Goal: Task Accomplishment & Management: Complete application form

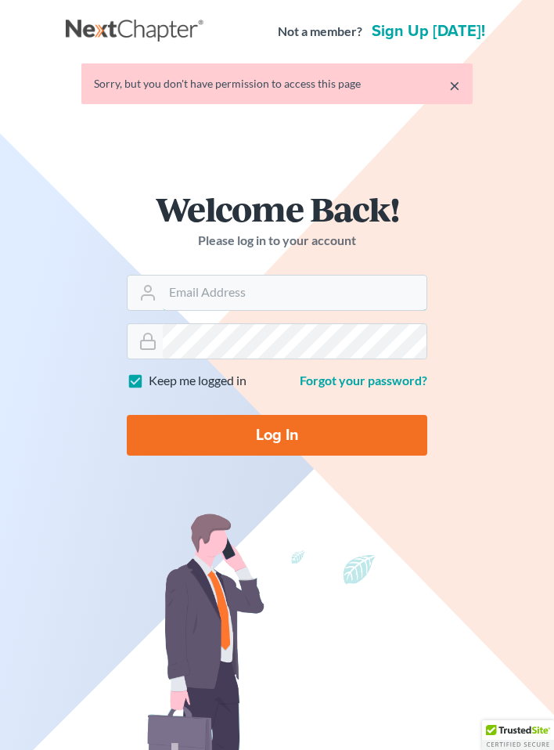
type input "[EMAIL_ADDRESS][DOMAIN_NAME]"
click at [255, 453] on input "Log In" at bounding box center [277, 435] width 301 height 41
type input "Thinking..."
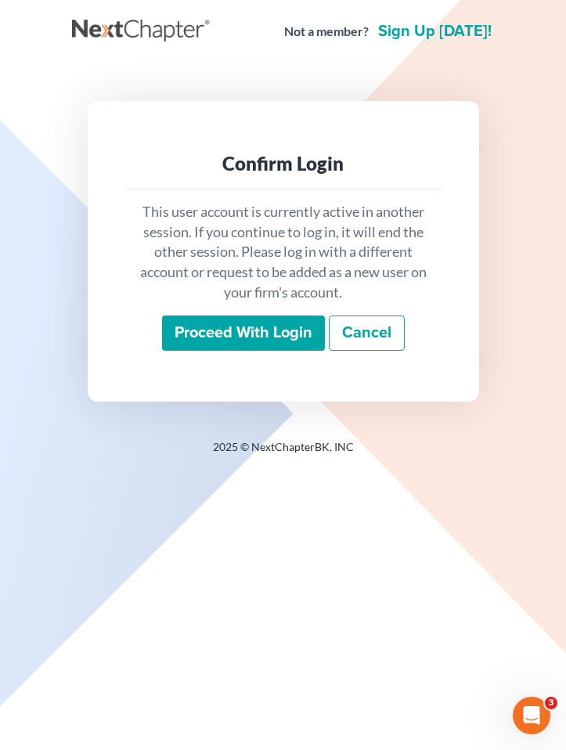
click at [231, 325] on input "Proceed with login" at bounding box center [243, 334] width 163 height 36
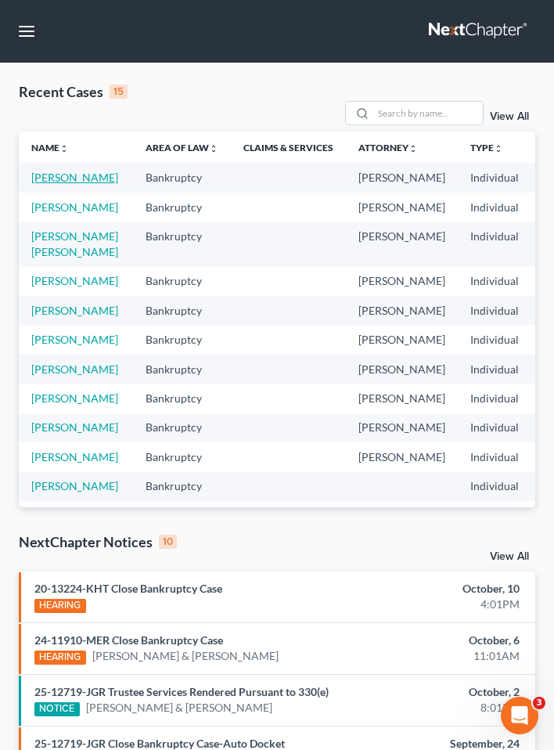
click at [53, 182] on link "Binford, Catherine" at bounding box center [74, 177] width 87 height 13
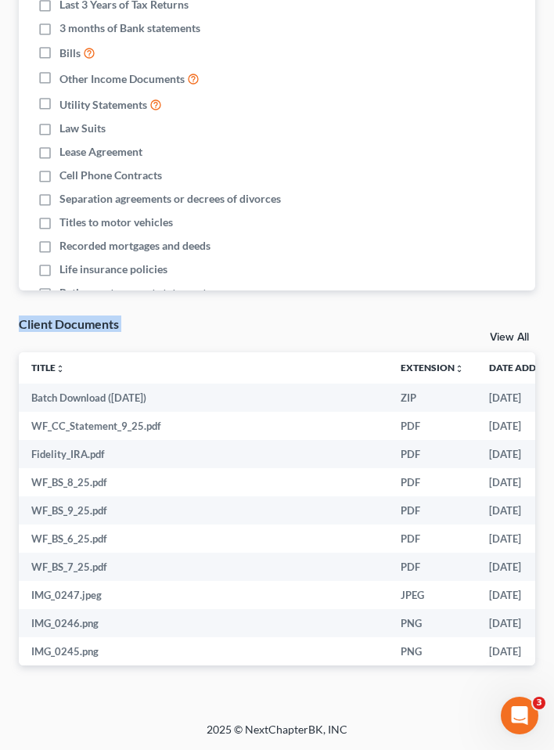
drag, startPoint x: 4, startPoint y: 351, endPoint x: -22, endPoint y: 356, distance: 26.3
click at [180, 324] on div "Client Documents View All" at bounding box center [277, 334] width 517 height 37
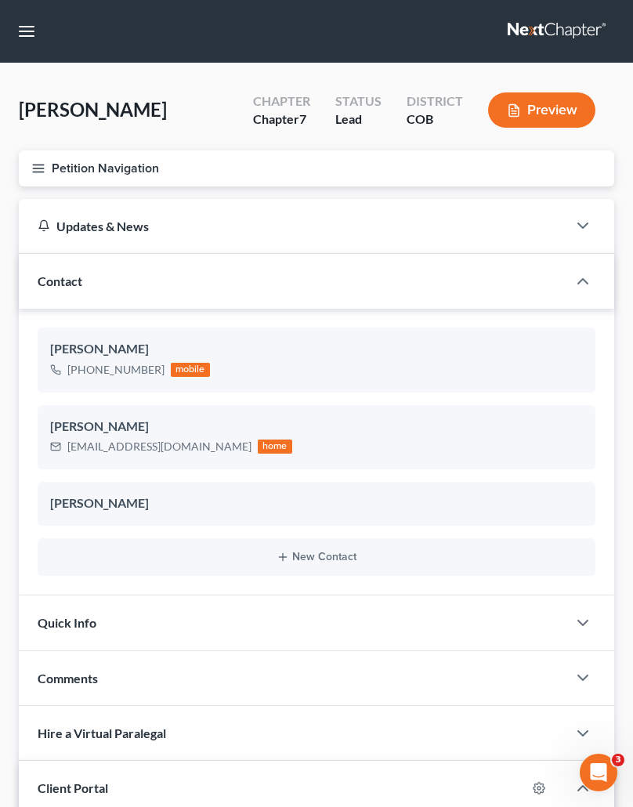
click at [48, 169] on button "Petition Navigation" at bounding box center [316, 168] width 595 height 36
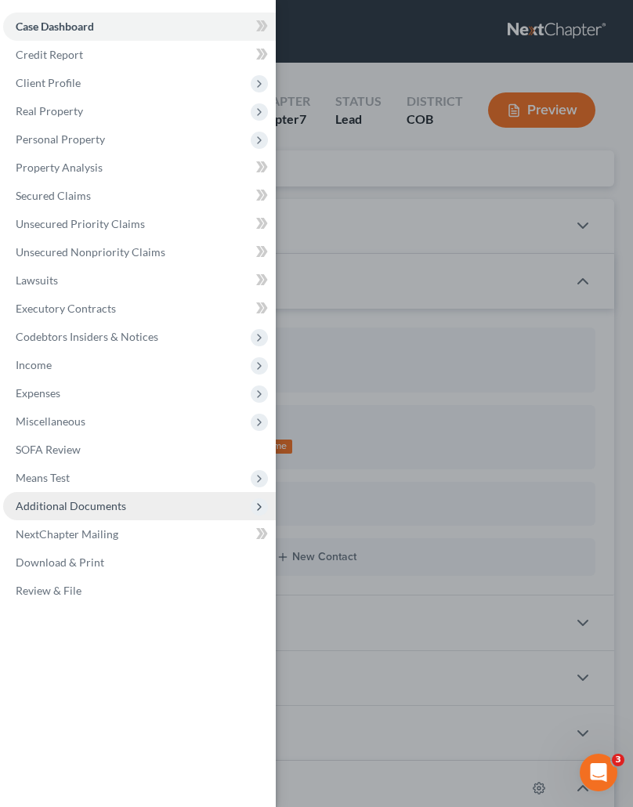
click at [66, 496] on span "Additional Documents" at bounding box center [139, 506] width 273 height 28
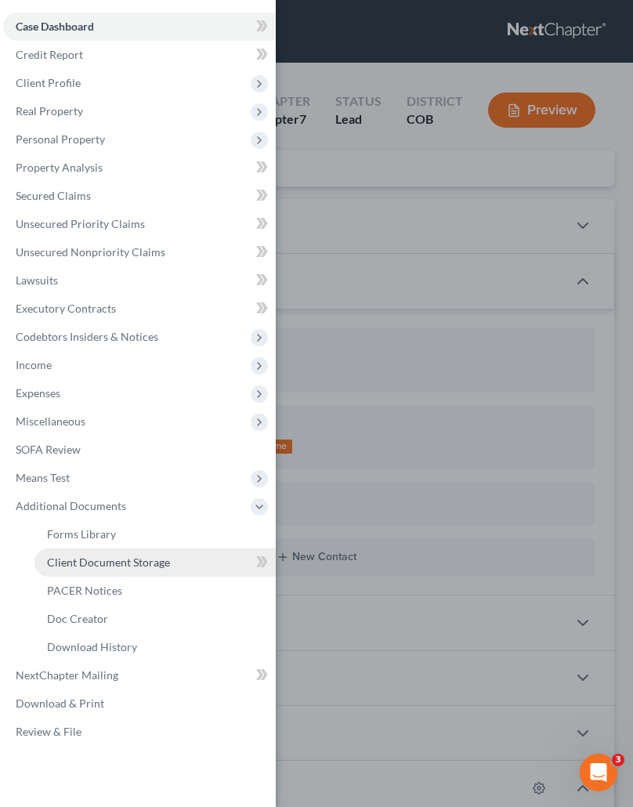
click at [96, 566] on span "Client Document Storage" at bounding box center [108, 561] width 123 height 13
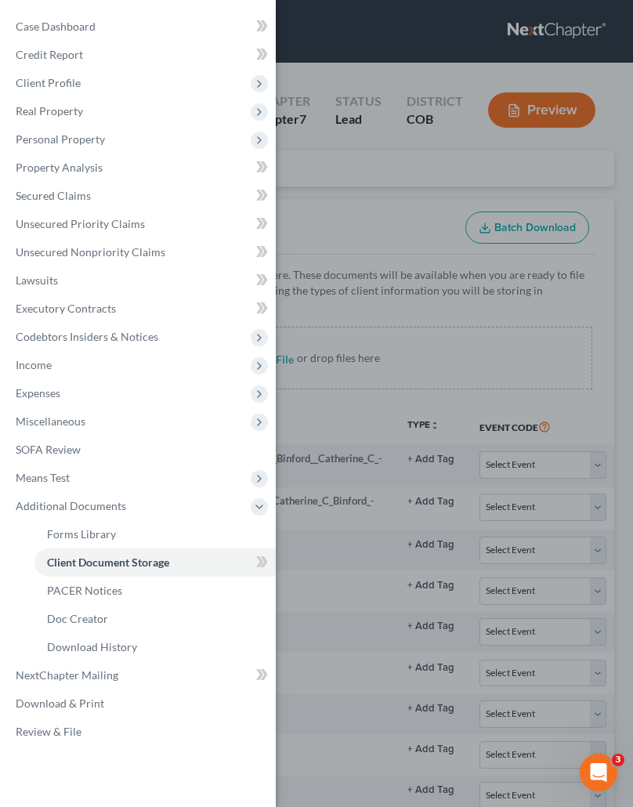
click at [431, 278] on div "Case Dashboard Payments Invoices Payments Payments Credit Report Client Profile" at bounding box center [316, 403] width 633 height 807
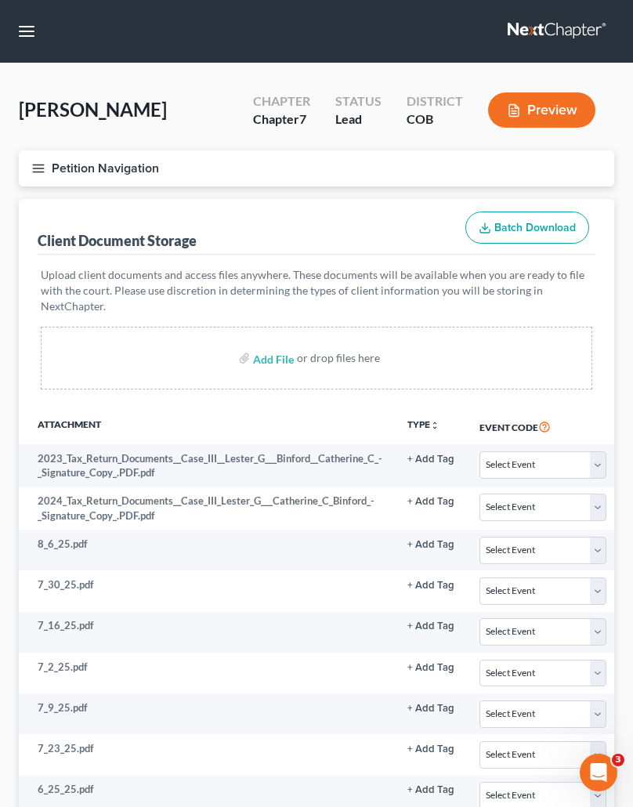
click at [59, 165] on button "Petition Navigation" at bounding box center [316, 168] width 595 height 36
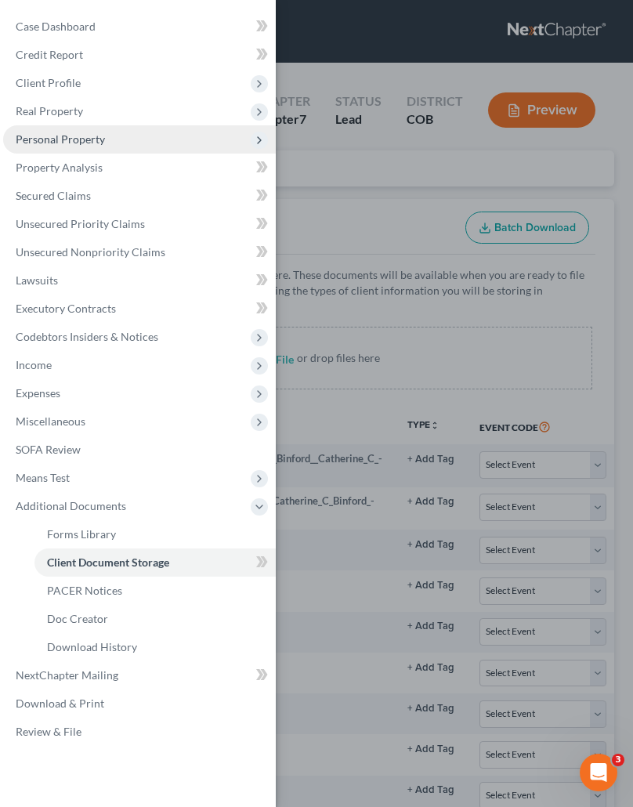
click at [58, 146] on span "Personal Property" at bounding box center [139, 139] width 273 height 28
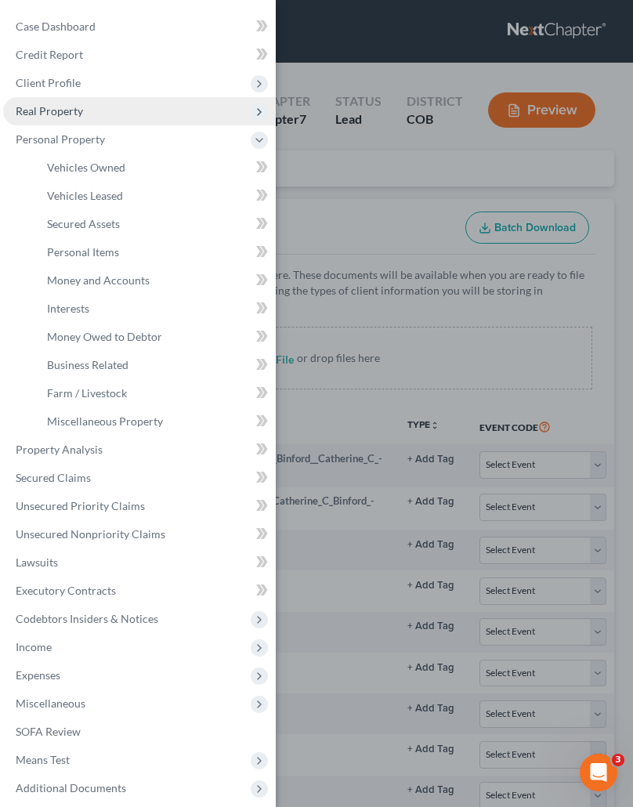
click at [71, 109] on span "Real Property" at bounding box center [49, 110] width 67 height 13
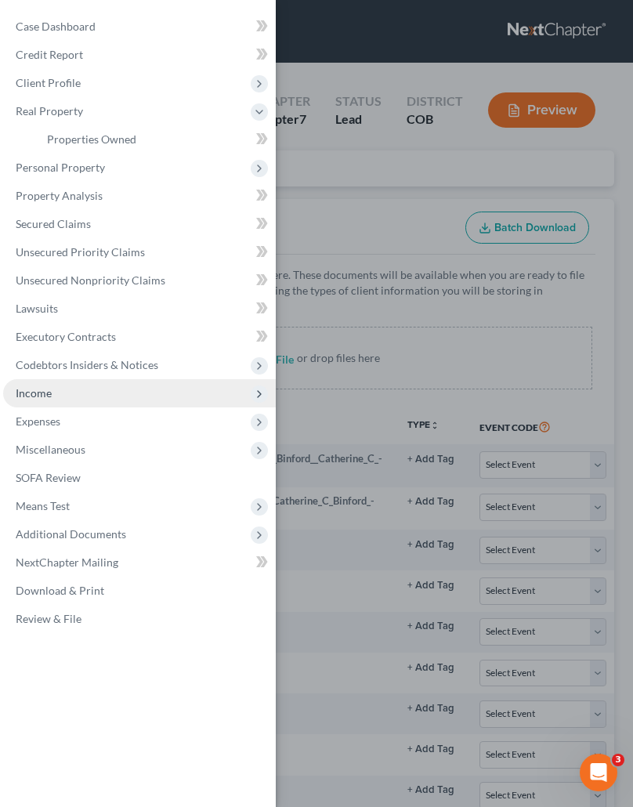
click at [52, 380] on span "Income" at bounding box center [139, 393] width 273 height 28
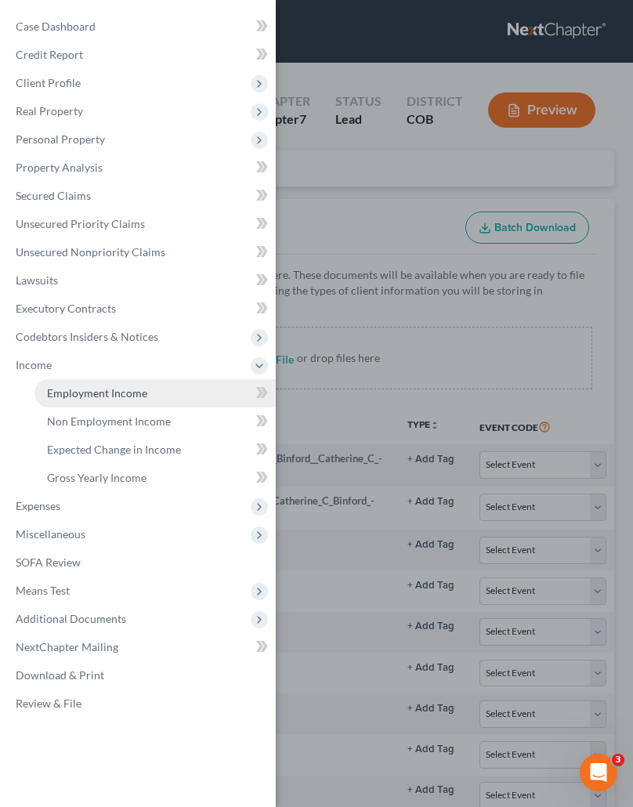
click at [74, 388] on span "Employment Income" at bounding box center [97, 392] width 100 height 13
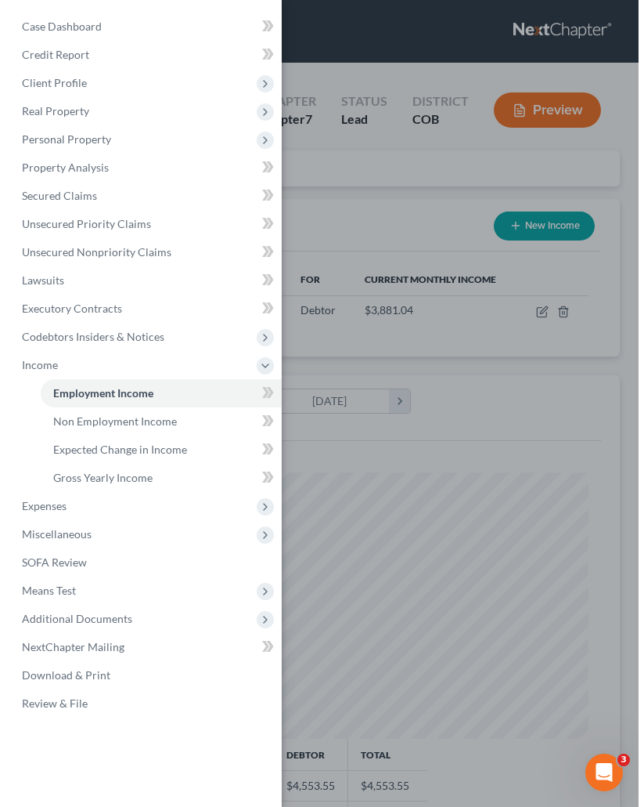
scroll to position [266, 564]
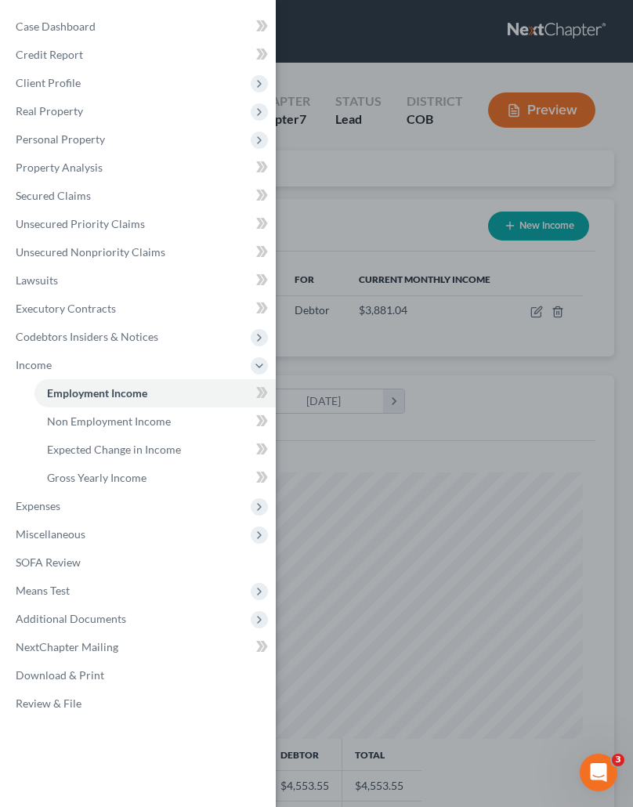
click at [465, 381] on div "Case Dashboard Payments Invoices Payments Payments Credit Report Client Profile" at bounding box center [316, 403] width 633 height 807
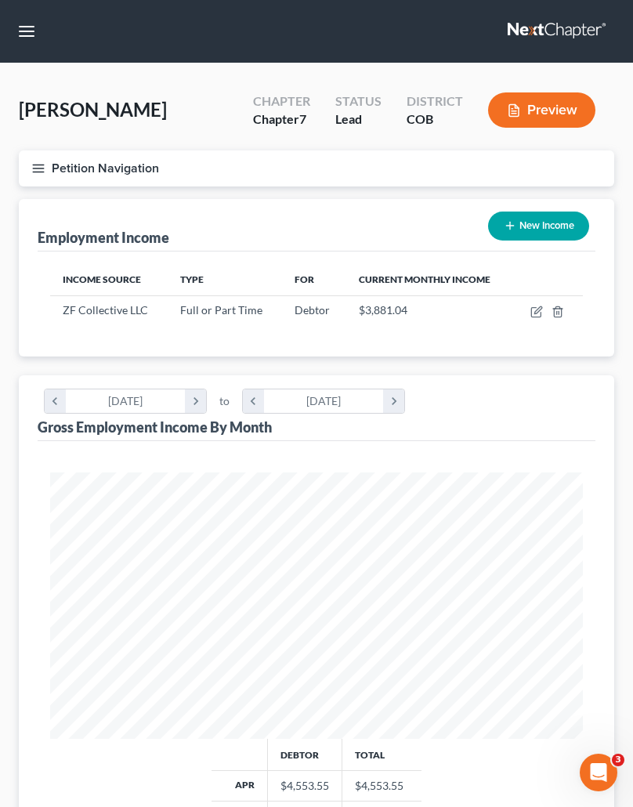
click at [289, 328] on div "Income Source Type For Current Monthly Income ZF Collective LLC Full or Part Ti…" at bounding box center [317, 303] width 558 height 105
click at [512, 228] on icon "button" at bounding box center [510, 225] width 13 height 13
select select "0"
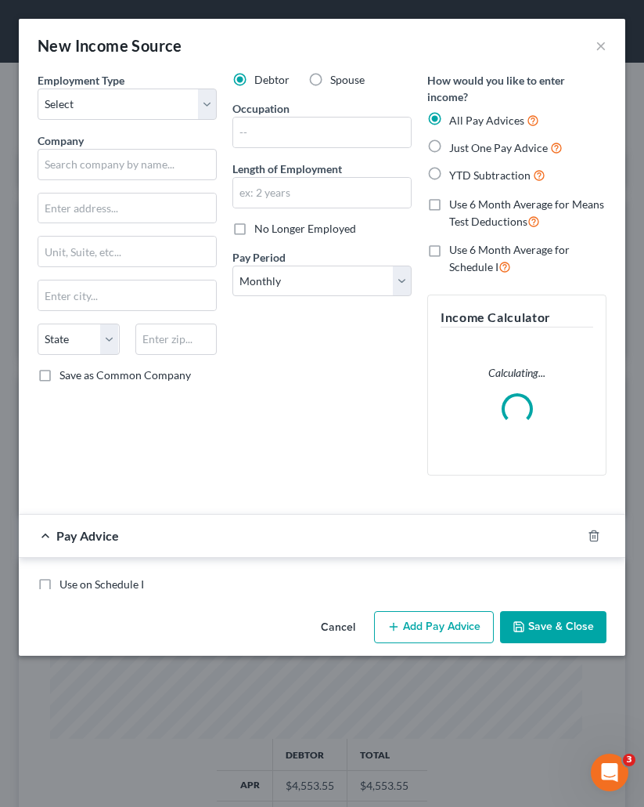
scroll to position [272, 576]
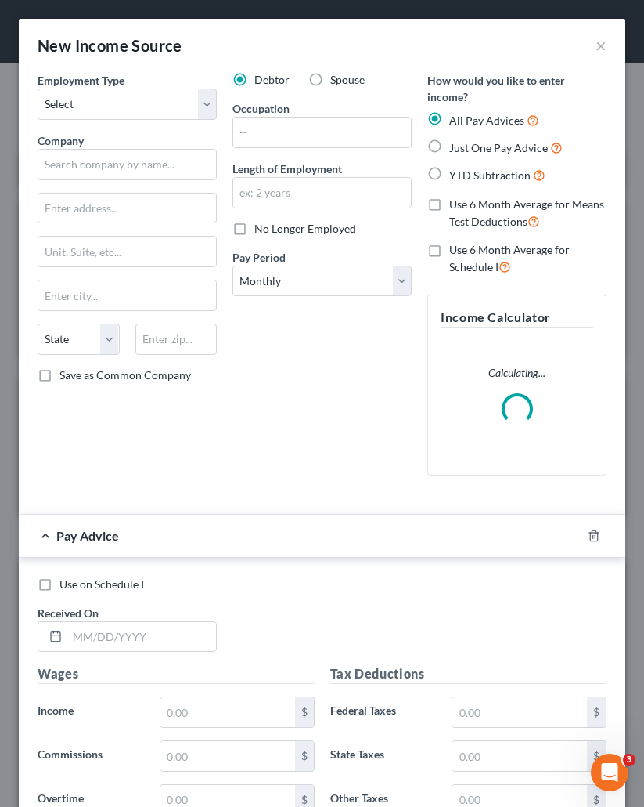
click at [359, 79] on span "Spouse" at bounding box center [347, 79] width 34 height 13
click at [347, 79] on input "Spouse" at bounding box center [342, 77] width 10 height 10
radio input "true"
click at [330, 79] on label "Spouse" at bounding box center [347, 80] width 34 height 16
click at [337, 79] on input "Spouse" at bounding box center [342, 77] width 10 height 10
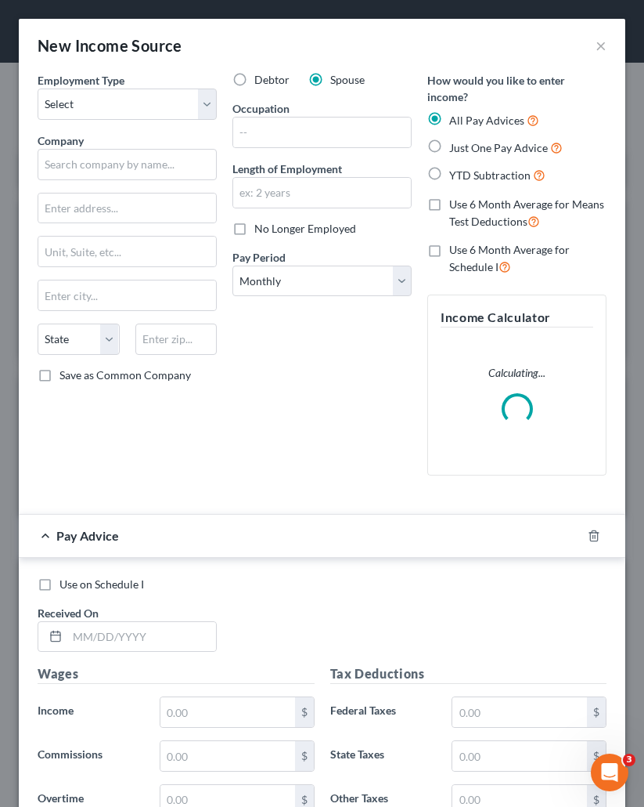
click at [330, 79] on label "Spouse" at bounding box center [347, 80] width 34 height 16
click at [337, 79] on input "Spouse" at bounding box center [342, 77] width 10 height 10
click at [114, 96] on select "Select Full or Part Time Employment Self Employment" at bounding box center [127, 103] width 179 height 31
select select "0"
click at [38, 88] on select "Select Full or Part Time Employment Self Employment" at bounding box center [127, 103] width 179 height 31
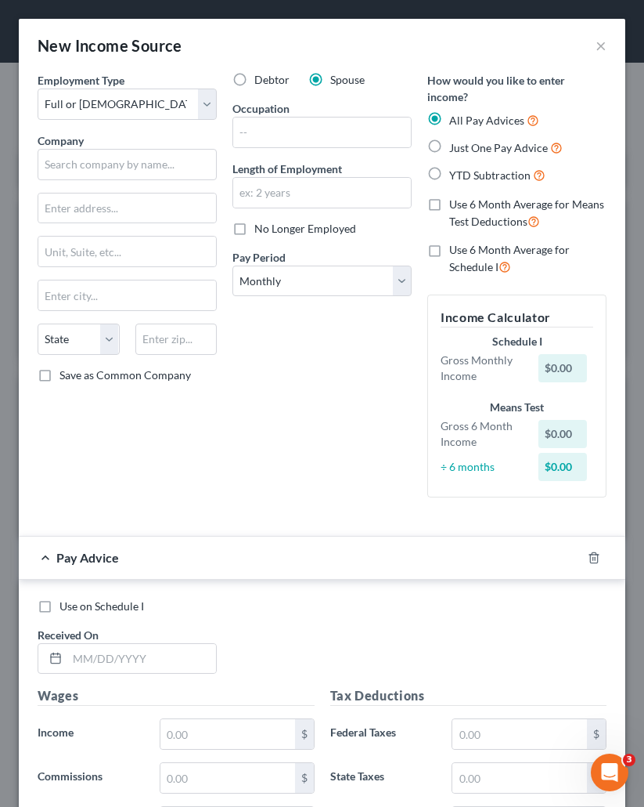
drag, startPoint x: 240, startPoint y: 442, endPoint x: 142, endPoint y: 187, distance: 273.0
click at [242, 424] on div "Debtor Spouse Occupation Length of Employment No Longer Employed Pay Period * S…" at bounding box center [322, 291] width 195 height 438
click at [118, 169] on input "text" at bounding box center [127, 164] width 179 height 31
paste input "Defense Finance and Accounting Service US Military Retirement Pay"
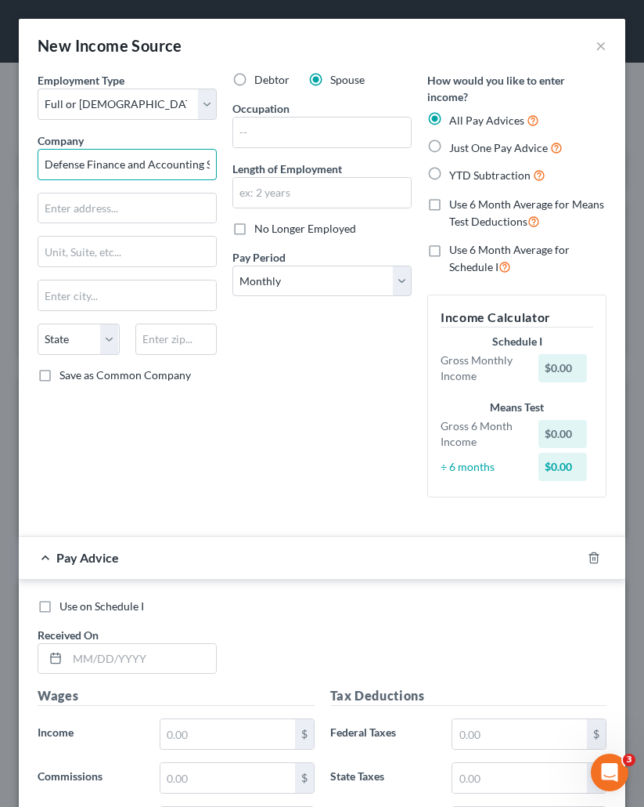
scroll to position [0, 165]
type input "Defense Finance and Accounting Service US Military Retirement Pay"
click at [148, 204] on input "text" at bounding box center [127, 208] width 178 height 30
paste input "8899 E 56th Stree"
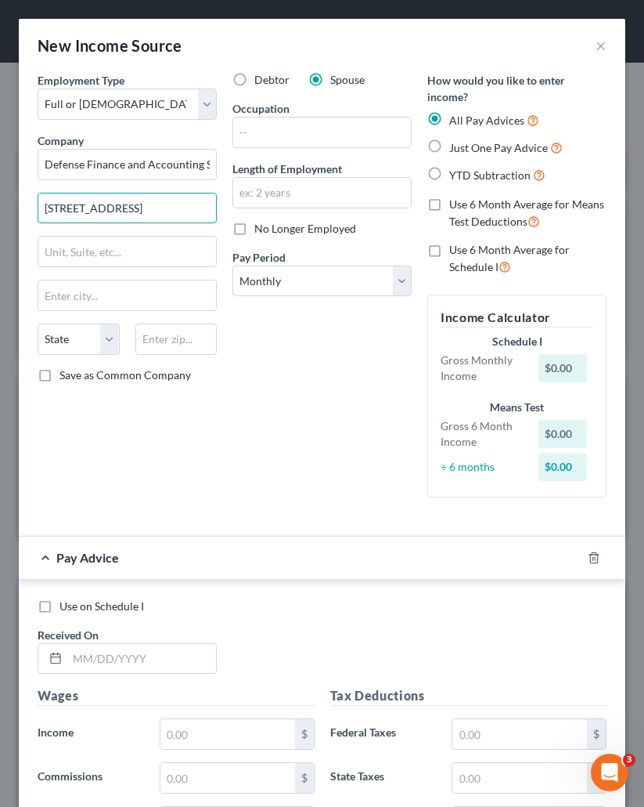
type input "8899 E 56th Street"
click at [96, 232] on div "Employment Type * Select Full or Part Time Employment Self Employment Company *…" at bounding box center [127, 291] width 195 height 438
click at [66, 305] on input "text" at bounding box center [127, 295] width 178 height 30
paste input "Indianapolis,"
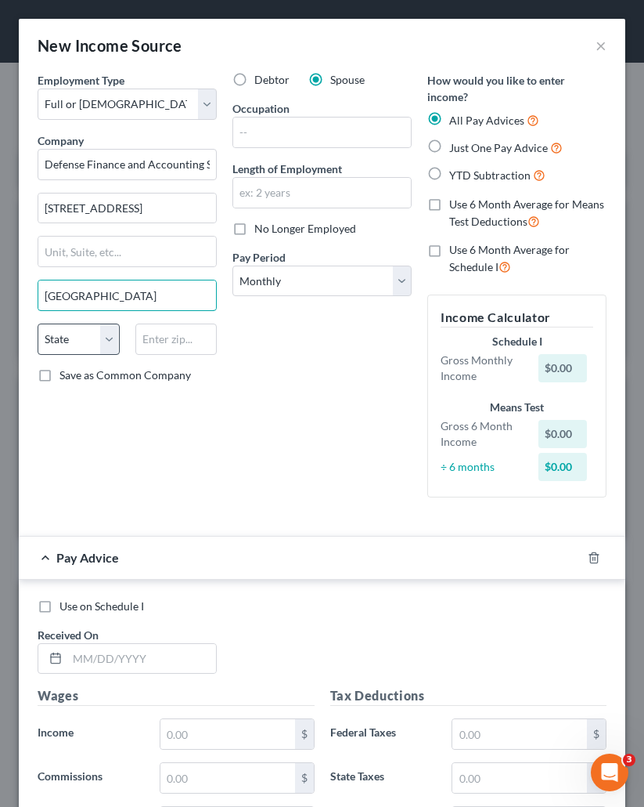
type input "Indianapolis"
click at [74, 330] on select "State AL AK AR AZ CA CO CT DE DC FL GA GU HI ID IL IN IA KS KY LA ME MD MA MI M…" at bounding box center [79, 338] width 82 height 31
select select "15"
click at [38, 323] on select "State AL AK AR AZ CA CO CT DE DC FL GA GU HI ID IL IN IA KS KY LA ME MD MA MI M…" at bounding box center [79, 338] width 82 height 31
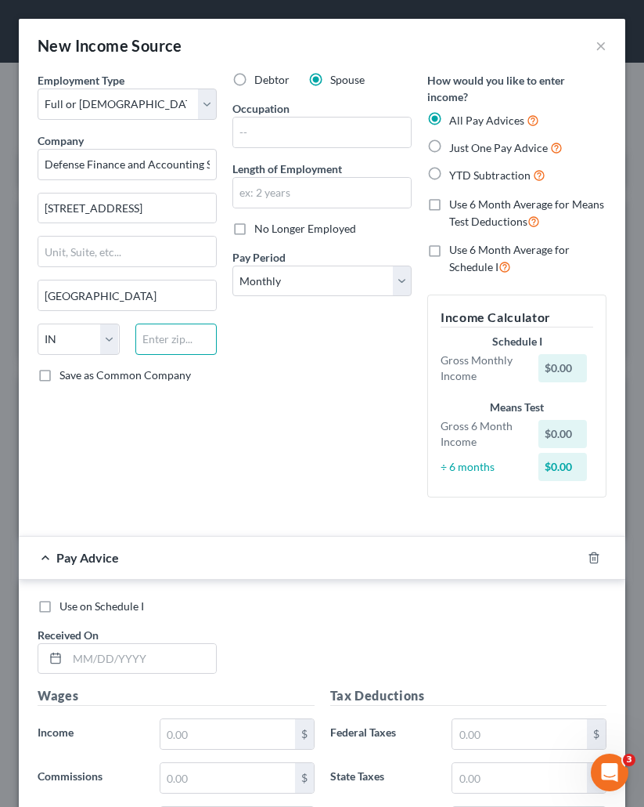
click at [186, 326] on input "text" at bounding box center [176, 338] width 82 height 31
type input "46249"
click at [150, 663] on input "text" at bounding box center [141, 659] width 149 height 30
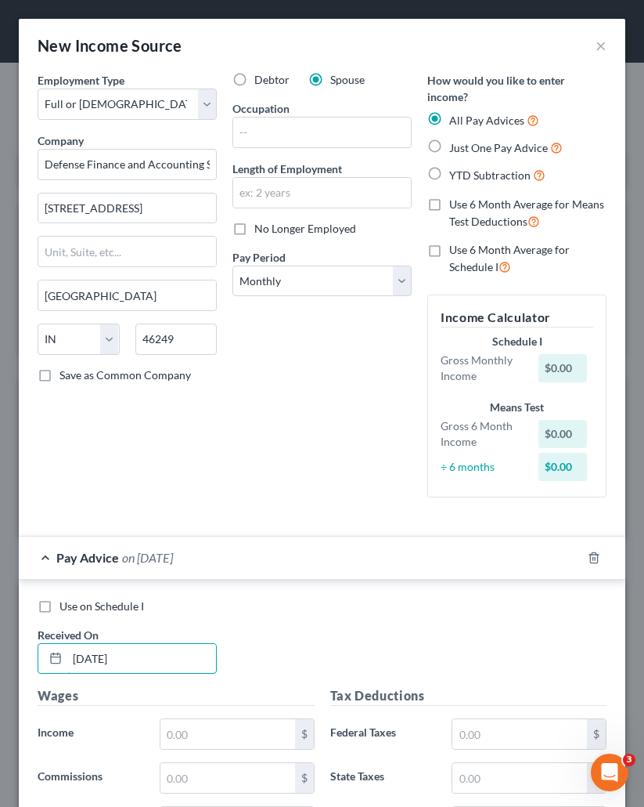
type input "04/01/2025"
click at [242, 658] on div "Use on Schedule I Received On * 04/01/2025" at bounding box center [322, 642] width 585 height 88
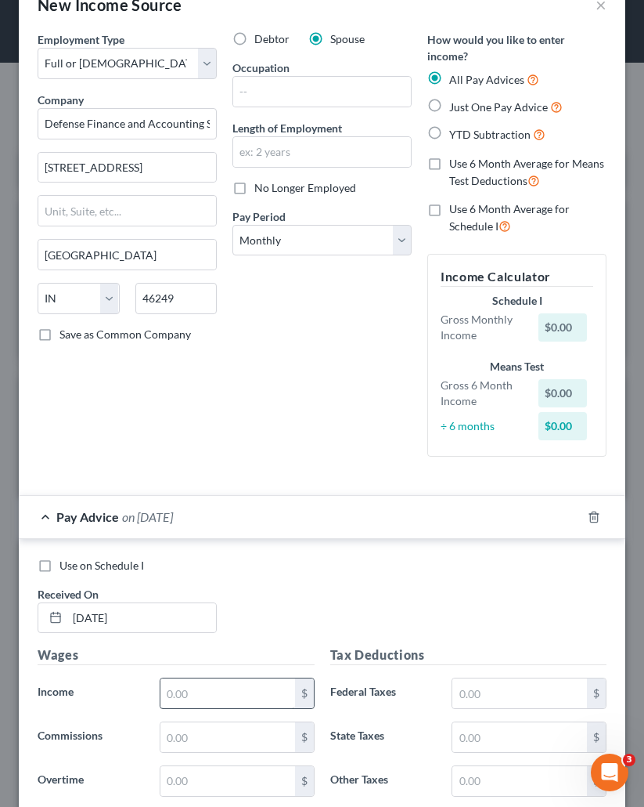
scroll to position [78, 0]
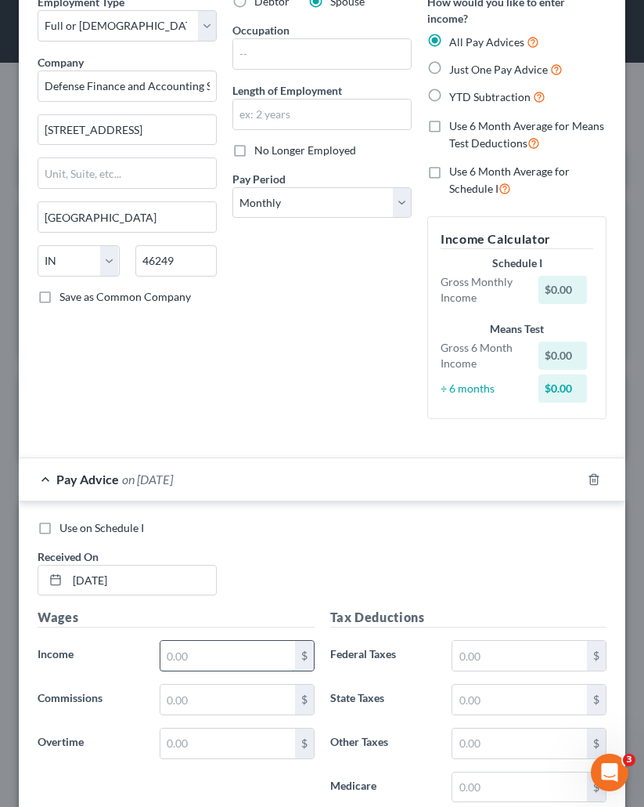
click at [212, 657] on input "text" at bounding box center [228, 656] width 135 height 30
paste input "3,150.00"
type input "3,150.00"
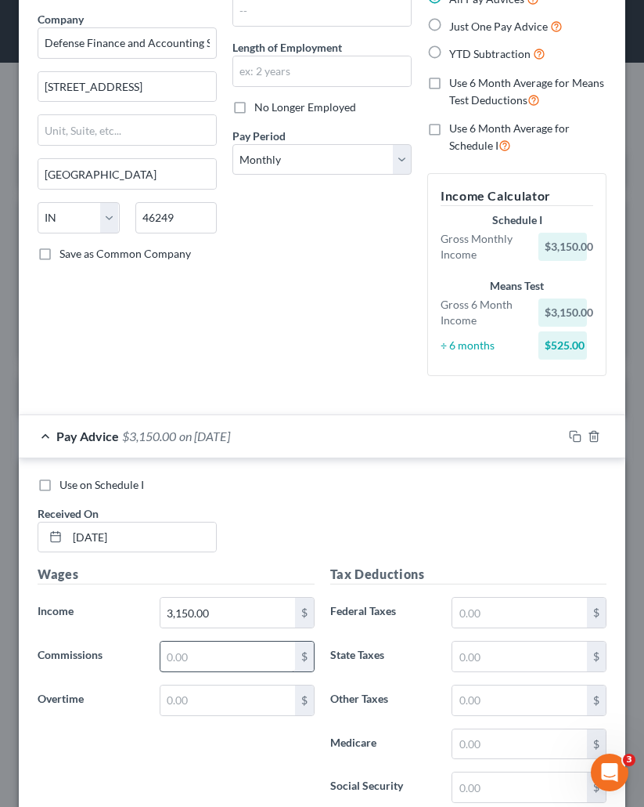
scroll to position [157, 0]
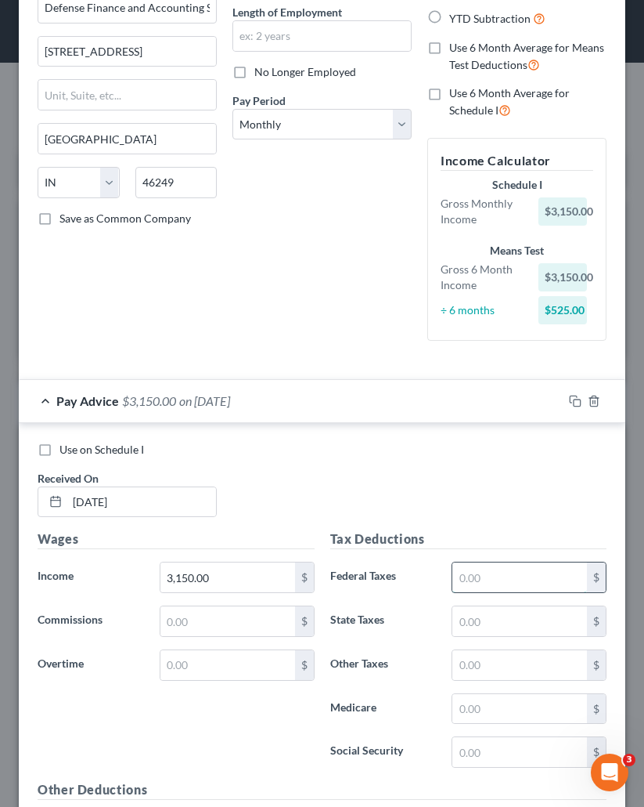
click at [469, 584] on input "text" at bounding box center [520, 577] width 135 height 30
paste input "207.59"
type input "207.59"
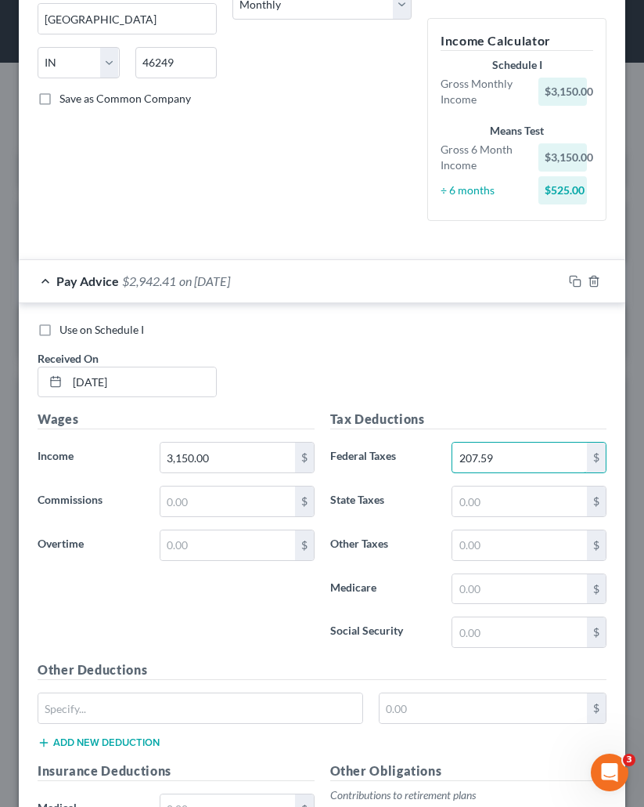
scroll to position [313, 0]
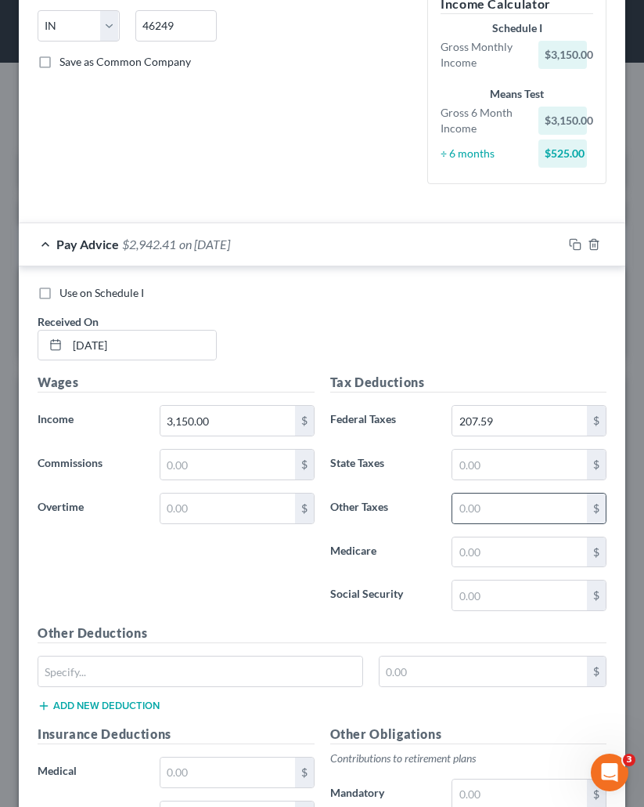
click at [462, 493] on div "$" at bounding box center [529, 508] width 155 height 31
click at [477, 509] on input "text" at bounding box center [520, 508] width 135 height 30
type input "250"
drag, startPoint x: 228, startPoint y: 677, endPoint x: 219, endPoint y: 680, distance: 8.9
click at [228, 677] on input "text" at bounding box center [200, 671] width 324 height 30
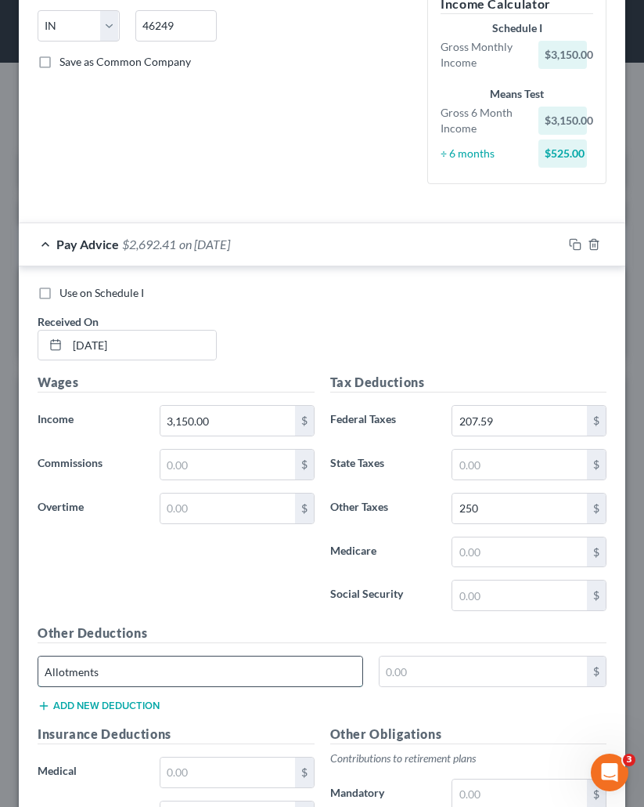
type input "Allotments"
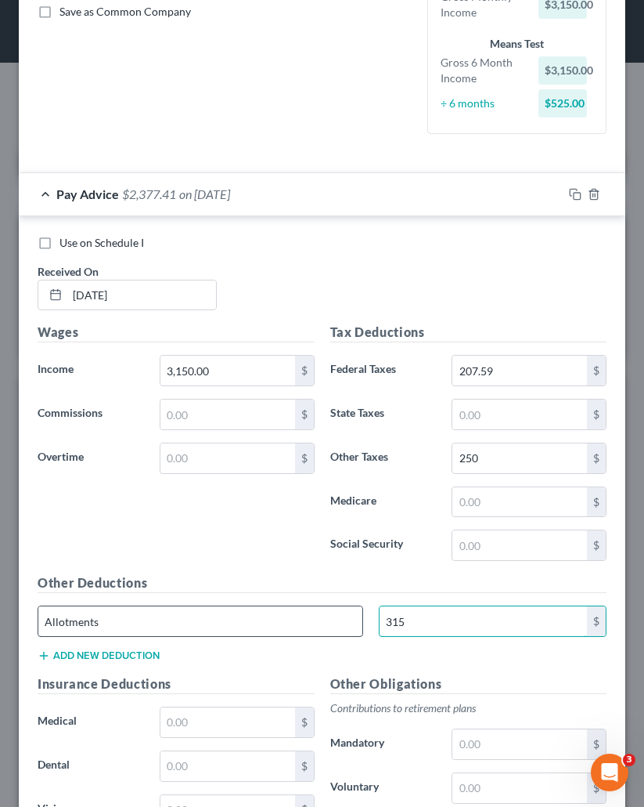
scroll to position [392, 0]
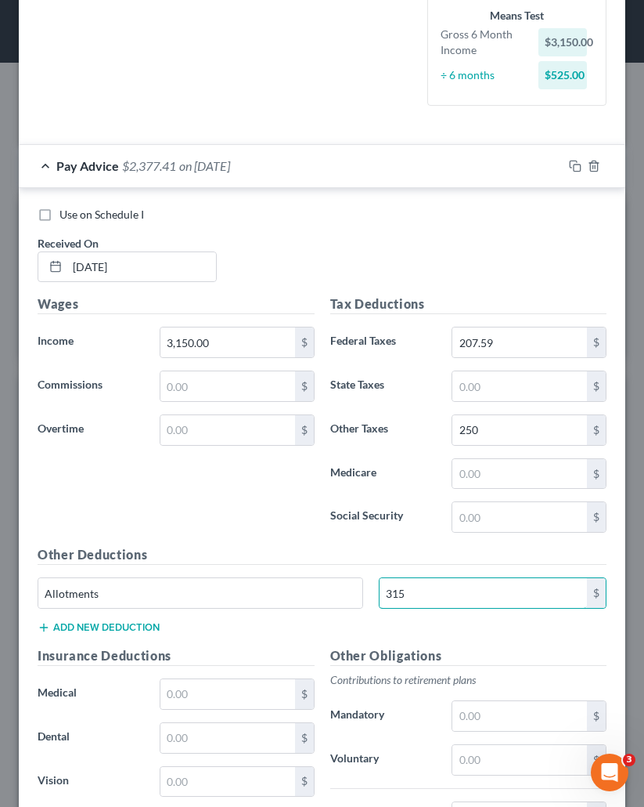
type input "315"
click at [345, 630] on div "Other Deductions Allotments 315 $ Add new deduction" at bounding box center [322, 595] width 585 height 101
click at [82, 625] on button "Add new deduction" at bounding box center [99, 627] width 122 height 13
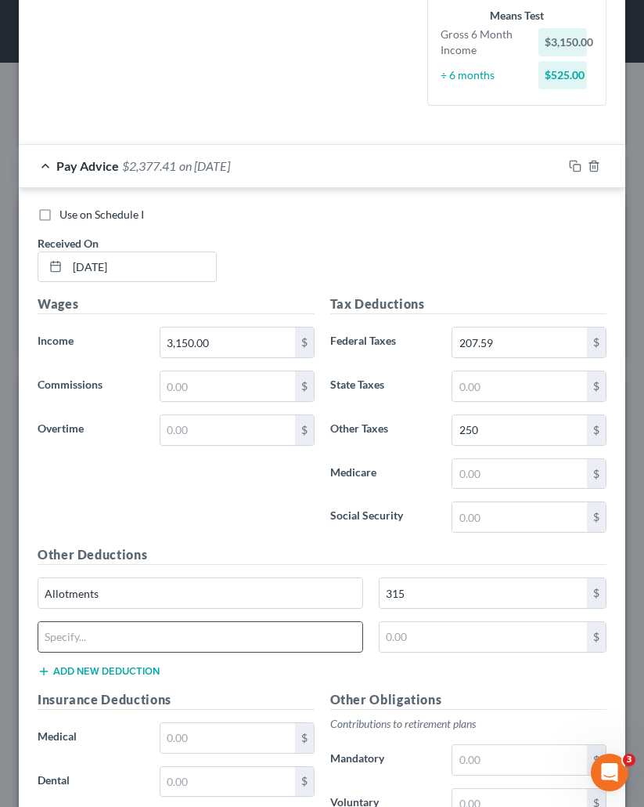
click at [117, 631] on input "text" at bounding box center [200, 637] width 324 height 30
type input "SBP Costs"
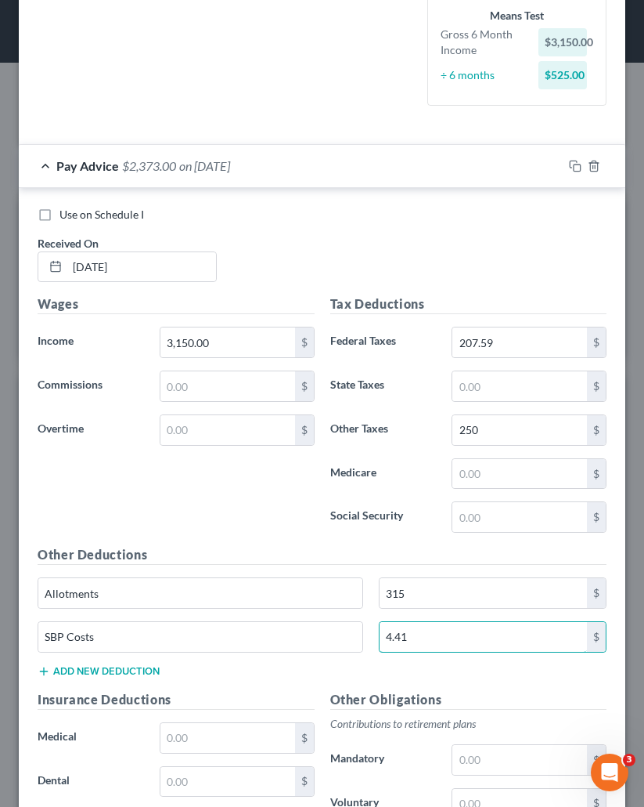
type input "4.41"
click at [201, 539] on div "Wages Income * 3,150.00 $ Commissions $ Overtime $" at bounding box center [176, 419] width 293 height 251
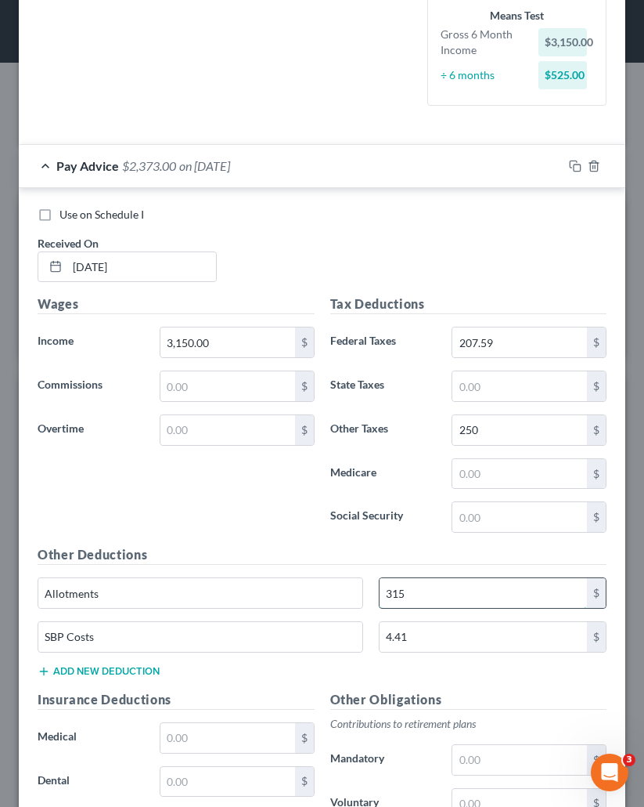
click at [417, 598] on input "315" at bounding box center [484, 593] width 208 height 30
type input "315.20"
click at [323, 533] on label "Social Security" at bounding box center [384, 516] width 122 height 31
click at [230, 160] on span "on 04/01/2025" at bounding box center [204, 165] width 51 height 15
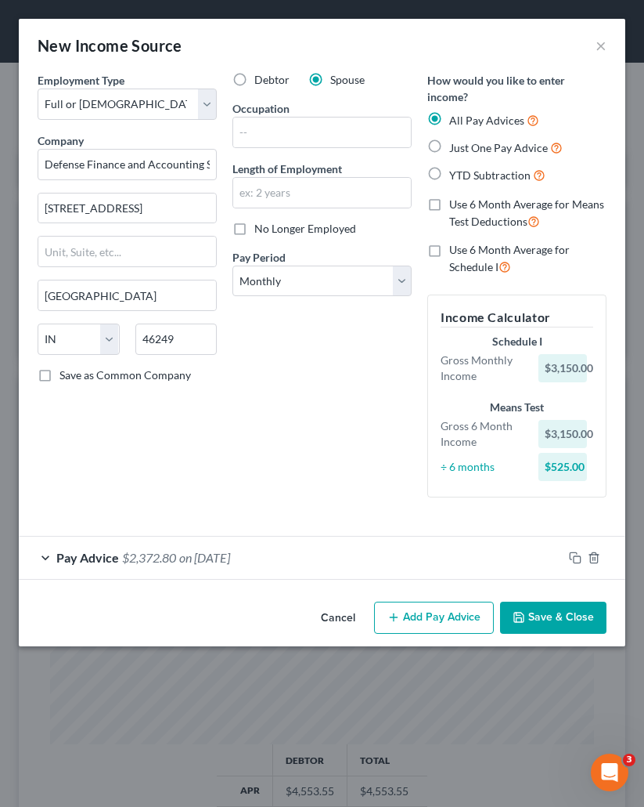
scroll to position [0, 0]
click at [474, 598] on div "Cancel Add Pay Advice Save & Close" at bounding box center [322, 621] width 607 height 52
click at [439, 618] on button "Add Pay Advice" at bounding box center [434, 617] width 120 height 33
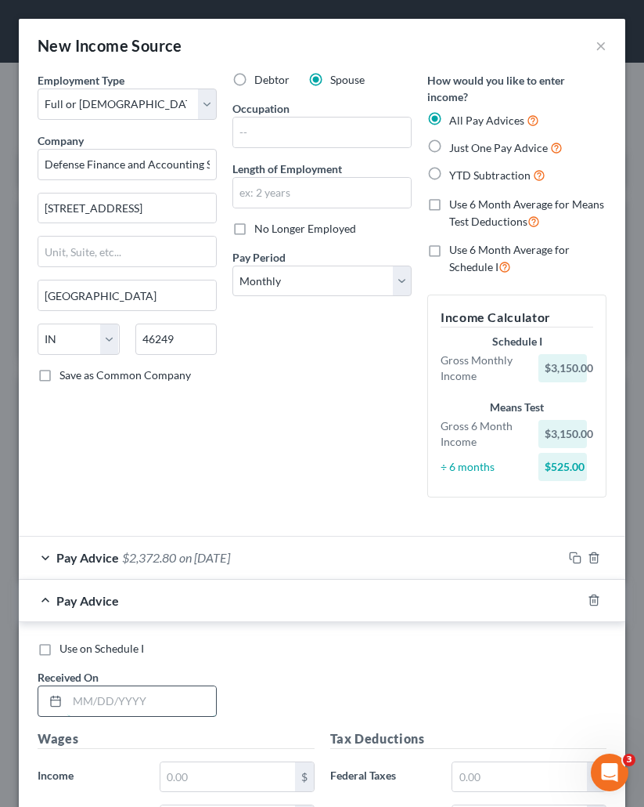
click at [92, 698] on input "text" at bounding box center [141, 701] width 149 height 30
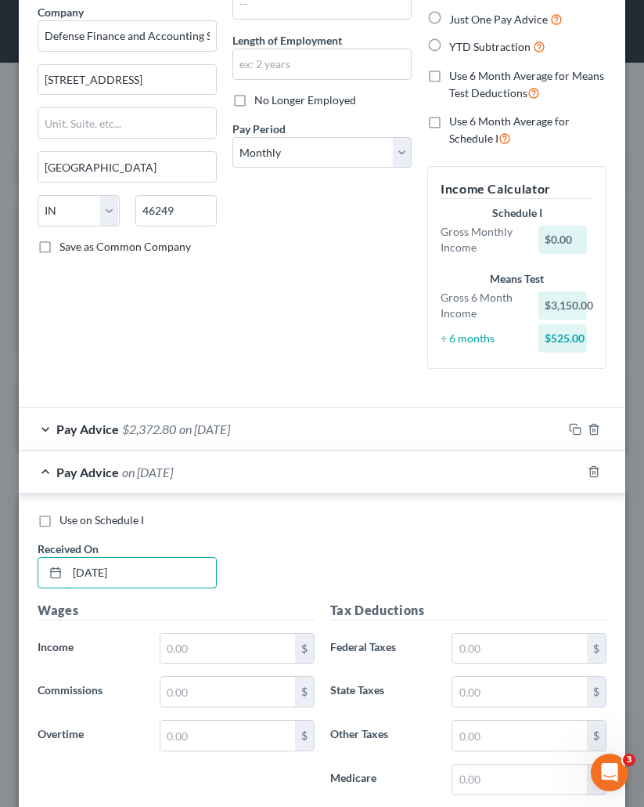
scroll to position [157, 0]
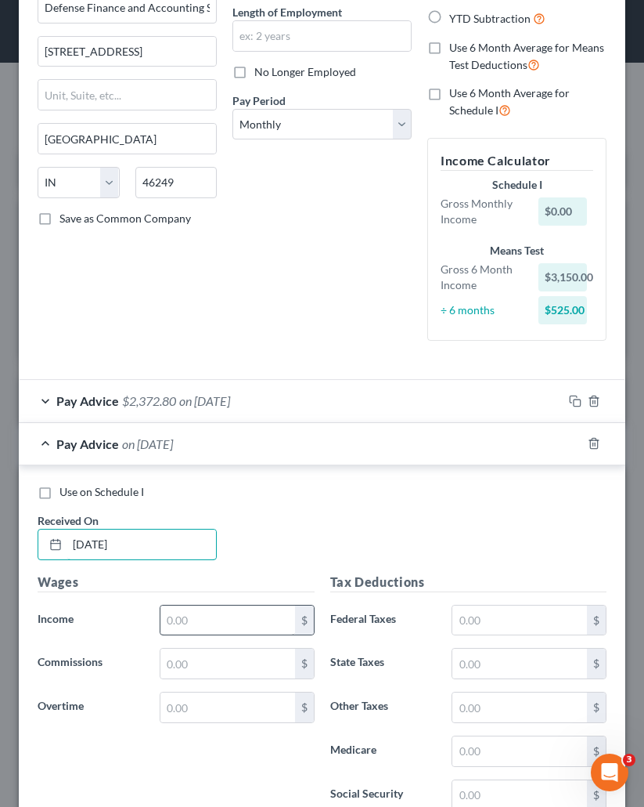
type input "05/01/2025"
click at [208, 606] on input "text" at bounding box center [228, 620] width 135 height 30
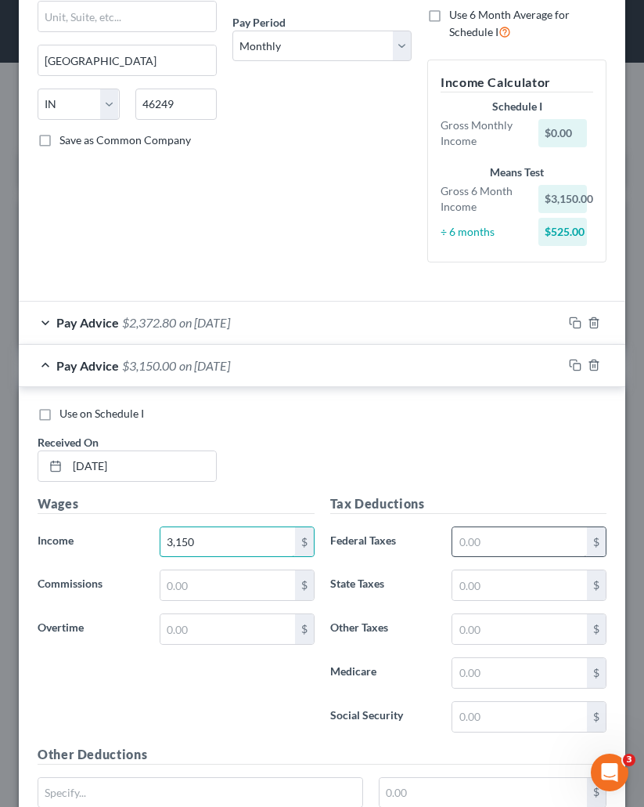
type input "3,150"
click at [453, 551] on input "text" at bounding box center [520, 542] width 135 height 30
type input "307.59"
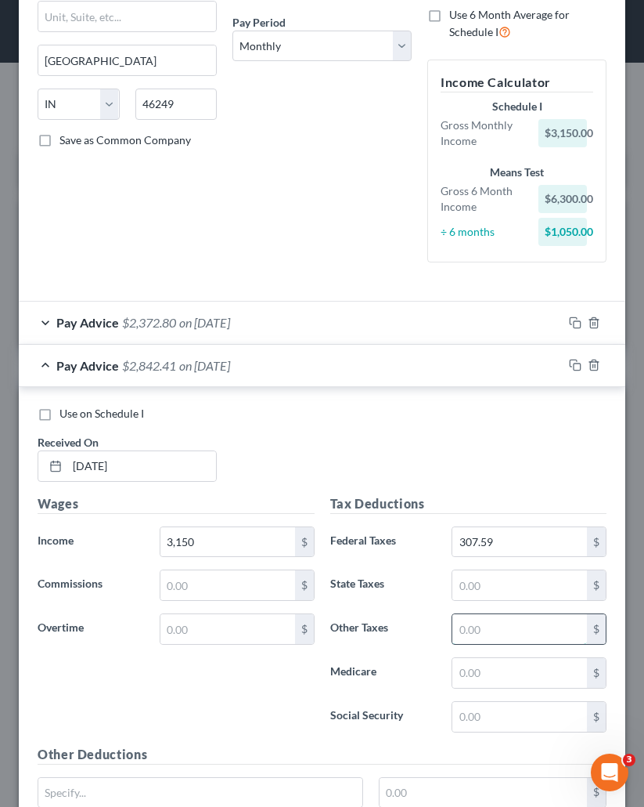
click at [465, 628] on input "text" at bounding box center [520, 629] width 135 height 30
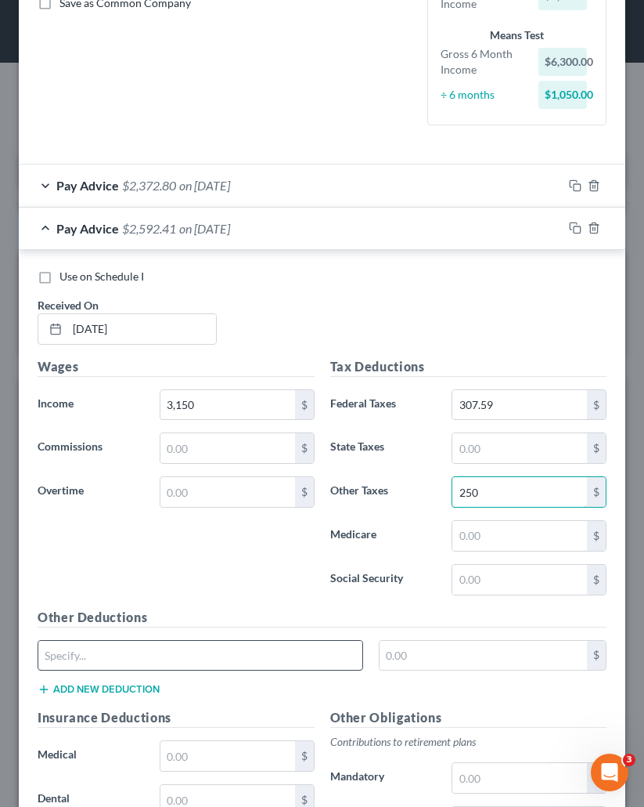
scroll to position [392, 0]
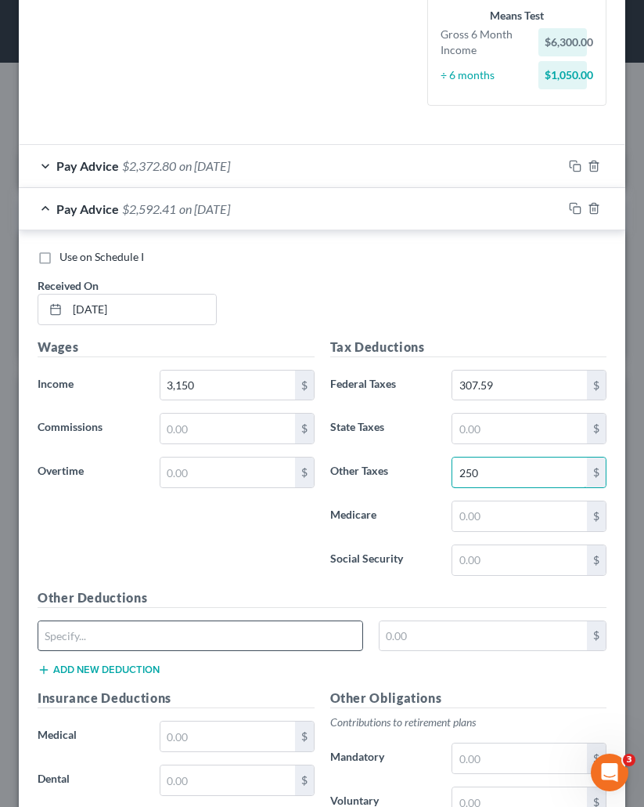
type input "250"
click at [208, 636] on input "text" at bounding box center [200, 636] width 324 height 30
type input "Allotments"
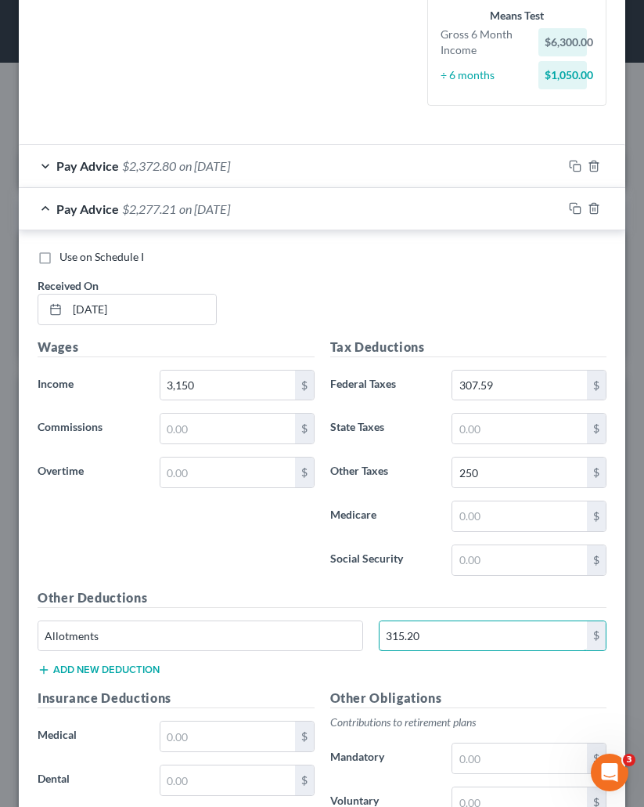
type input "315.20"
click at [89, 670] on button "Add new deduction" at bounding box center [99, 669] width 122 height 13
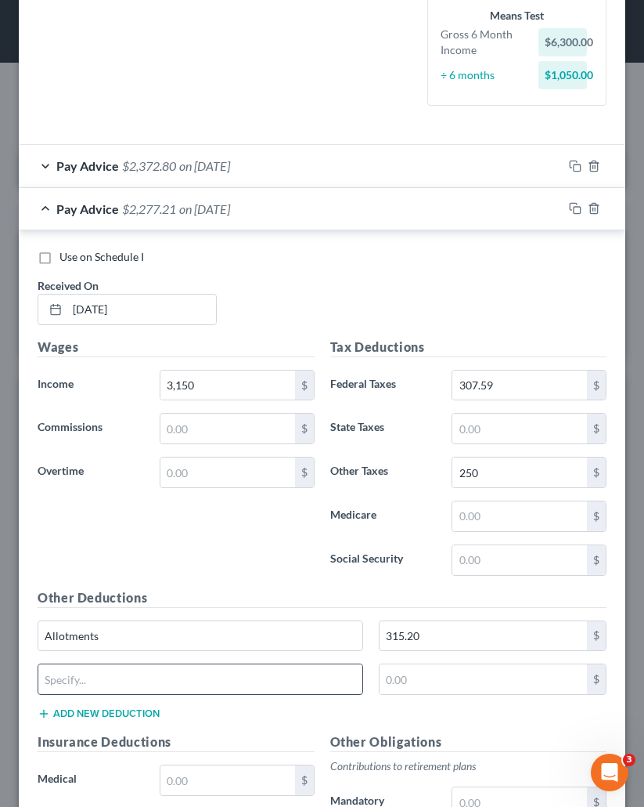
click at [143, 694] on input "text" at bounding box center [200, 679] width 324 height 30
type input "SBP Costs"
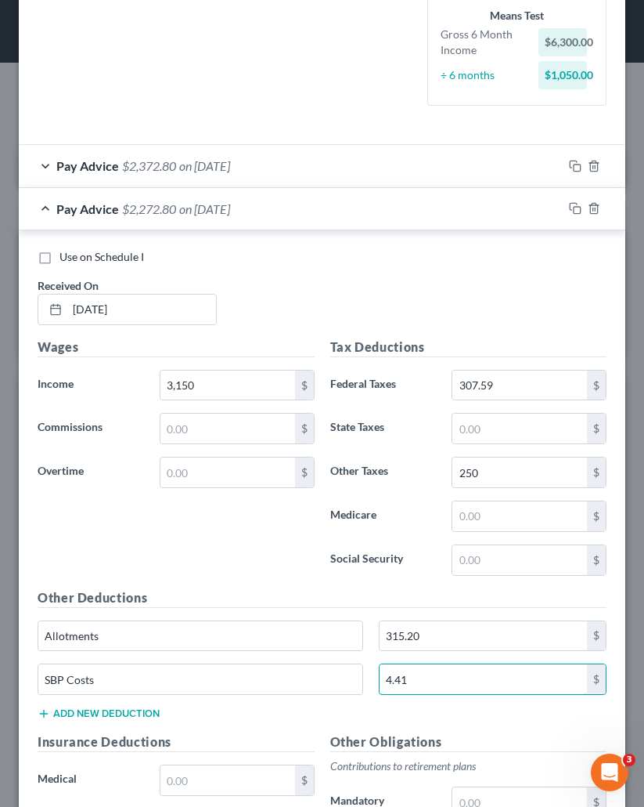
type input "4.41"
click at [286, 556] on div "Wages Income * 3,150 $ Commissions $ Overtime $" at bounding box center [176, 463] width 293 height 251
click at [458, 385] on input "307.59" at bounding box center [520, 385] width 135 height 30
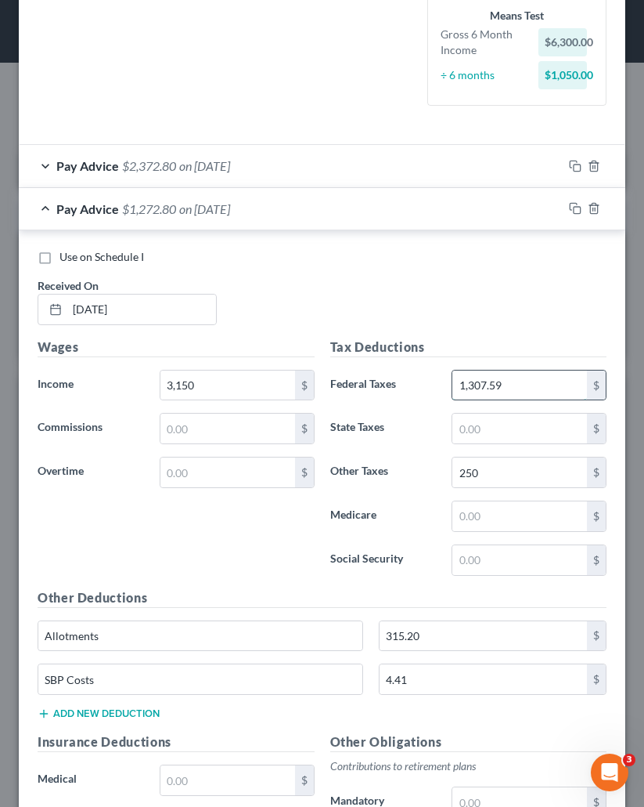
click at [458, 385] on input "1,307.59" at bounding box center [520, 385] width 135 height 30
type input "207.59"
drag, startPoint x: 355, startPoint y: 574, endPoint x: 359, endPoint y: 538, distance: 36.3
click at [354, 574] on label "Social Security" at bounding box center [384, 559] width 122 height 31
click at [362, 194] on div "Pay Advice $2,372.80 on 05/01/2025" at bounding box center [291, 209] width 544 height 42
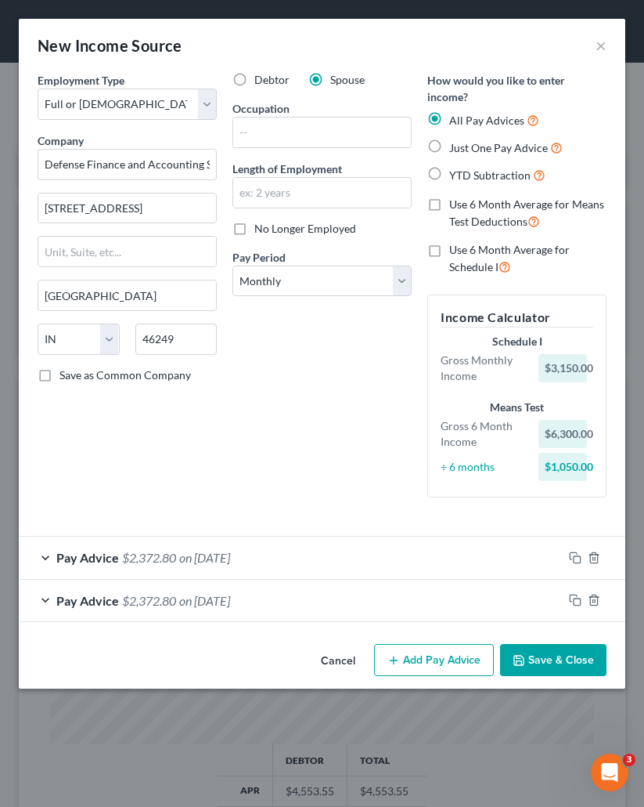
scroll to position [0, 0]
click at [420, 670] on button "Add Pay Advice" at bounding box center [434, 660] width 120 height 33
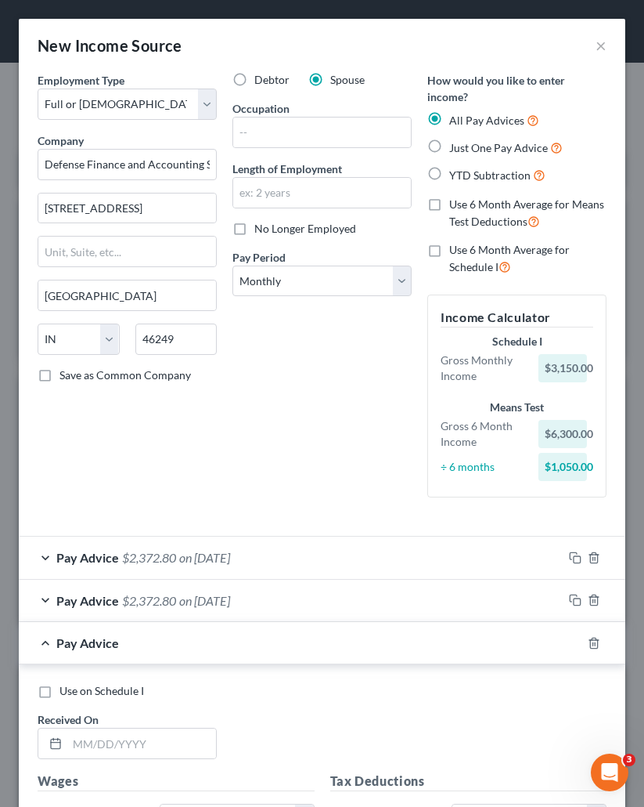
click at [320, 385] on div "Debtor Spouse Occupation Length of Employment No Longer Employed Pay Period * S…" at bounding box center [322, 291] width 195 height 438
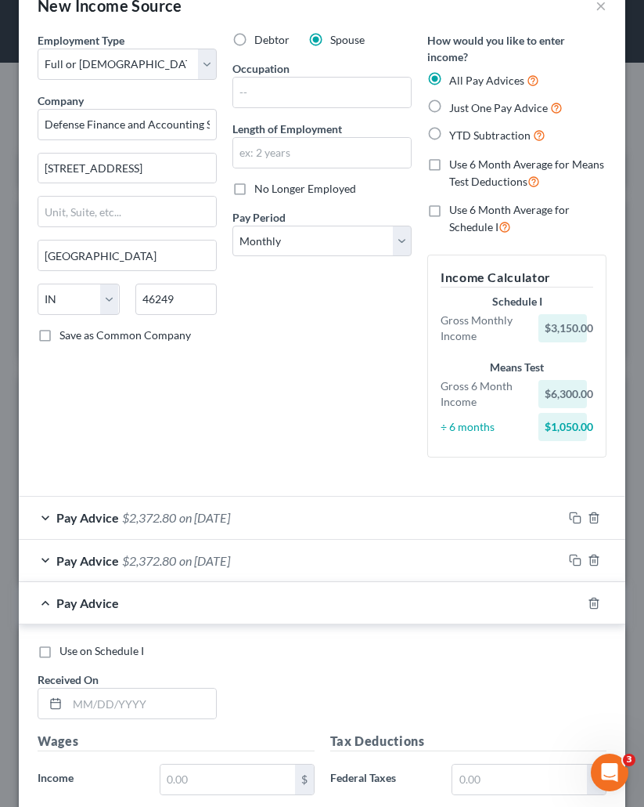
scroll to position [78, 0]
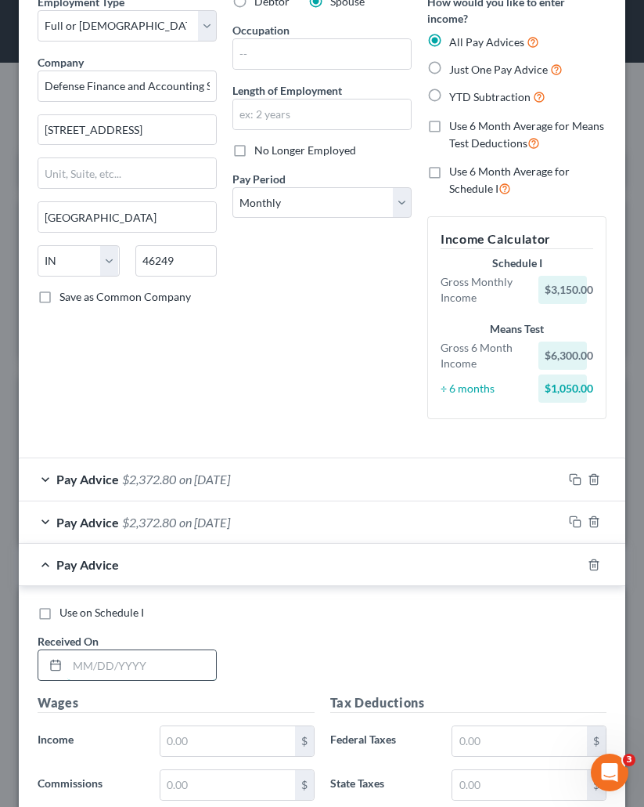
click at [150, 660] on input "text" at bounding box center [141, 665] width 149 height 30
type input "05/30/2025"
click at [201, 708] on h5 "Wages" at bounding box center [176, 703] width 277 height 20
click at [200, 735] on input "text" at bounding box center [228, 741] width 135 height 30
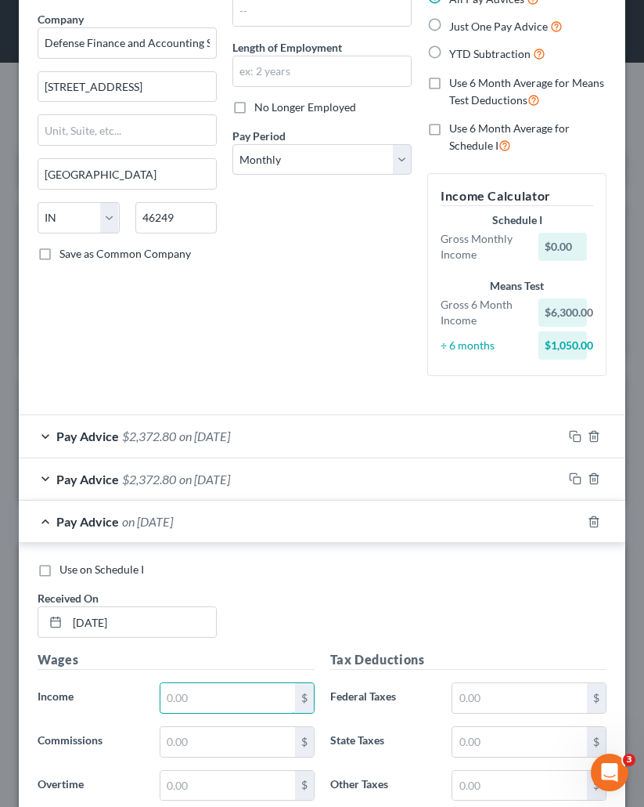
scroll to position [157, 0]
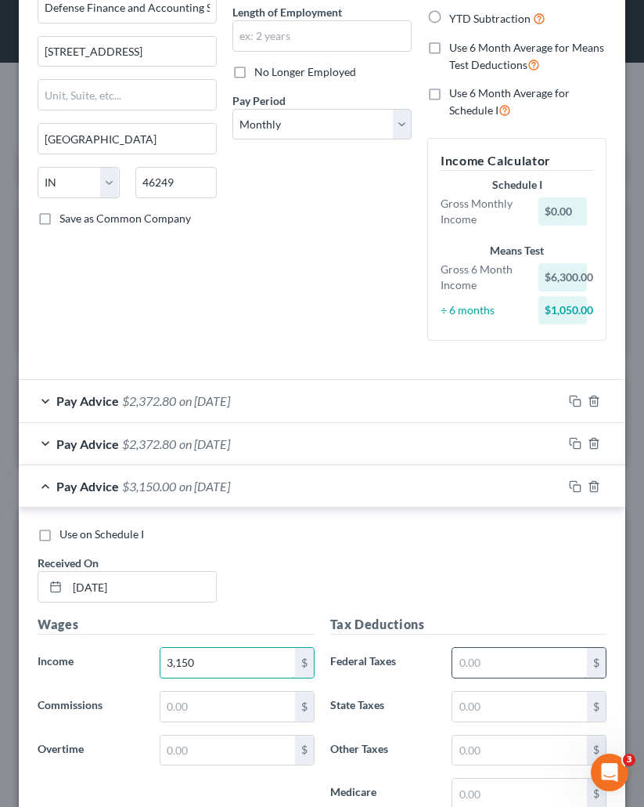
type input "3,150"
click at [556, 664] on input "text" at bounding box center [520, 663] width 135 height 30
type input "207.59"
click at [502, 749] on input "text" at bounding box center [520, 750] width 135 height 30
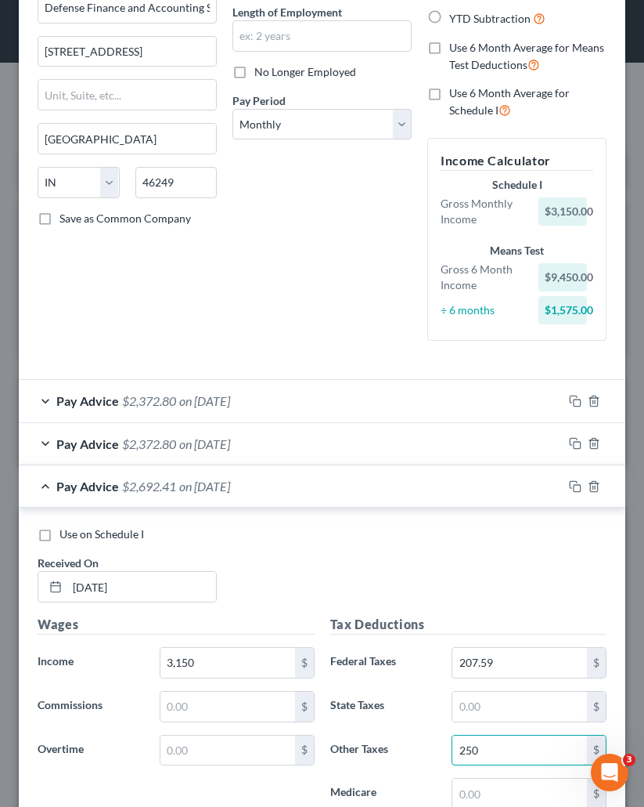
type input "250"
click at [388, 749] on label "Other Taxes" at bounding box center [384, 750] width 122 height 31
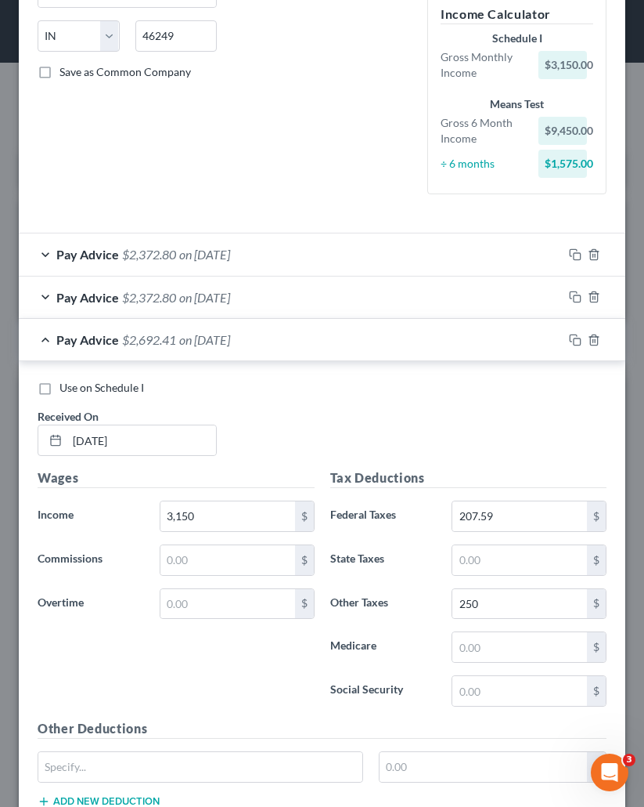
scroll to position [392, 0]
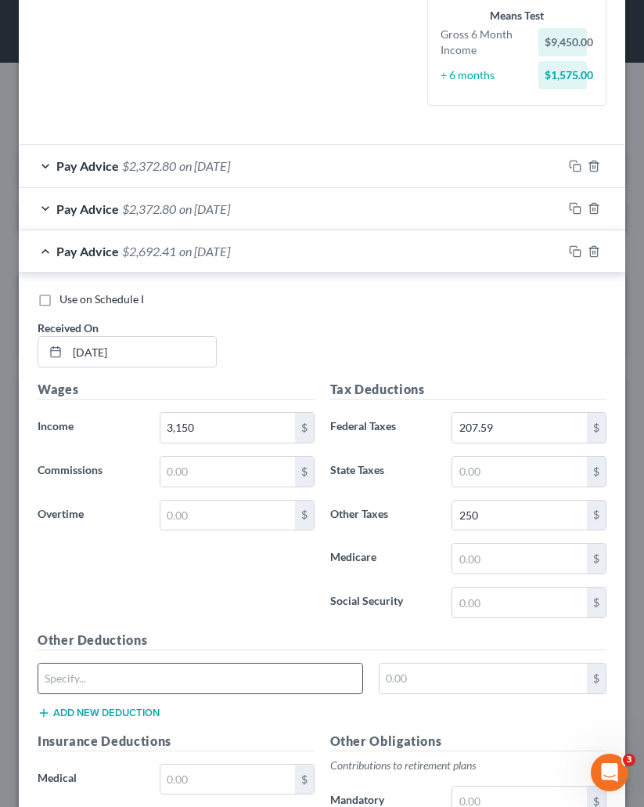
click at [149, 677] on input "text" at bounding box center [200, 678] width 324 height 30
type input "Allotments"
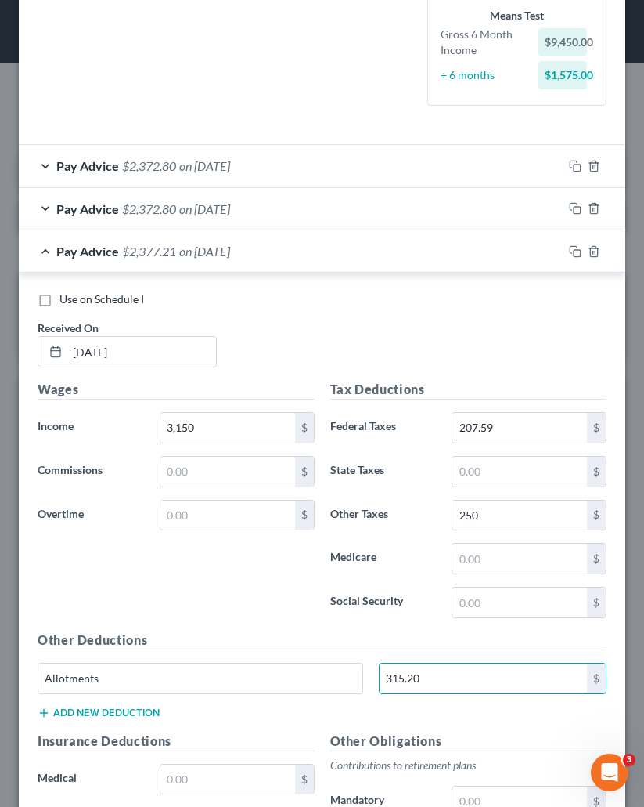
type input "315.20"
click at [114, 717] on button "Add new deduction" at bounding box center [99, 712] width 122 height 13
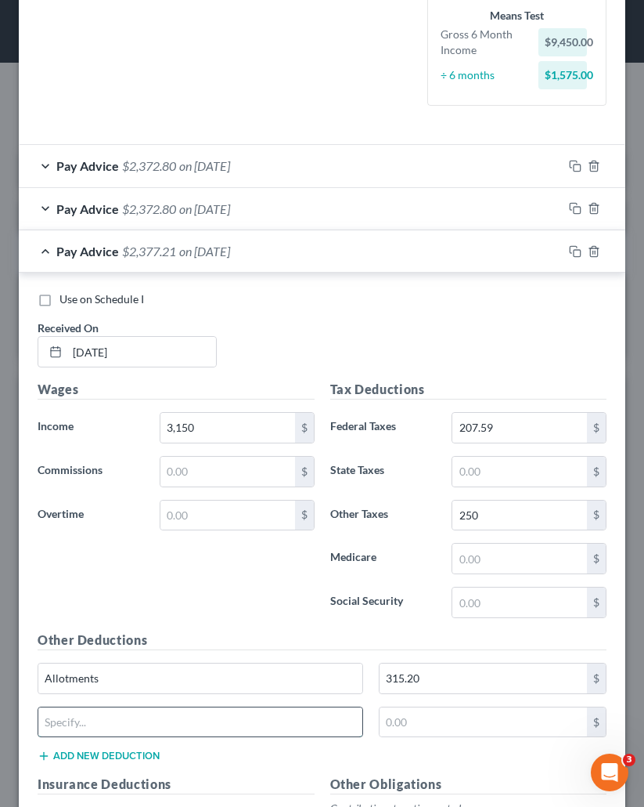
click at [114, 718] on input "text" at bounding box center [200, 722] width 324 height 30
type input "SBP Costs"
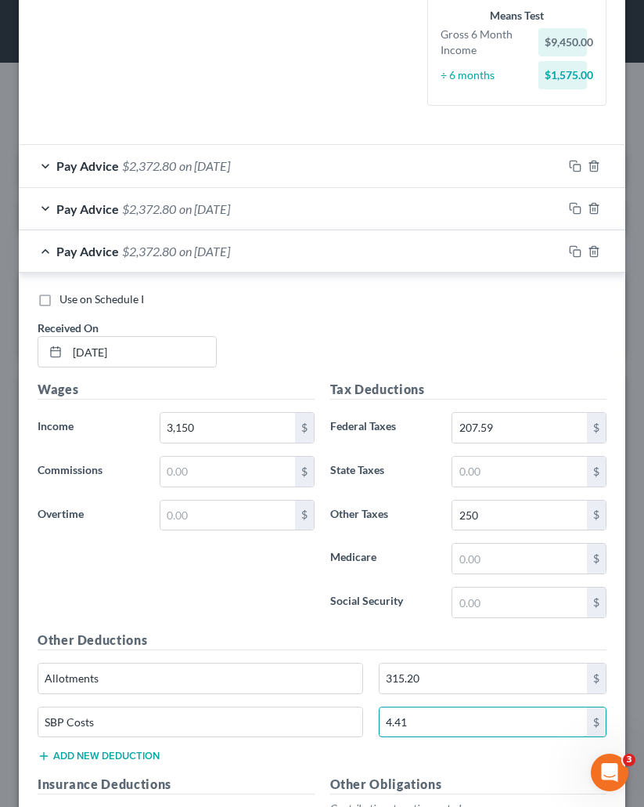
type input "4.41"
click at [286, 295] on div "Use on Schedule I" at bounding box center [322, 299] width 569 height 16
click at [294, 253] on div "Pay Advice $2,372.80 on 05/30/2025" at bounding box center [291, 251] width 544 height 42
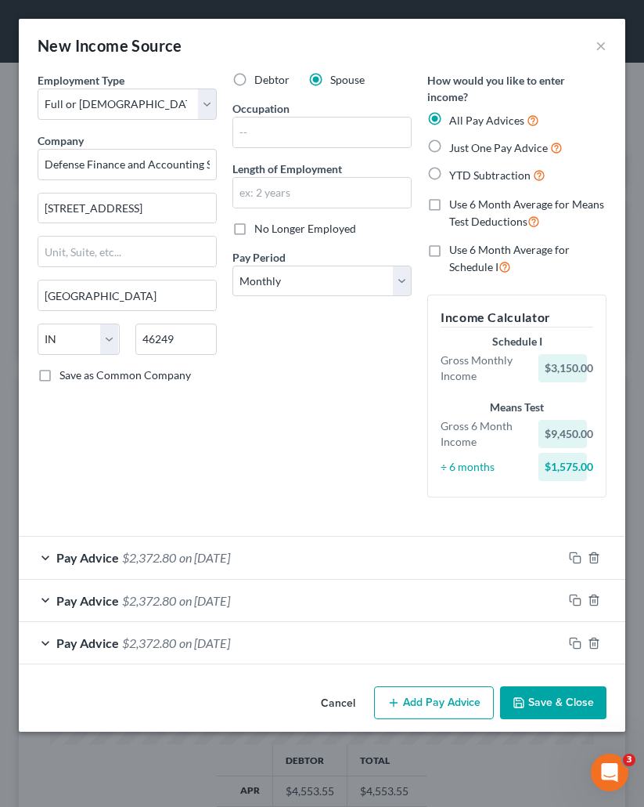
scroll to position [0, 0]
click at [175, 612] on div "Pay Advice $2,372.80 on 05/01/2025" at bounding box center [291, 600] width 544 height 42
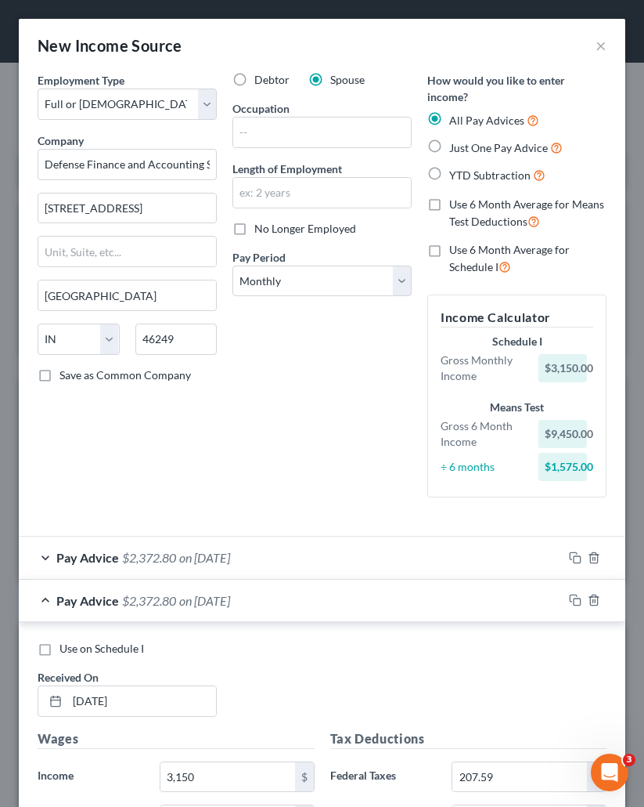
scroll to position [78, 0]
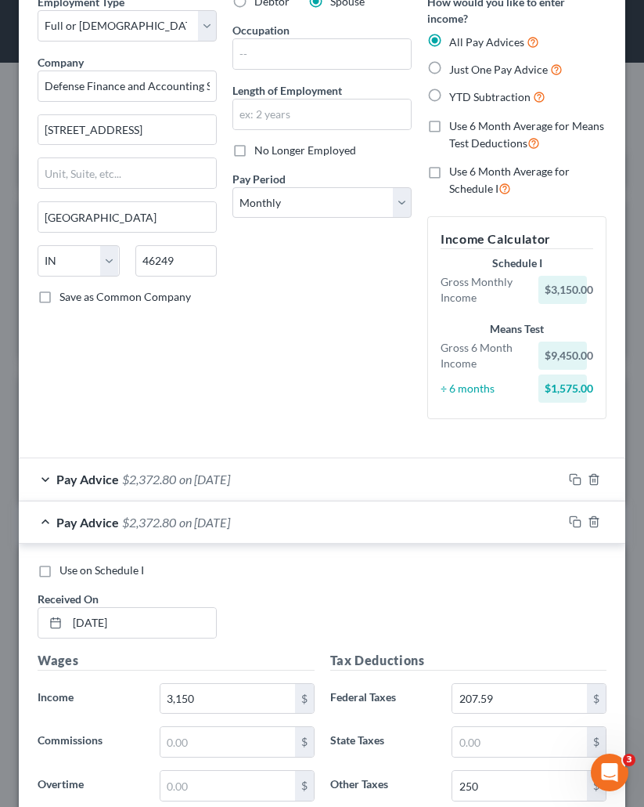
click at [247, 594] on div "Use on Schedule I Received On * 05/01/2025" at bounding box center [322, 606] width 585 height 88
click at [230, 519] on span "on 05/01/2025" at bounding box center [204, 522] width 51 height 15
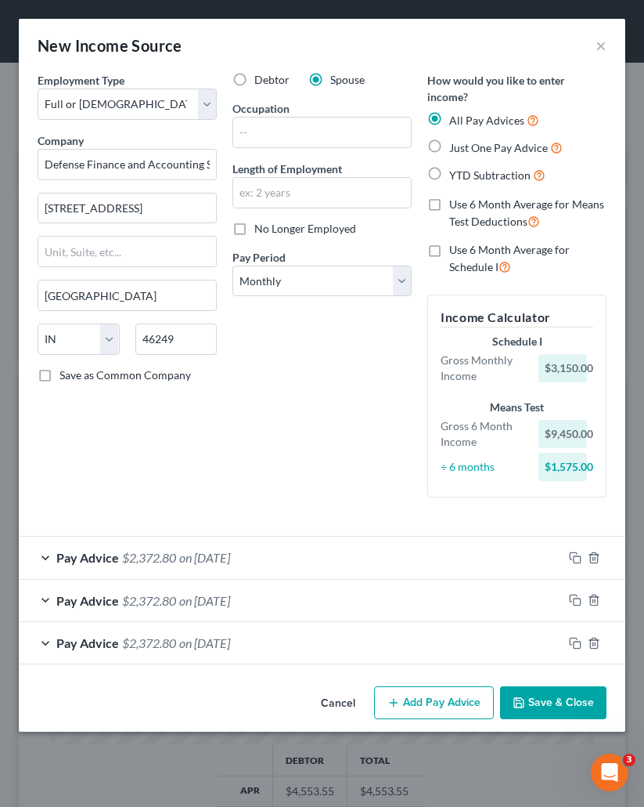
scroll to position [0, 0]
click at [455, 704] on button "Add Pay Advice" at bounding box center [434, 702] width 120 height 33
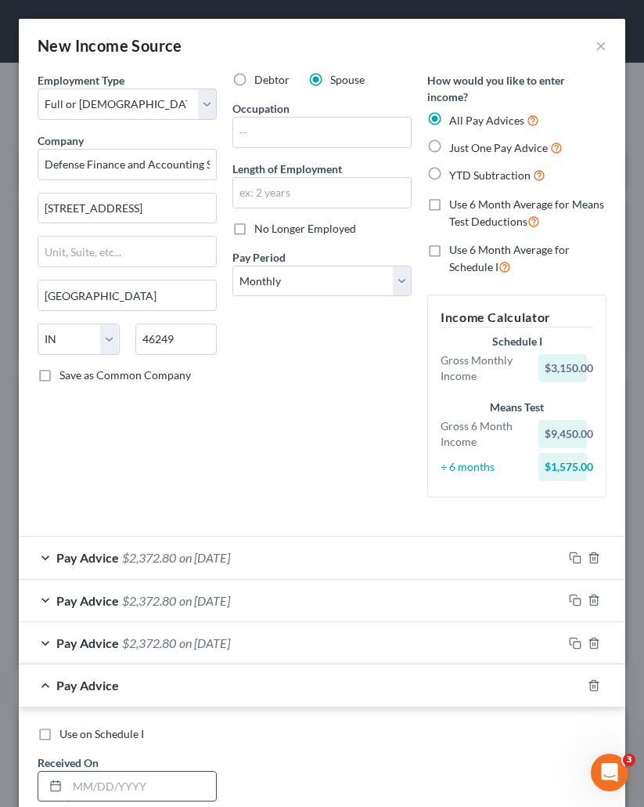
click at [154, 749] on input "text" at bounding box center [141, 786] width 149 height 30
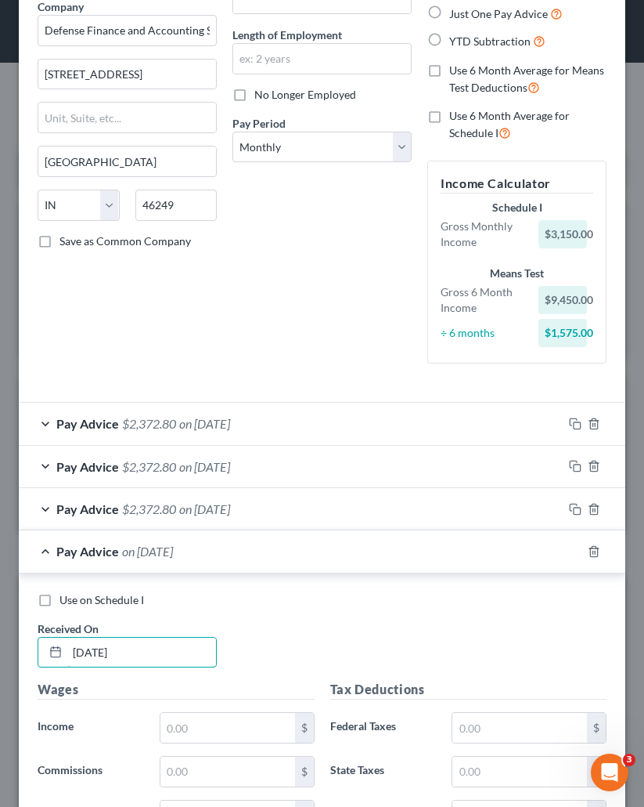
scroll to position [157, 0]
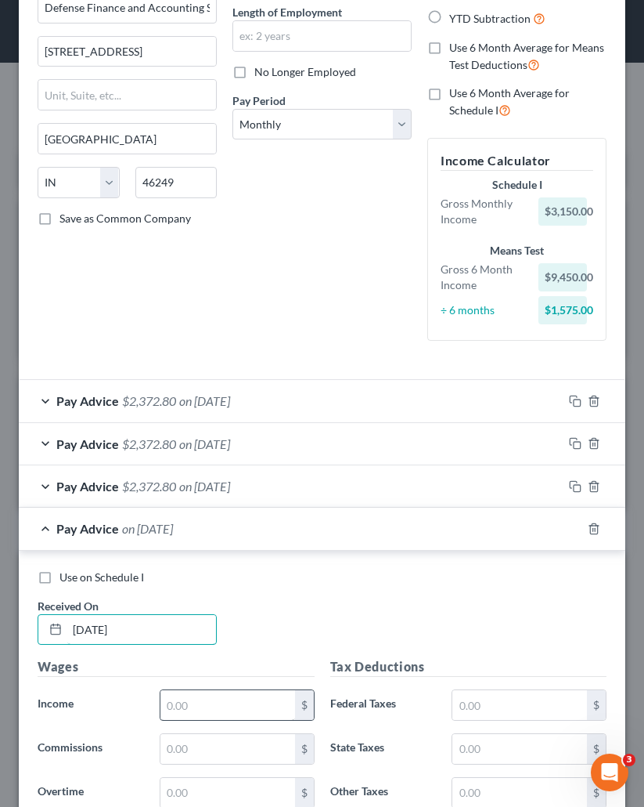
type input "07/01/2025"
click at [248, 717] on input "text" at bounding box center [228, 705] width 135 height 30
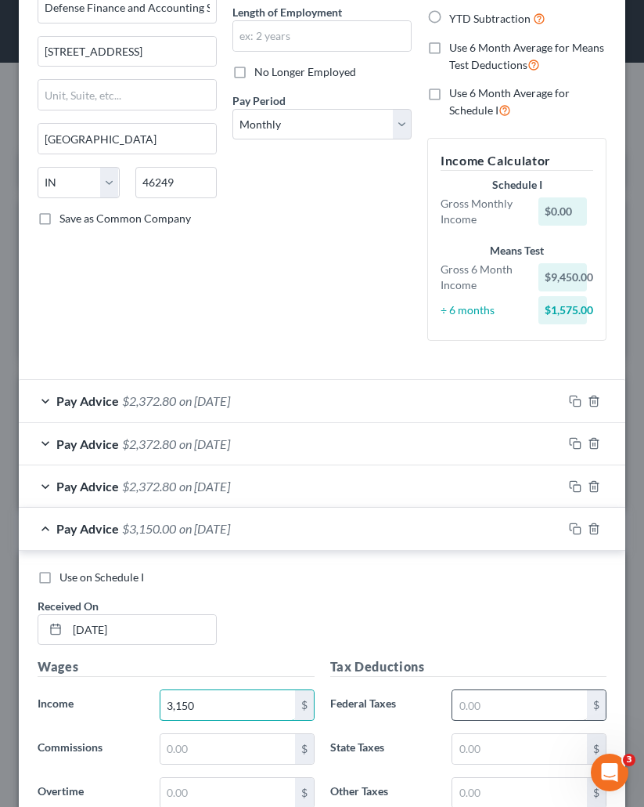
type input "3,150"
click at [468, 692] on input "text" at bounding box center [520, 705] width 135 height 30
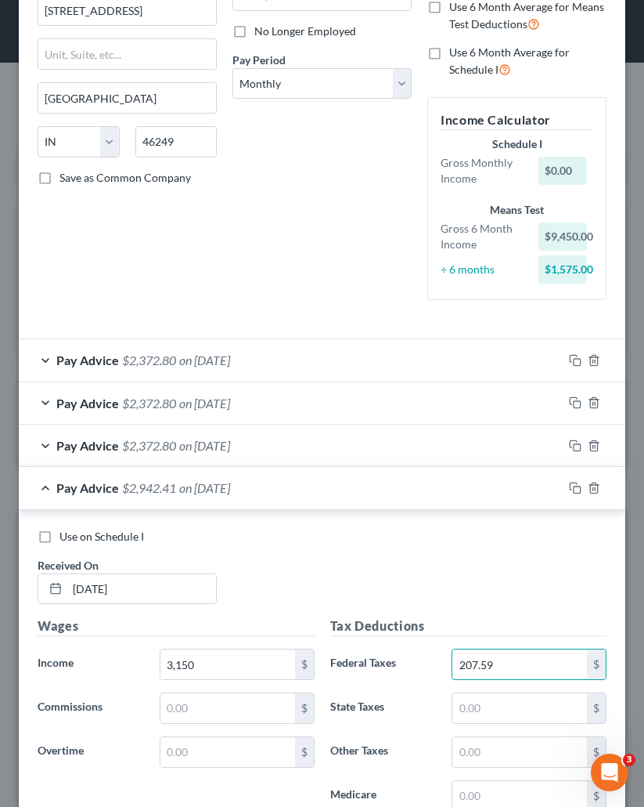
scroll to position [235, 0]
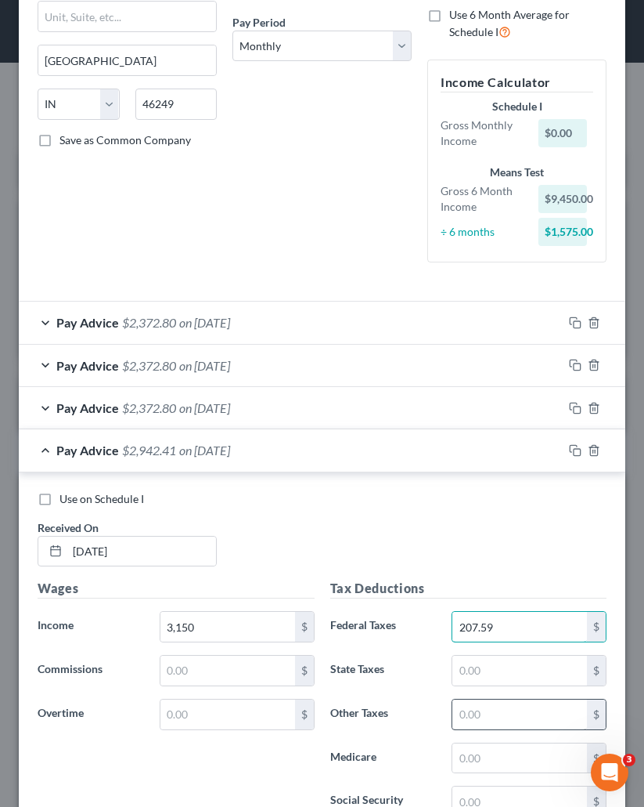
type input "207.59"
click at [461, 704] on input "text" at bounding box center [520, 714] width 135 height 30
type input "250"
click at [307, 713] on div "$" at bounding box center [304, 714] width 19 height 30
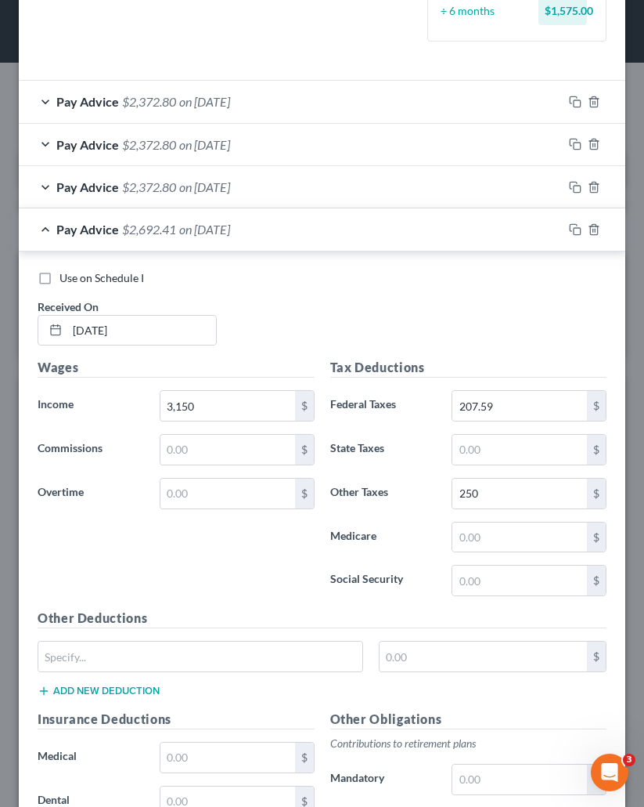
scroll to position [470, 0]
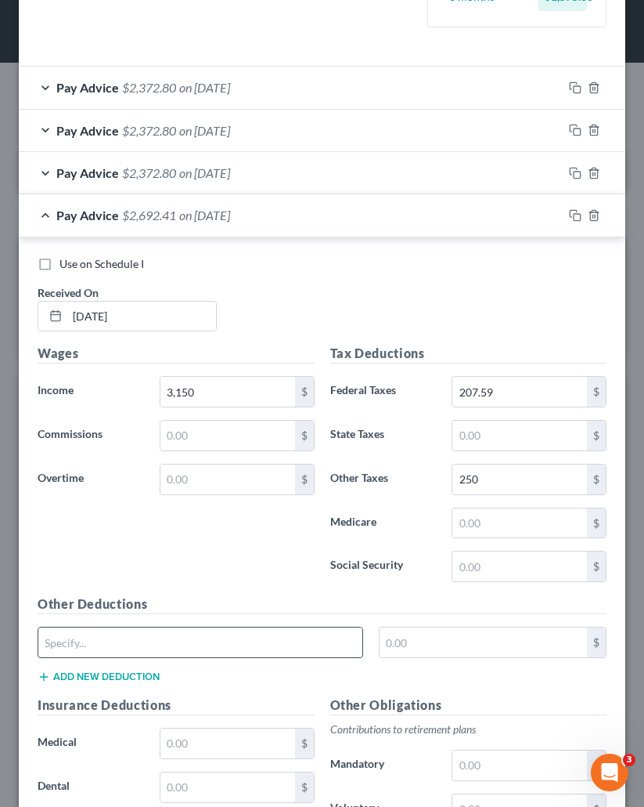
click at [110, 643] on input "text" at bounding box center [200, 642] width 324 height 30
type input "Allotments"
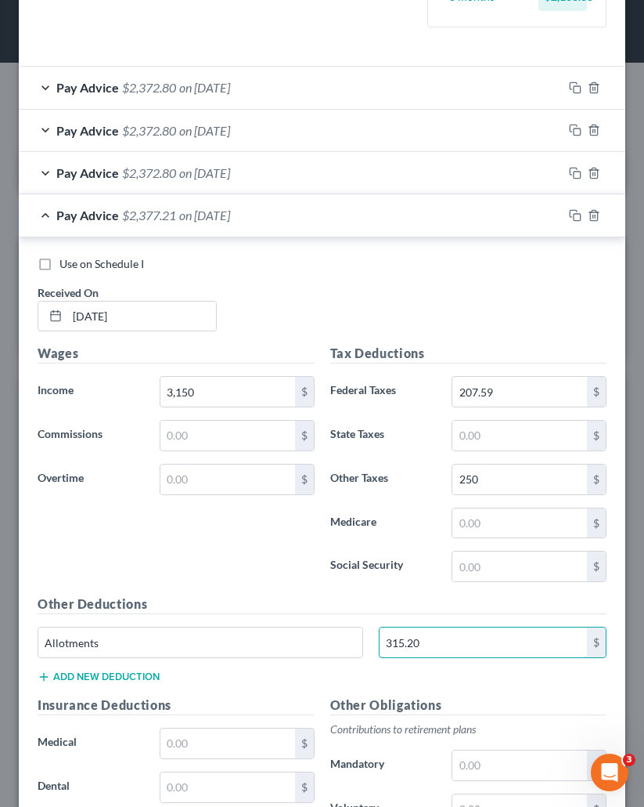
type input "315.20"
click at [143, 679] on button "Add new deduction" at bounding box center [99, 676] width 122 height 13
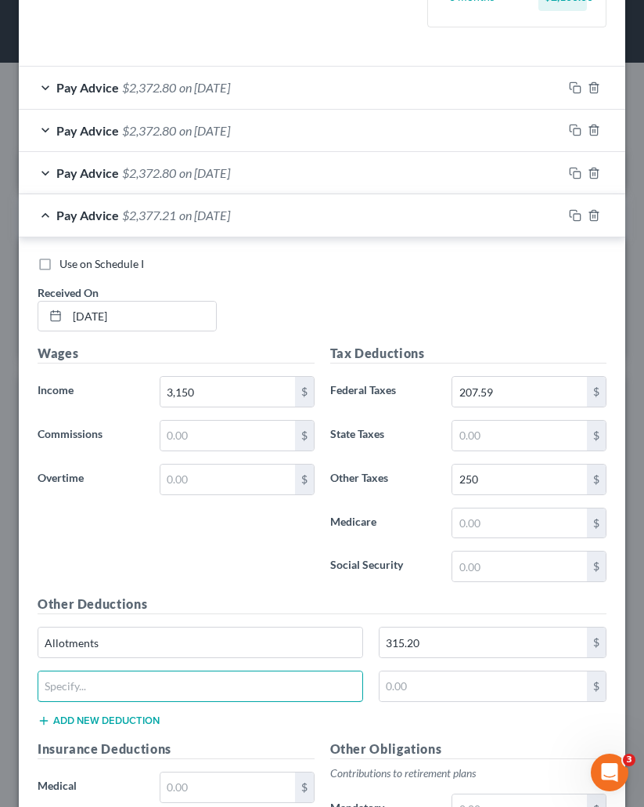
click at [143, 679] on input "text" at bounding box center [200, 686] width 324 height 30
type input "SBP"
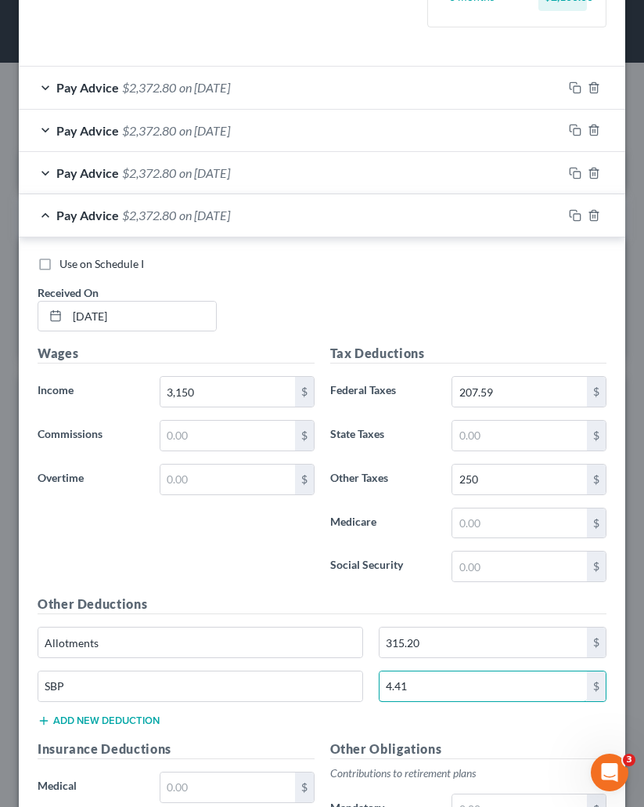
type input "4.41"
click at [117, 551] on div "Wages Income * 3,150 $ Commissions $ Overtime $" at bounding box center [176, 469] width 293 height 251
click at [190, 220] on span "on 07/01/2025" at bounding box center [204, 215] width 51 height 15
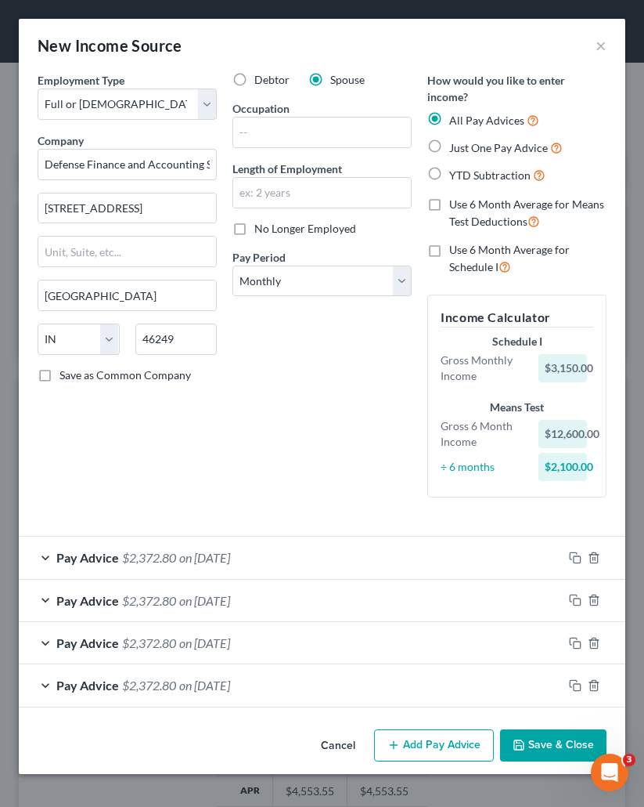
scroll to position [0, 0]
click at [411, 744] on button "Add Pay Advice" at bounding box center [434, 745] width 120 height 33
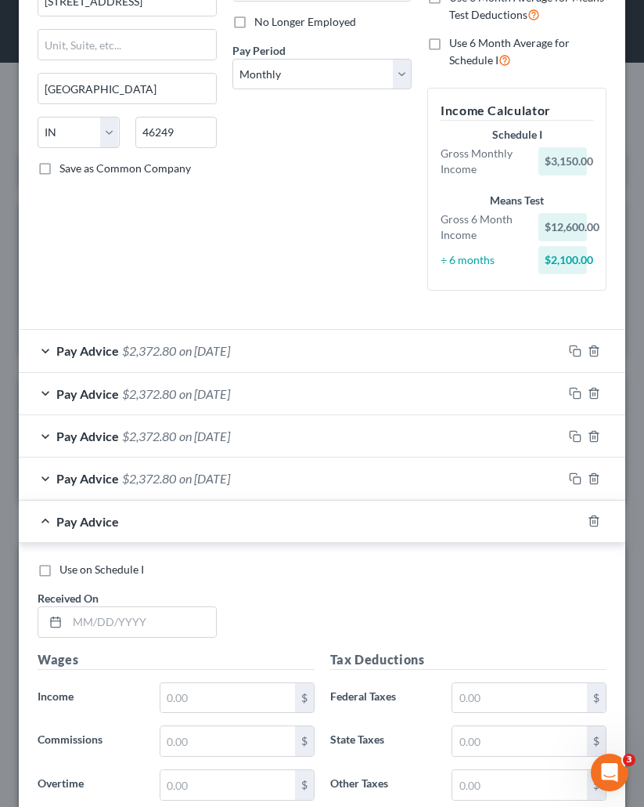
scroll to position [235, 0]
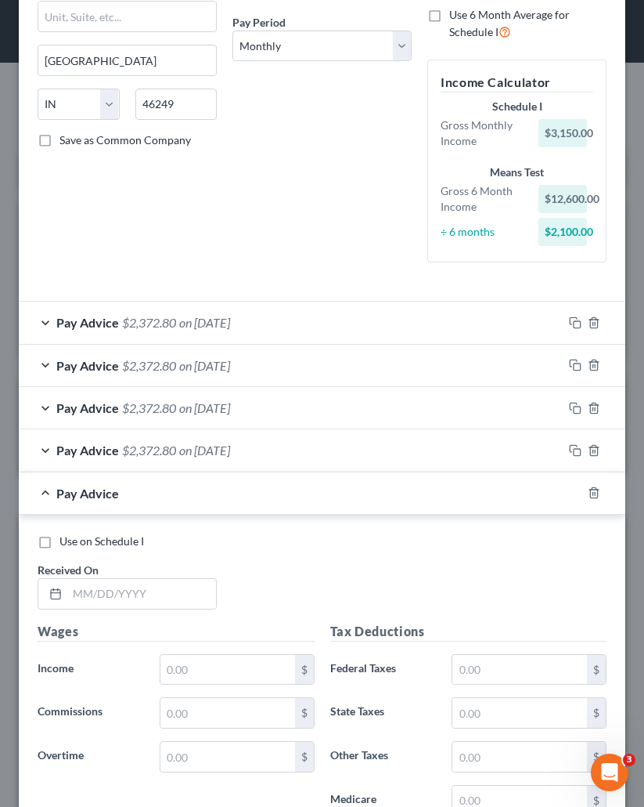
click at [64, 563] on span "Received On" at bounding box center [68, 569] width 61 height 13
click at [75, 587] on input "text" at bounding box center [141, 594] width 149 height 30
type input "08/01/2025"
click at [214, 654] on div "$" at bounding box center [237, 669] width 155 height 31
click at [218, 655] on div "$" at bounding box center [237, 669] width 155 height 31
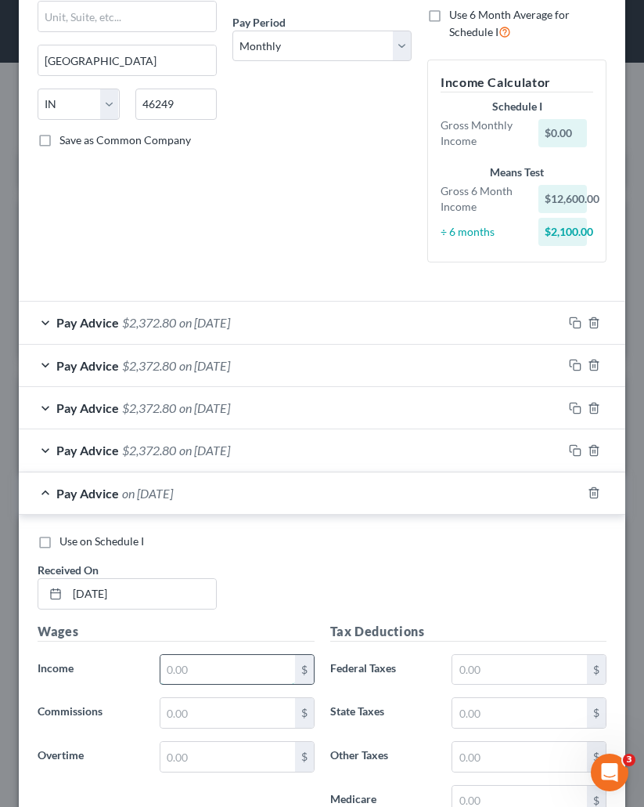
click at [209, 678] on input "text" at bounding box center [228, 670] width 135 height 30
type input "3,150"
click at [474, 667] on input "text" at bounding box center [520, 670] width 135 height 30
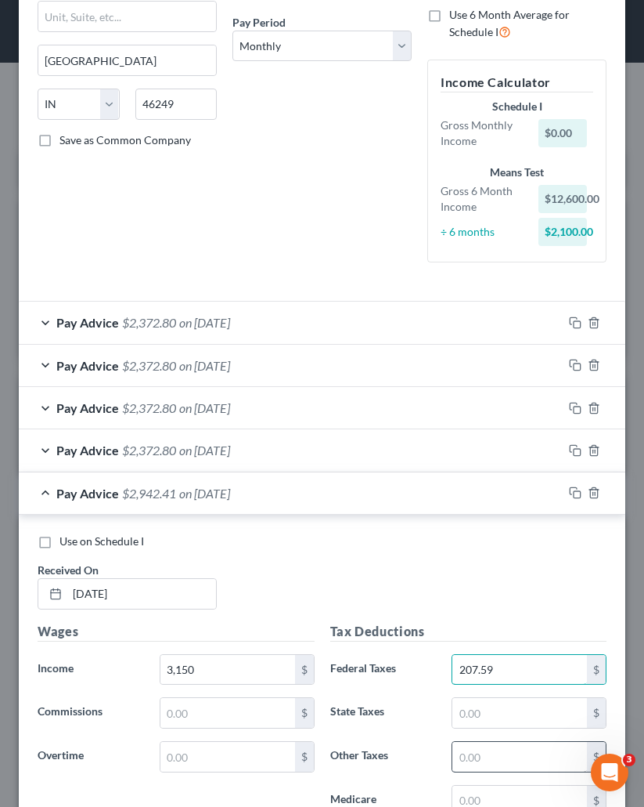
type input "207.59"
click at [483, 749] on input "text" at bounding box center [520, 757] width 135 height 30
type input "250"
click at [386, 547] on div "Use on Schedule I" at bounding box center [322, 541] width 569 height 16
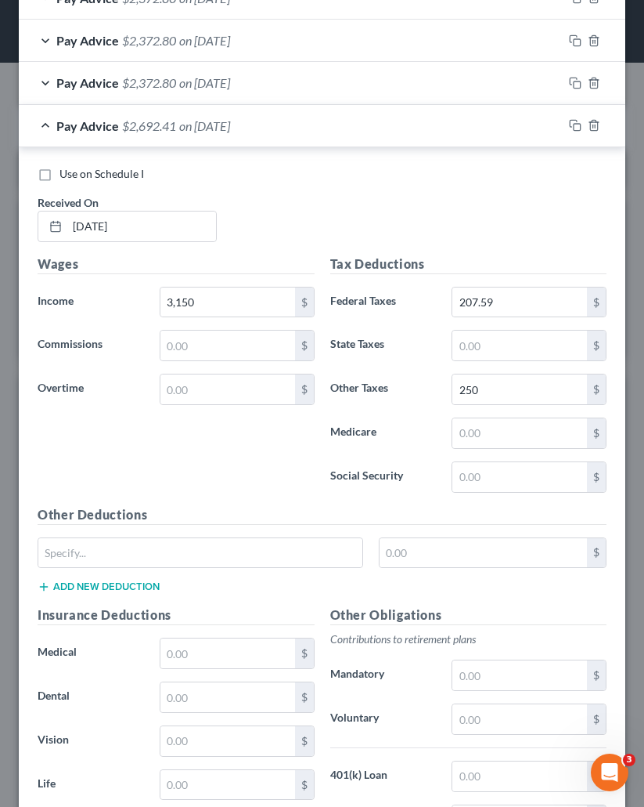
scroll to position [626, 0]
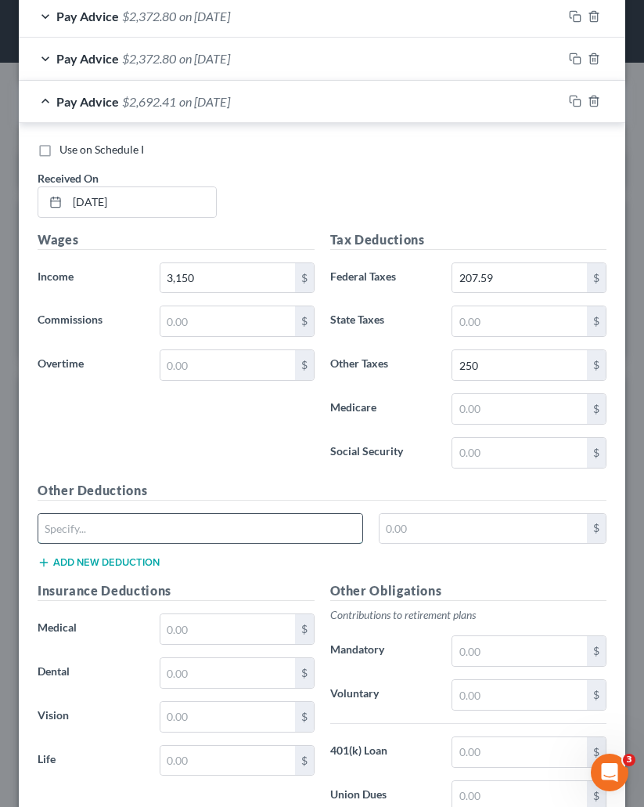
click at [155, 519] on input "text" at bounding box center [200, 529] width 324 height 30
type input "Allotments"
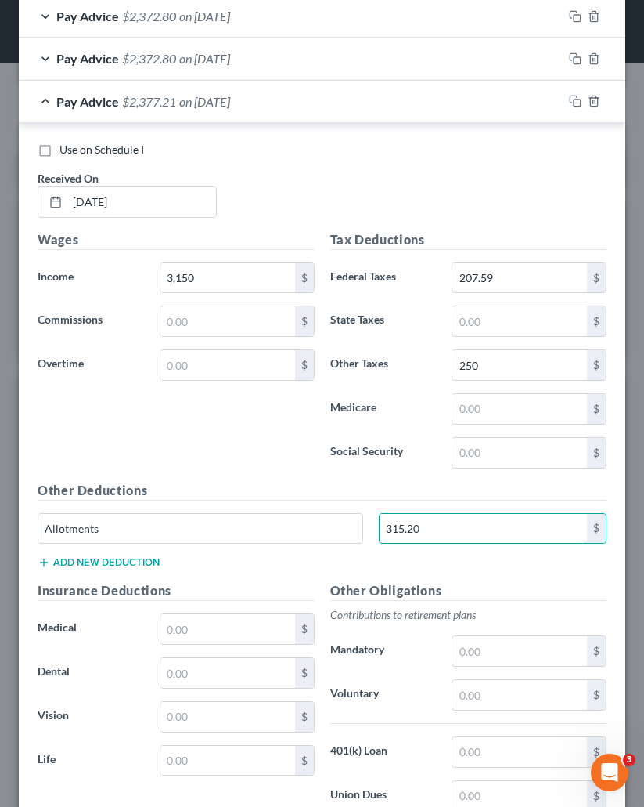
type input "315.20"
click at [157, 562] on button "Add new deduction" at bounding box center [99, 562] width 122 height 13
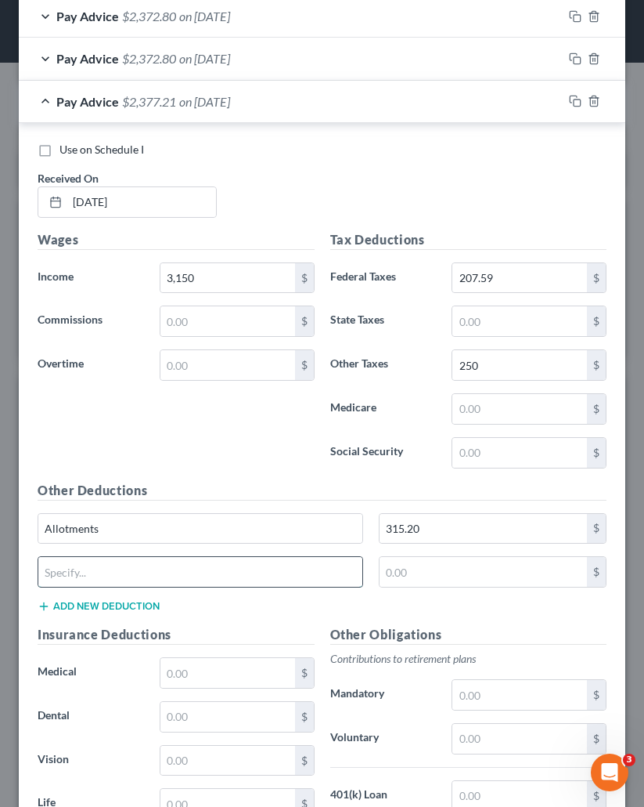
click at [157, 565] on input "text" at bounding box center [200, 572] width 324 height 30
type input "SBP Costs"
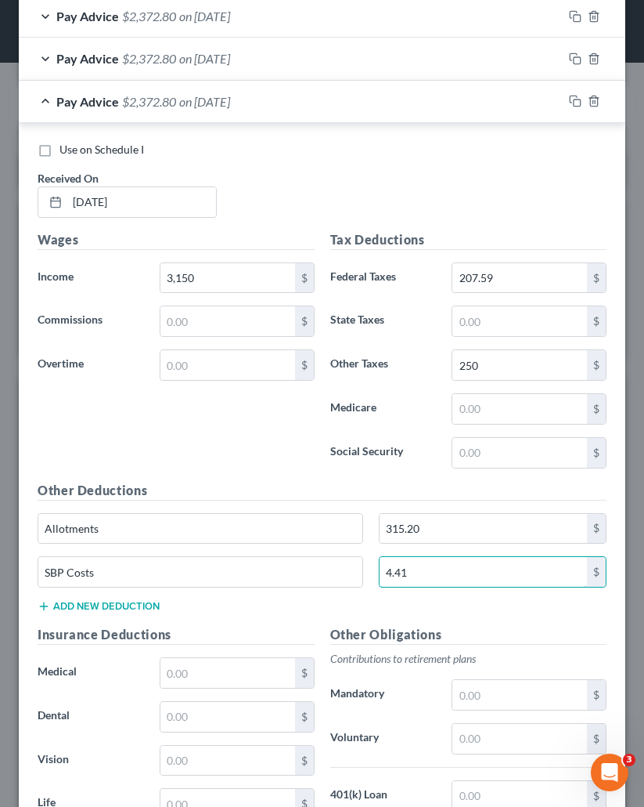
type input "4.41"
click at [283, 103] on div "Pay Advice $2,372.80 on 08/01/2025" at bounding box center [291, 102] width 544 height 42
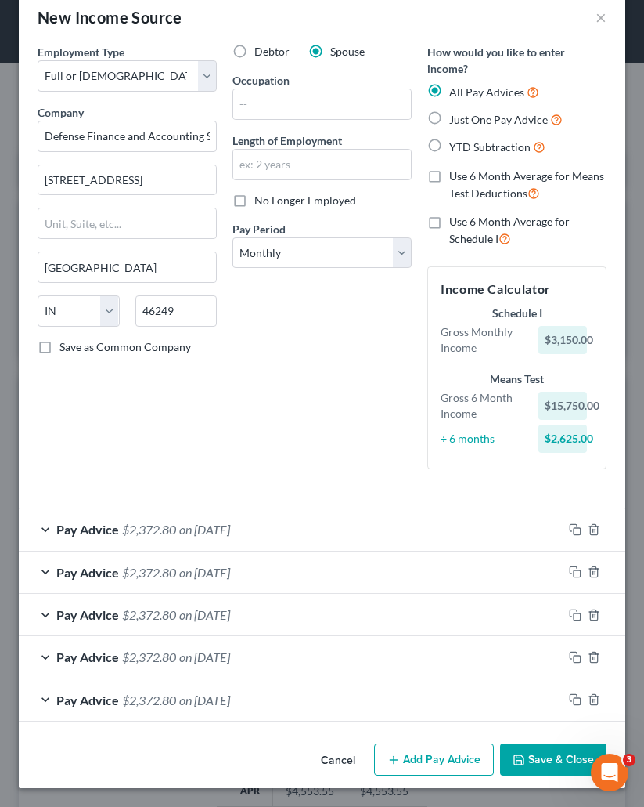
scroll to position [28, 0]
click at [430, 748] on button "Add Pay Advice" at bounding box center [434, 759] width 120 height 33
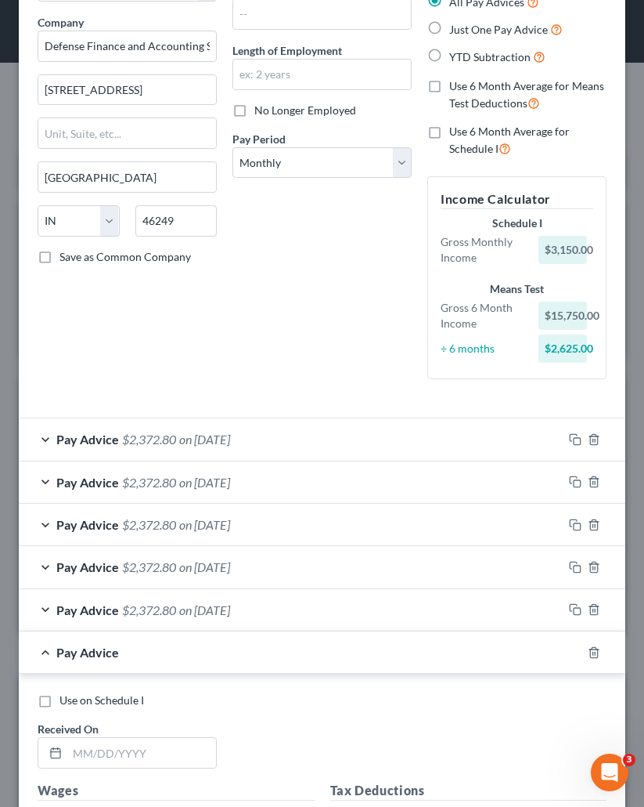
scroll to position [263, 0]
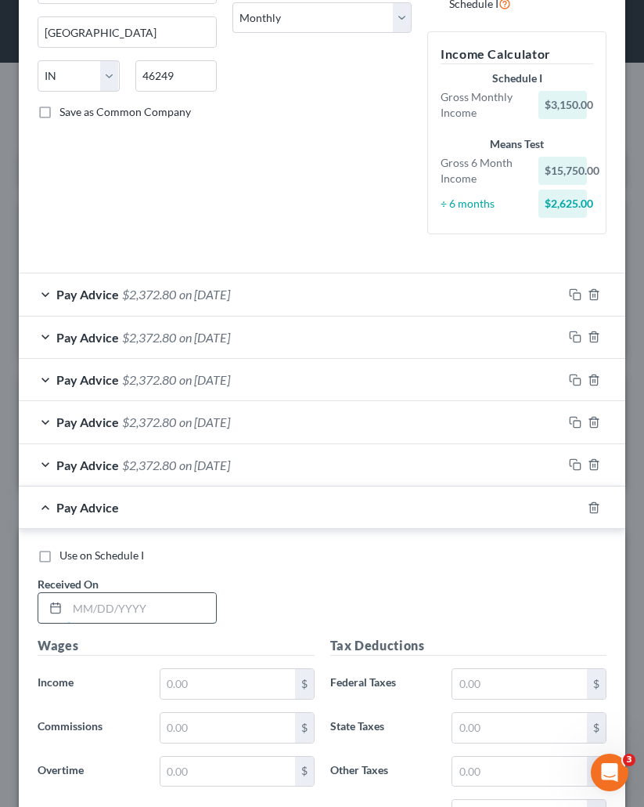
click at [92, 598] on input "text" at bounding box center [141, 608] width 149 height 30
type input "08/29/2025"
click at [258, 693] on input "text" at bounding box center [228, 684] width 135 height 30
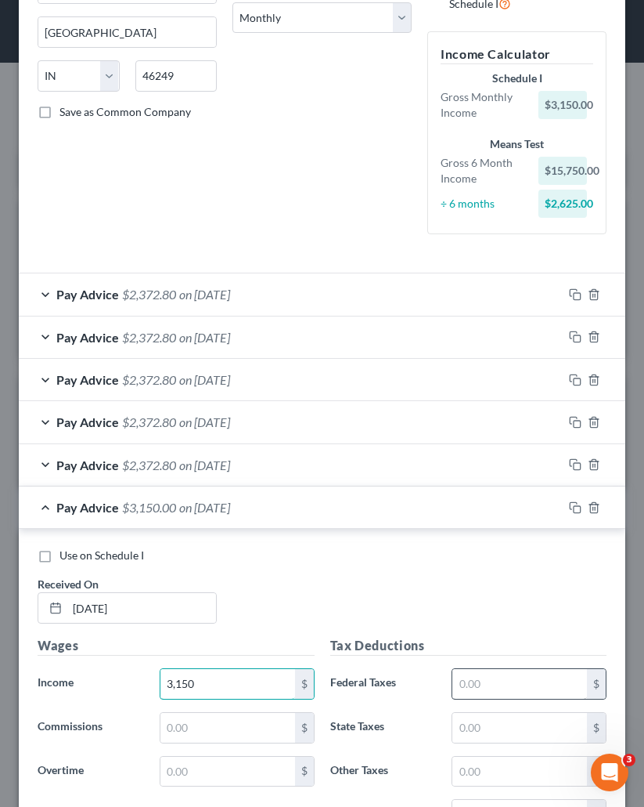
type input "3,150"
click at [478, 695] on input "text" at bounding box center [520, 684] width 135 height 30
type input "207.59"
click at [523, 749] on input "text" at bounding box center [520, 771] width 135 height 30
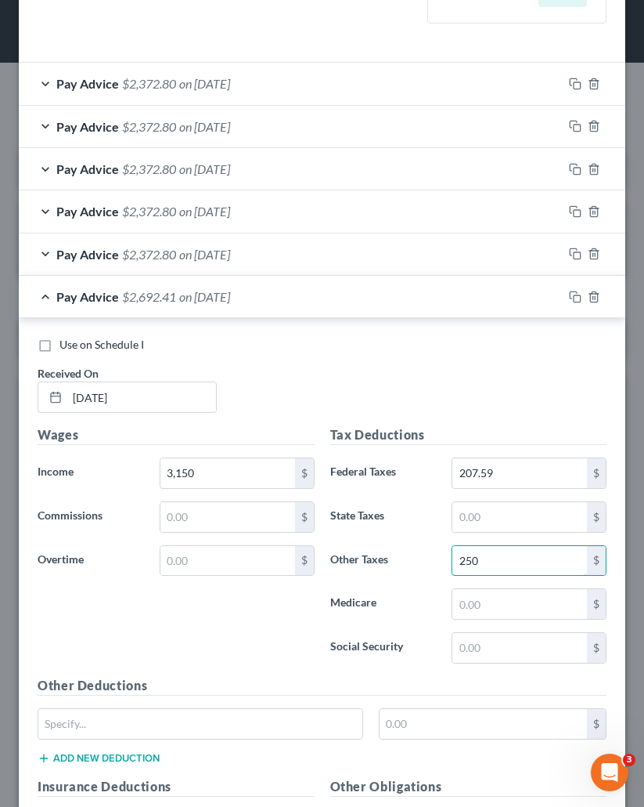
scroll to position [576, 0]
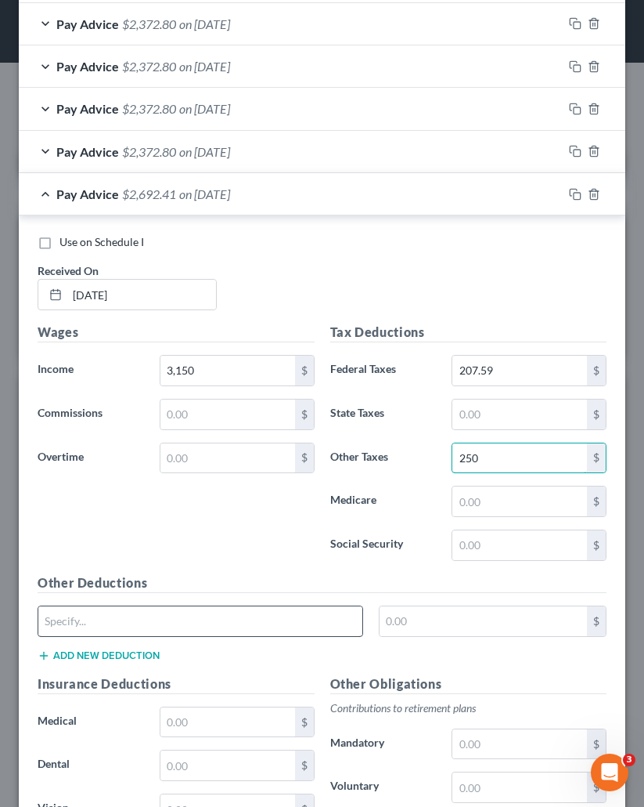
type input "250"
click at [139, 626] on input "text" at bounding box center [200, 621] width 324 height 30
type input "Allotments"
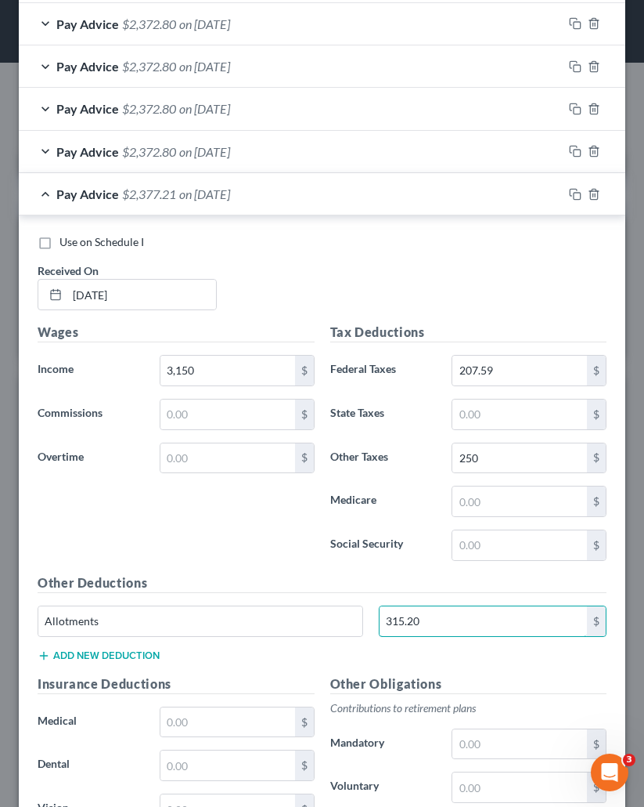
type input "315.20"
click at [141, 662] on div "Other Deductions Allotments 315.20 $ Add new deduction" at bounding box center [322, 623] width 585 height 101
click at [142, 659] on button "Add new deduction" at bounding box center [99, 655] width 122 height 13
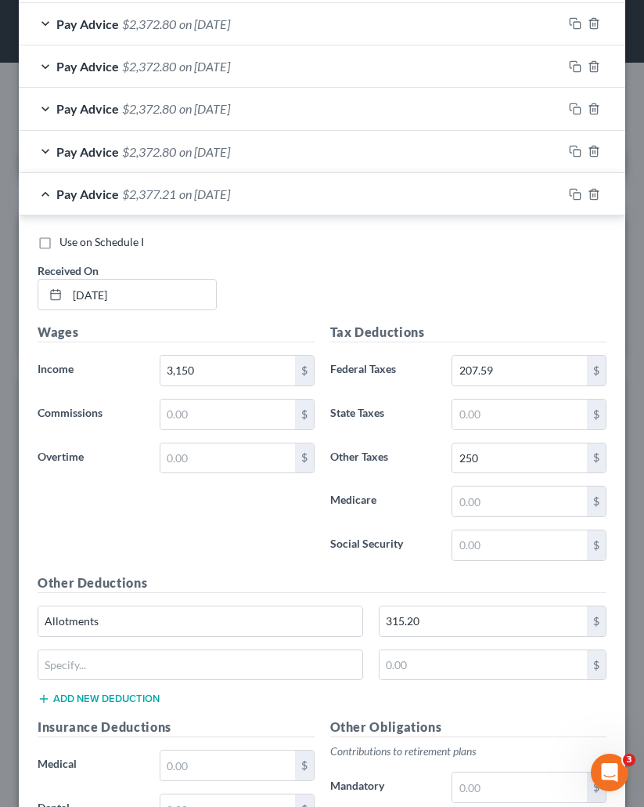
click at [150, 681] on div "$" at bounding box center [322, 671] width 585 height 44
click at [132, 659] on input "text" at bounding box center [200, 665] width 324 height 30
type input "SBP Costs"
type input "4.41"
click at [135, 504] on div "Wages Income * 3,150 $ Commissions $ Overtime $" at bounding box center [176, 448] width 293 height 251
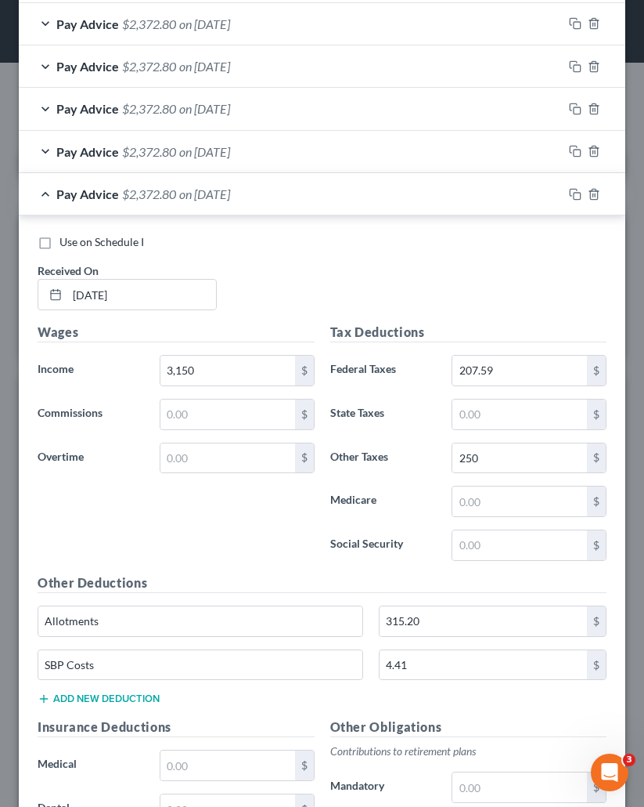
click at [297, 197] on div "Pay Advice $2,372.80 on 08/29/2025" at bounding box center [291, 194] width 544 height 42
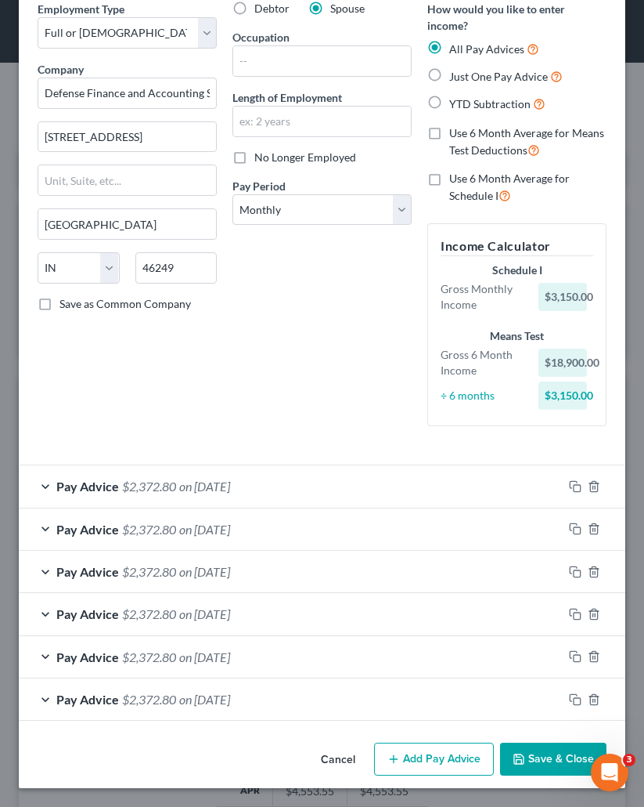
scroll to position [71, 0]
click at [430, 749] on button "Add Pay Advice" at bounding box center [434, 758] width 120 height 33
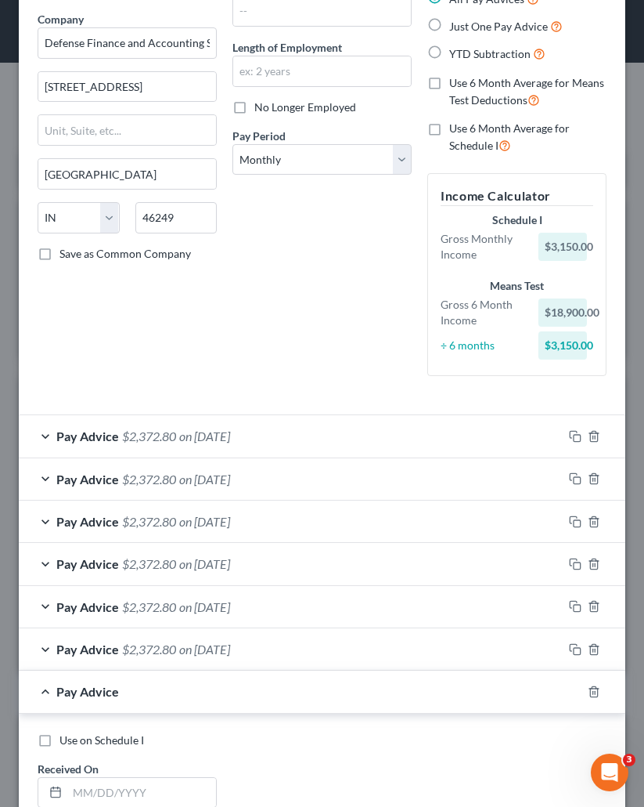
scroll to position [150, 0]
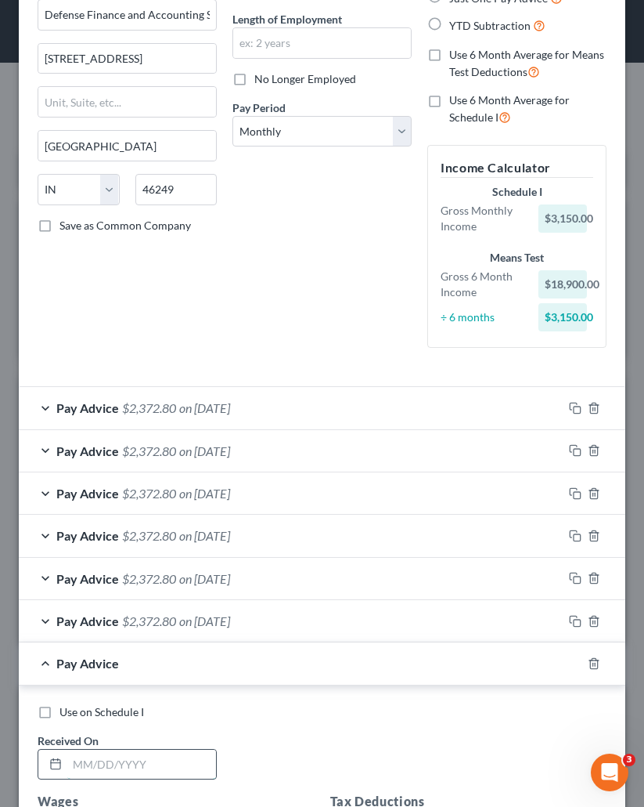
click at [130, 749] on input "text" at bounding box center [141, 764] width 149 height 30
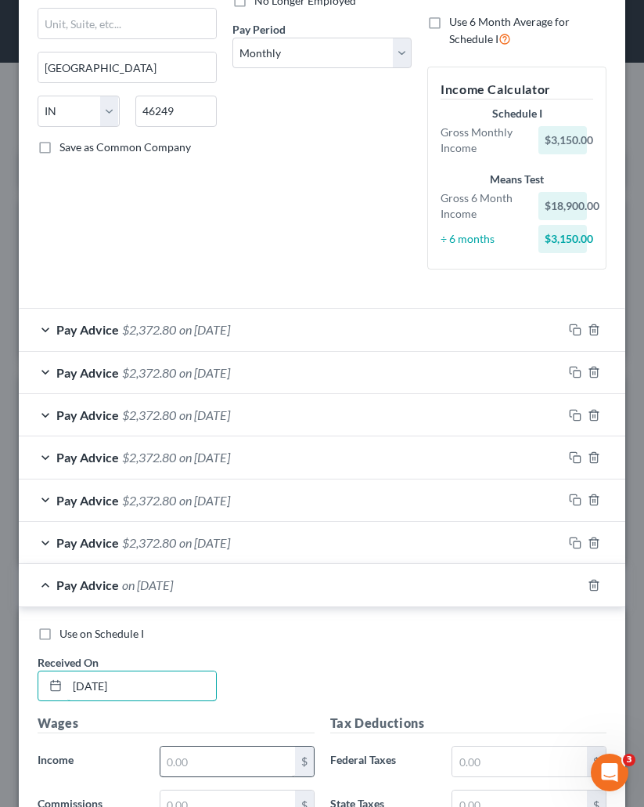
type input "10/1/2025"
click at [210, 749] on input "text" at bounding box center [228, 761] width 135 height 30
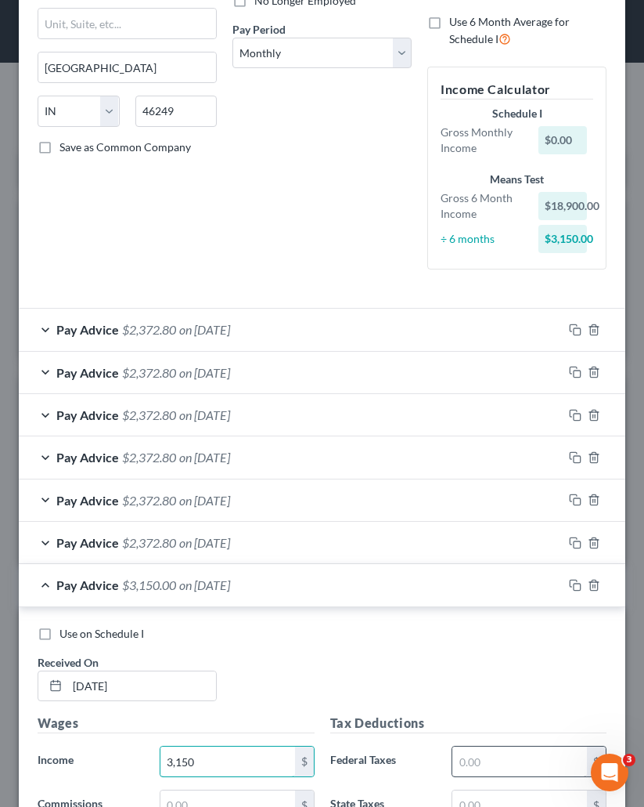
type input "3,150"
click at [526, 749] on input "text" at bounding box center [520, 761] width 135 height 30
type input "207.59"
click at [522, 655] on div "Use on Schedule I Received On * 10/1/2025" at bounding box center [322, 670] width 585 height 88
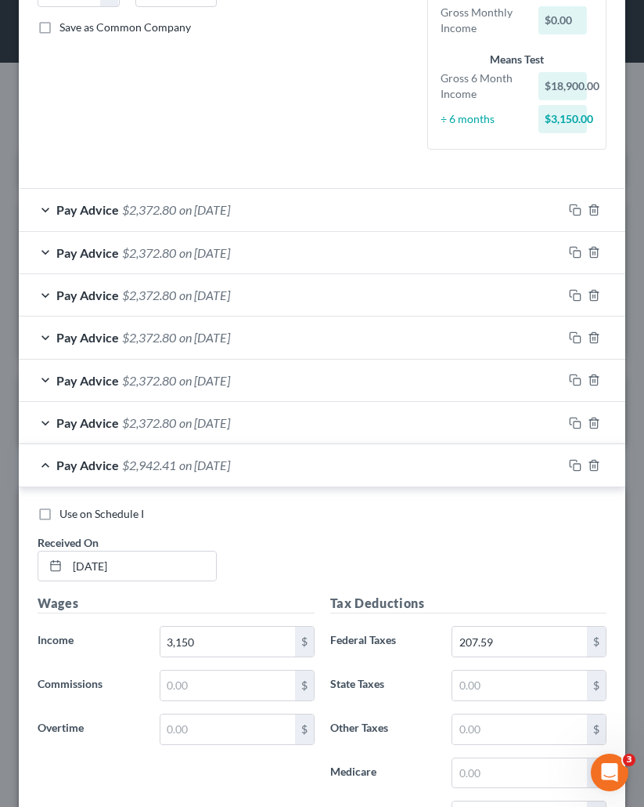
scroll to position [385, 0]
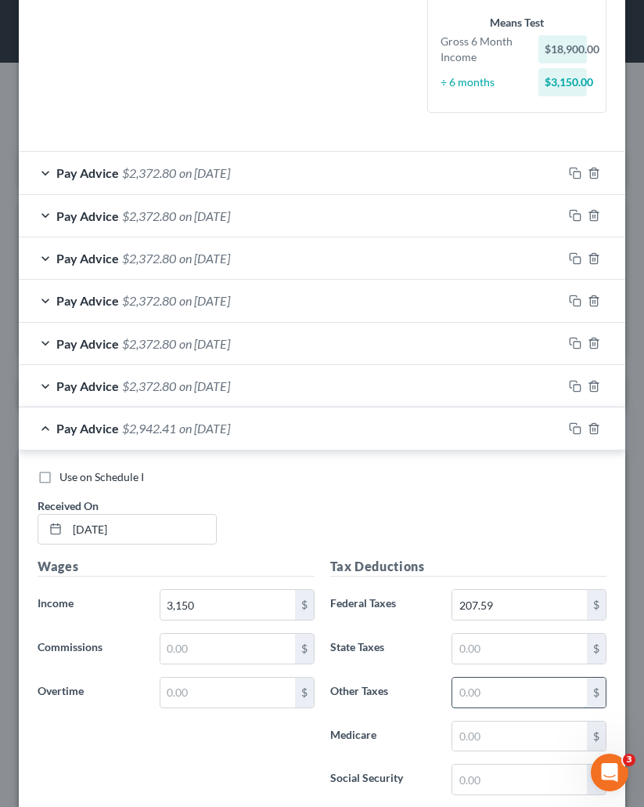
click at [510, 677] on input "text" at bounding box center [520, 692] width 135 height 30
type input "250"
click at [499, 506] on div "Use on Schedule I Received On * 10/1/2025" at bounding box center [322, 513] width 585 height 88
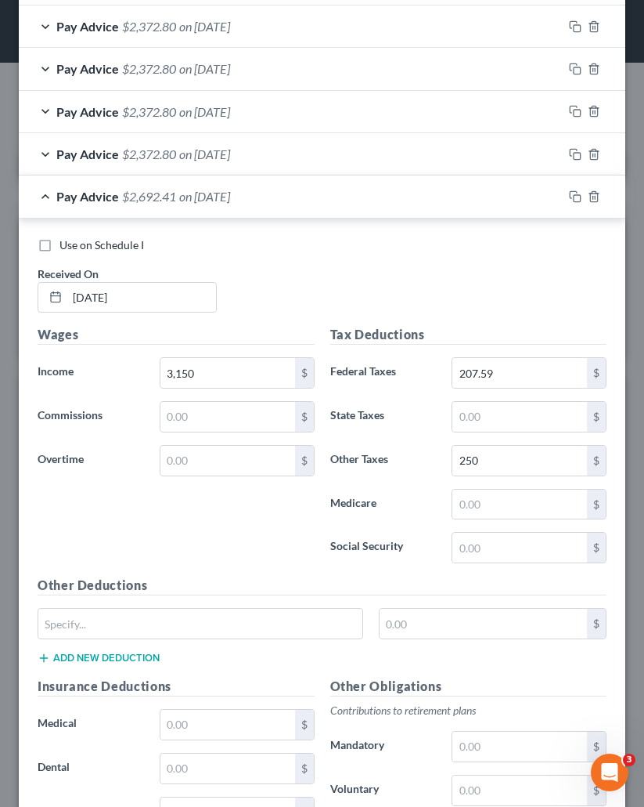
scroll to position [619, 0]
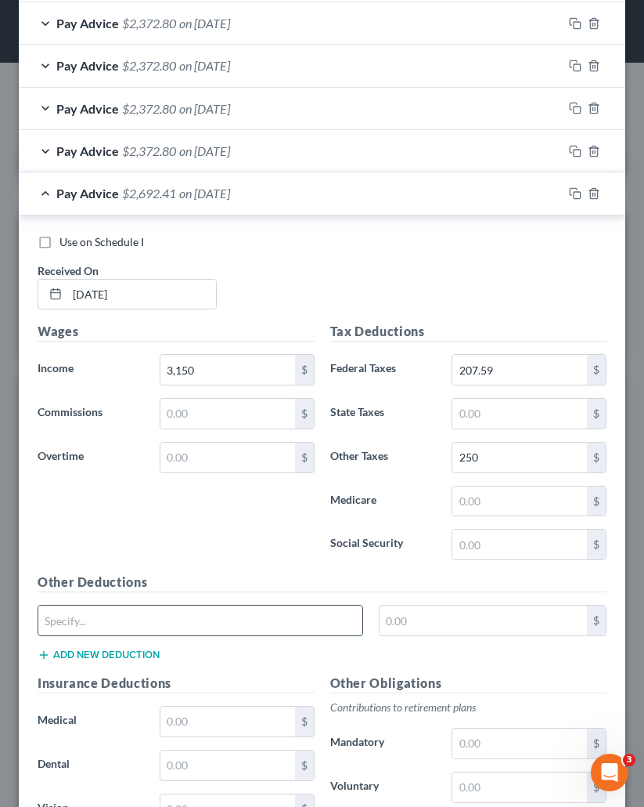
click at [75, 623] on input "text" at bounding box center [200, 620] width 324 height 30
type input "Allotment"
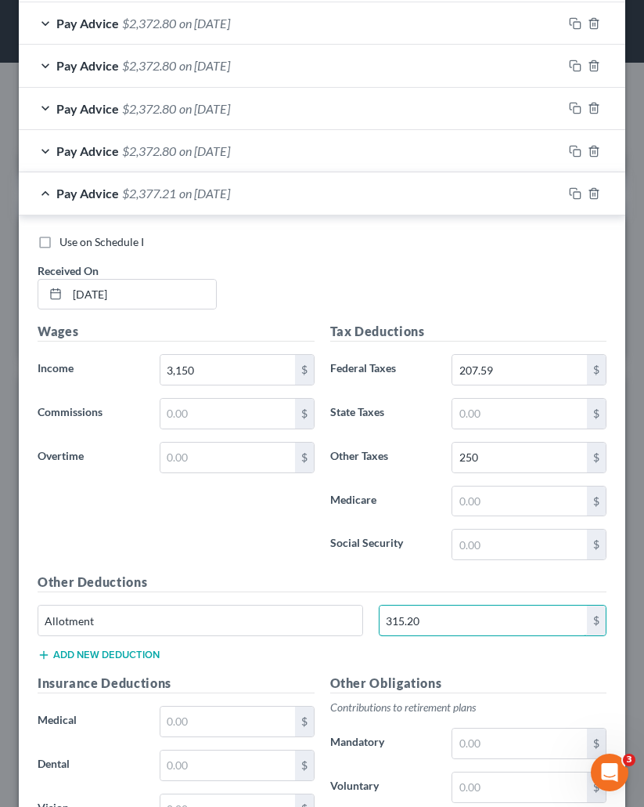
type input "315.20"
click at [73, 643] on div "Allotment 315.20 $" at bounding box center [322, 627] width 585 height 44
click at [73, 663] on div "Other Deductions Allotment 315.20 $ Add new deduction" at bounding box center [322, 622] width 585 height 101
click at [78, 655] on button "Add new deduction" at bounding box center [99, 654] width 122 height 13
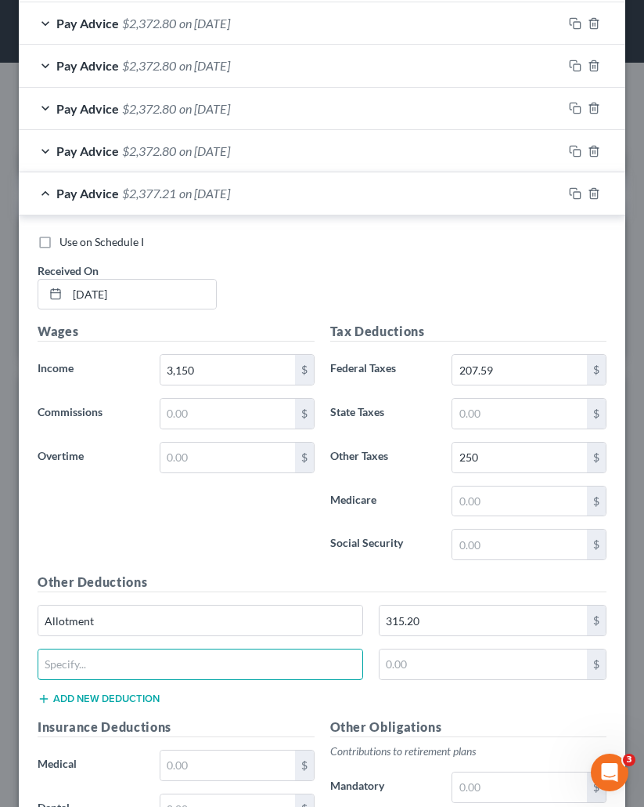
click at [78, 655] on input "text" at bounding box center [200, 664] width 324 height 30
type input "SBP Costs"
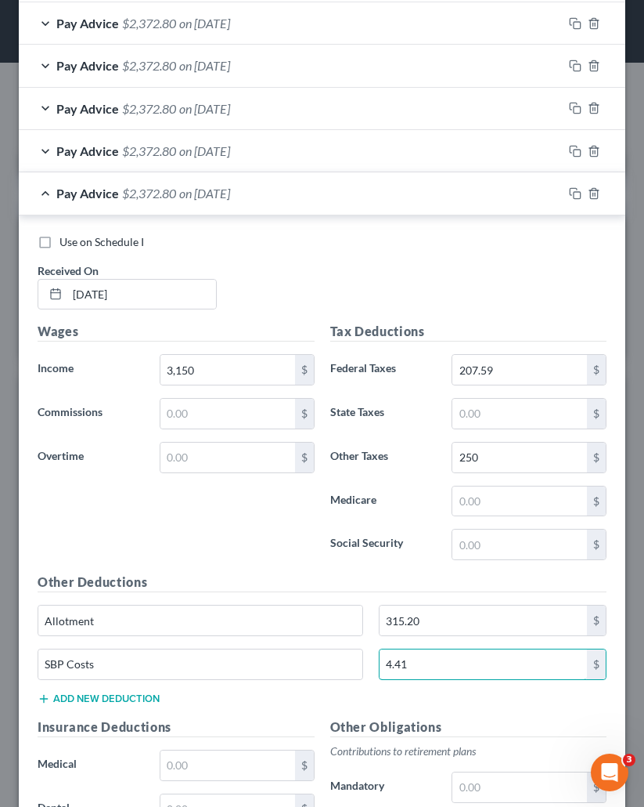
type input "4.41"
click at [314, 284] on div "Use on Schedule I Received On * 10/1/2025" at bounding box center [322, 278] width 585 height 88
click at [295, 187] on div "Pay Advice $2,372.80 on 10/01/2025" at bounding box center [291, 193] width 544 height 42
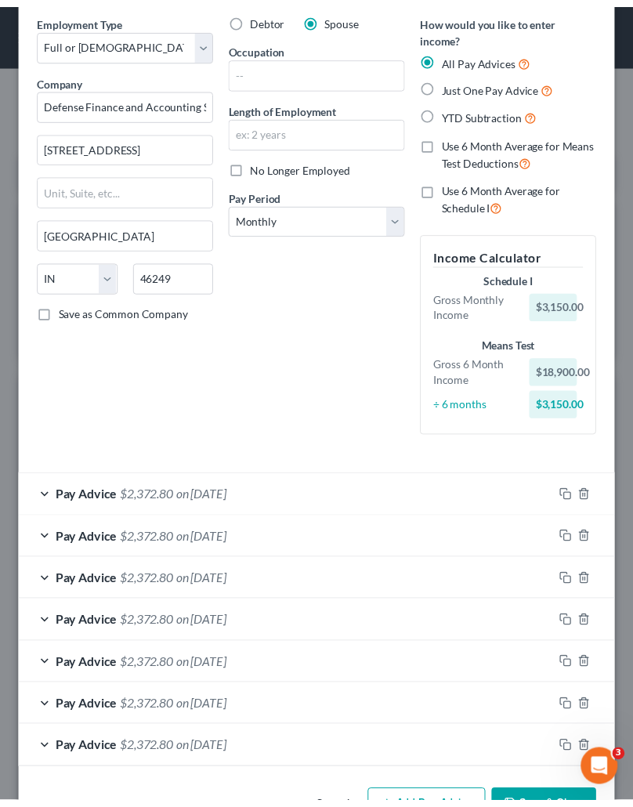
scroll to position [114, 0]
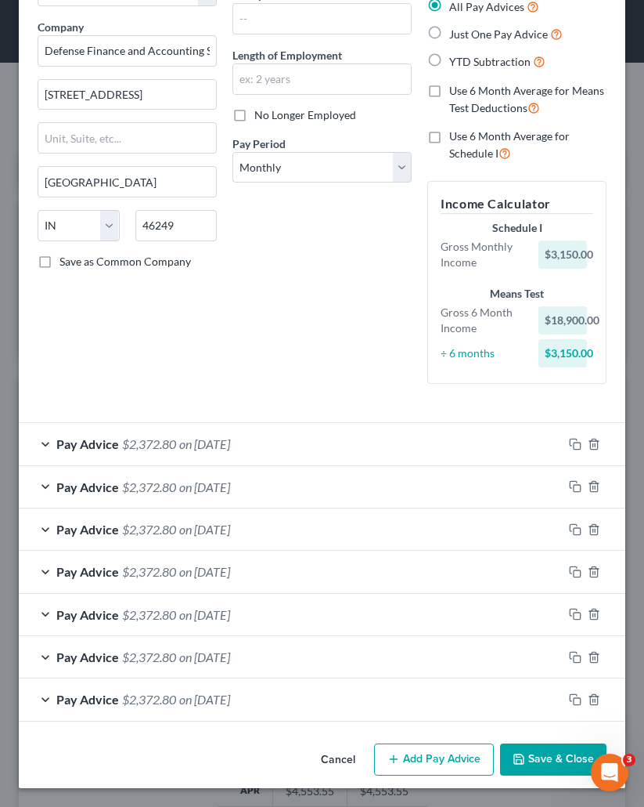
click at [552, 749] on button "Save & Close" at bounding box center [553, 759] width 107 height 33
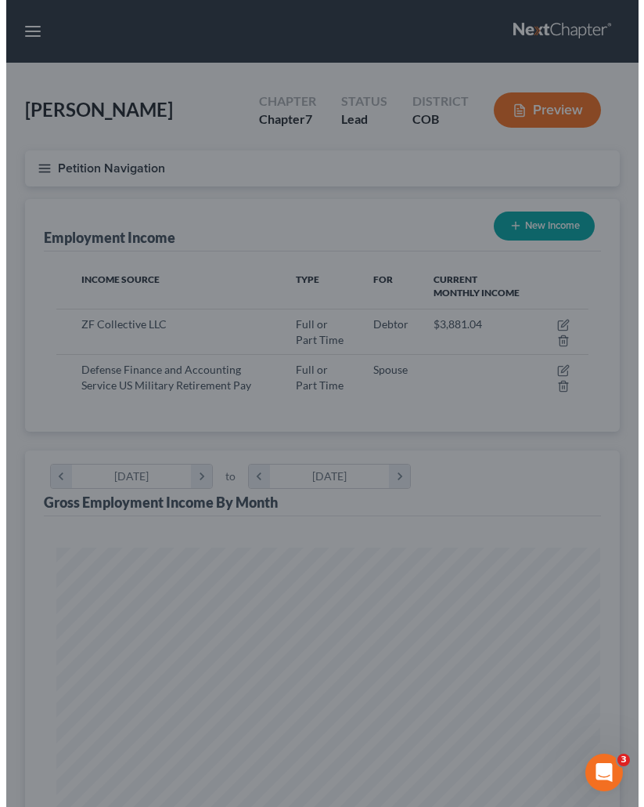
scroll to position [782841, 782544]
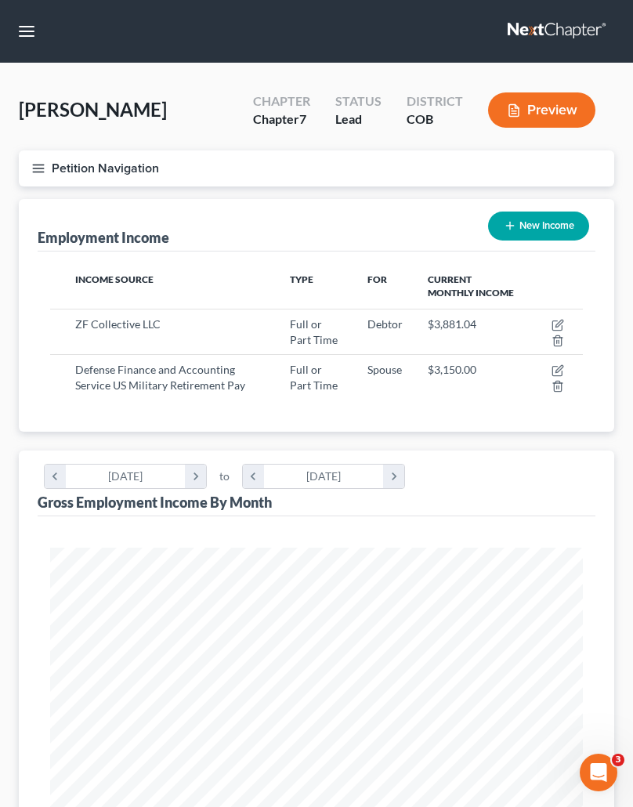
click at [517, 222] on button "New Income" at bounding box center [538, 225] width 101 height 29
select select "0"
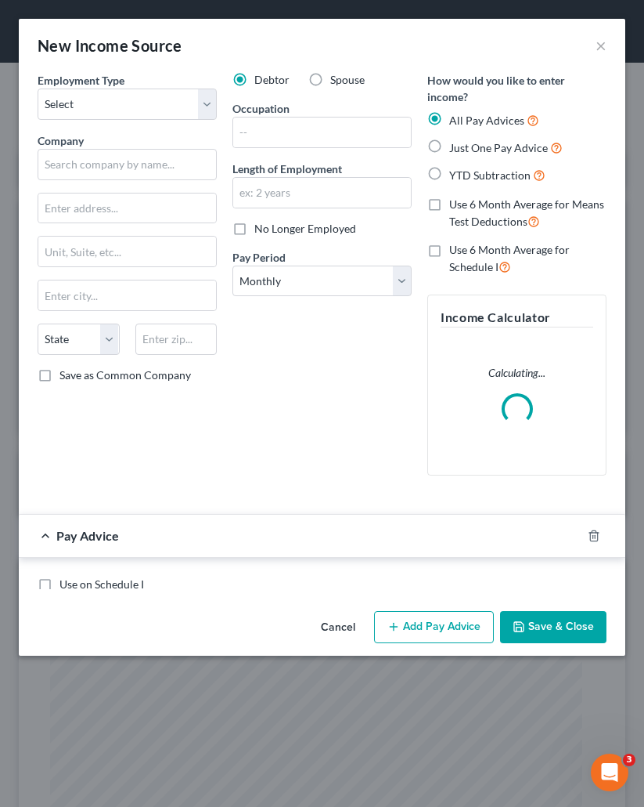
scroll to position [272, 576]
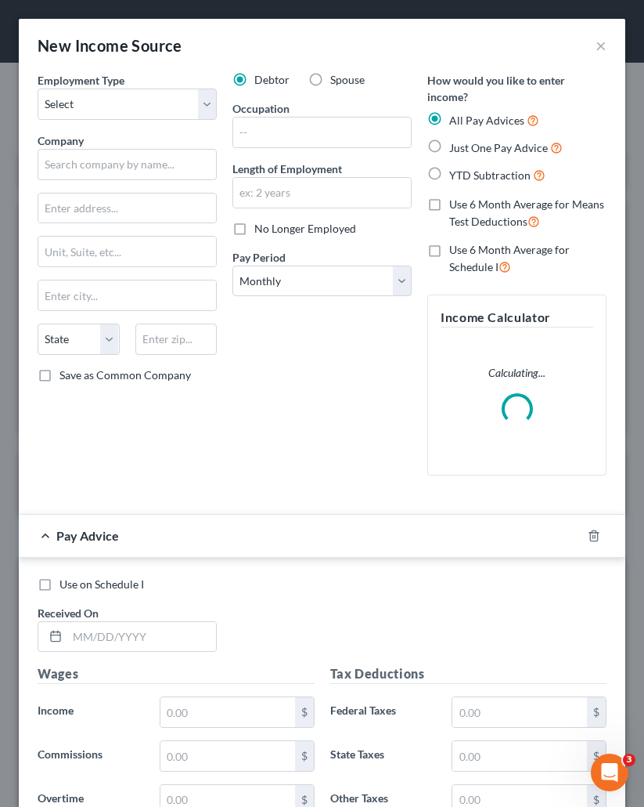
click at [330, 78] on label "Spouse" at bounding box center [347, 80] width 34 height 16
click at [337, 78] on input "Spouse" at bounding box center [342, 77] width 10 height 10
radio input "true"
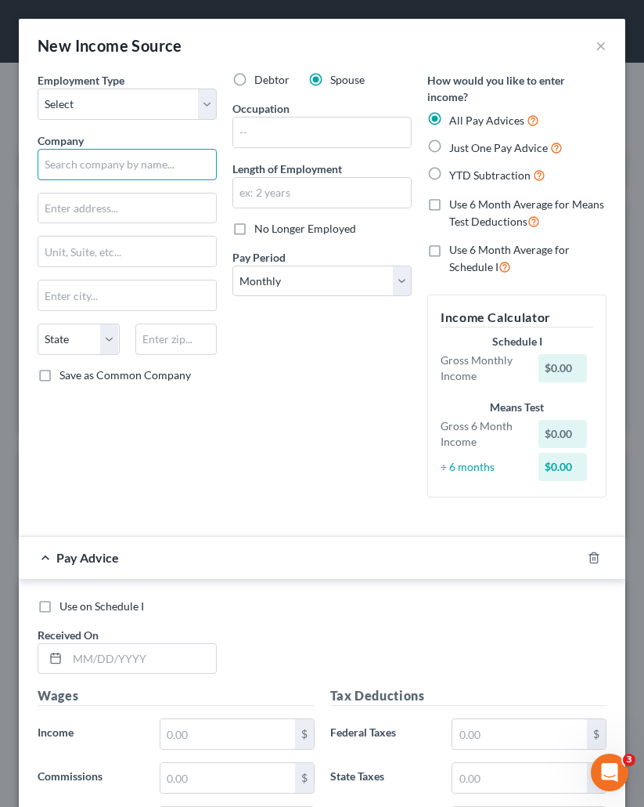
click at [80, 156] on input "text" at bounding box center [127, 164] width 179 height 31
paste input "ARTHUR L. HUNOT LESTER G CASE 00000220124 HRC FIRE, INC"
type input "ARTHUR L. HUNOT, HRC FIRE, INC"
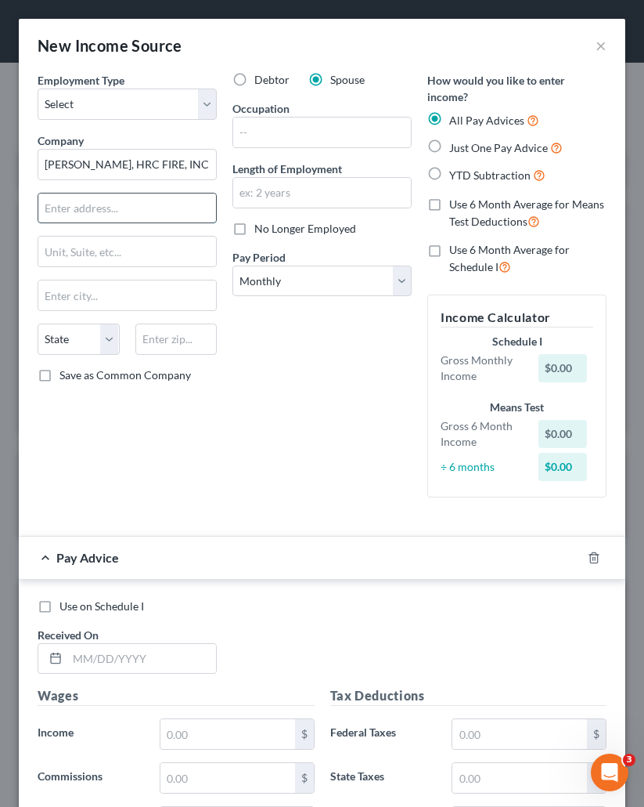
click at [132, 195] on input "text" at bounding box center [127, 208] width 178 height 30
paste input "5276 HOLLISTER AVENUE, SUITE #202"
drag, startPoint x: 150, startPoint y: 211, endPoint x: 202, endPoint y: 210, distance: 51.7
click at [202, 210] on input "5276 HOLLISTER AVENUE, SUITE #202" at bounding box center [127, 208] width 178 height 30
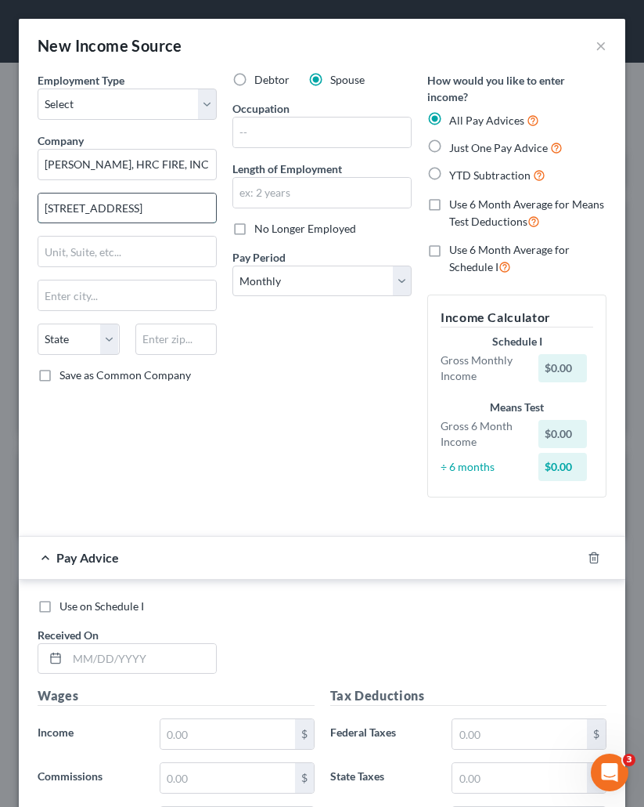
type input "5276 HOLLISTER AVENUE,"
type input "SUITE #202"
click at [128, 284] on input "text" at bounding box center [127, 295] width 178 height 30
paste input "SANTA BARBARA,"
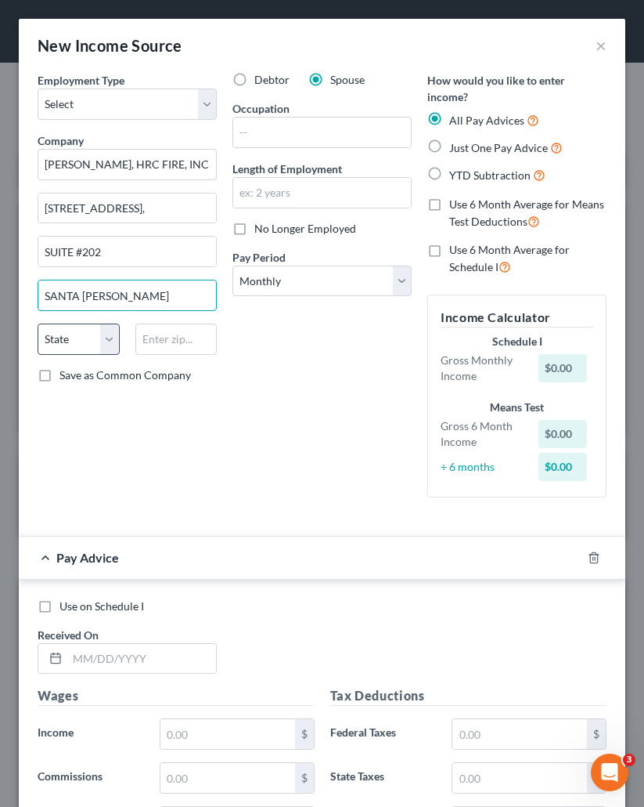
type input "SANTA BARBARA"
click at [96, 344] on select "State AL AK AR AZ CA CO CT DE DC FL GA GU HI ID IL IN IA KS KY LA ME MD MA MI M…" at bounding box center [79, 338] width 82 height 31
select select "4"
click at [38, 323] on select "State AL AK AR AZ CA CO CT DE DC FL GA GU HI ID IL IN IA KS KY LA ME MD MA MI M…" at bounding box center [79, 338] width 82 height 31
click at [155, 358] on div "State AL AK AR AZ CA CO CT DE DC FL GA GU HI ID IL IN IA KS KY LA ME MD MA MI M…" at bounding box center [127, 345] width 195 height 44
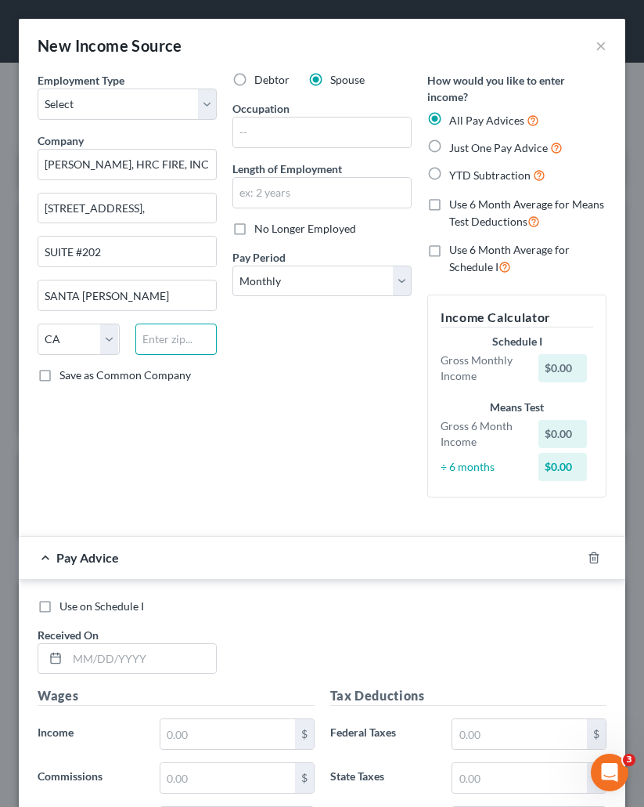
click at [160, 350] on input "text" at bounding box center [176, 338] width 82 height 31
type input "93111"
type input "Santa Barbara"
click at [353, 282] on select "Select Monthly Twice Monthly Every Other Week Weekly" at bounding box center [322, 280] width 179 height 31
select select "2"
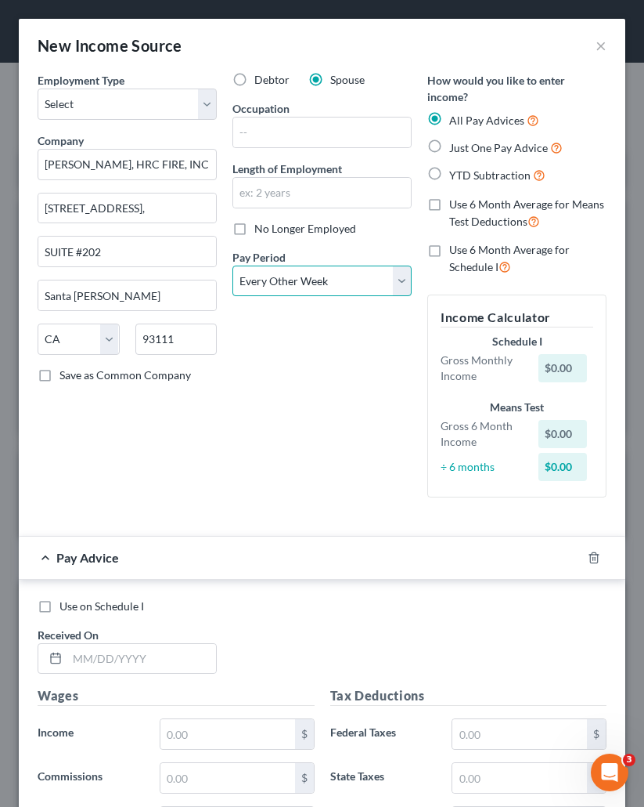
click at [233, 265] on select "Select Monthly Twice Monthly Every Other Week Weekly" at bounding box center [322, 280] width 179 height 31
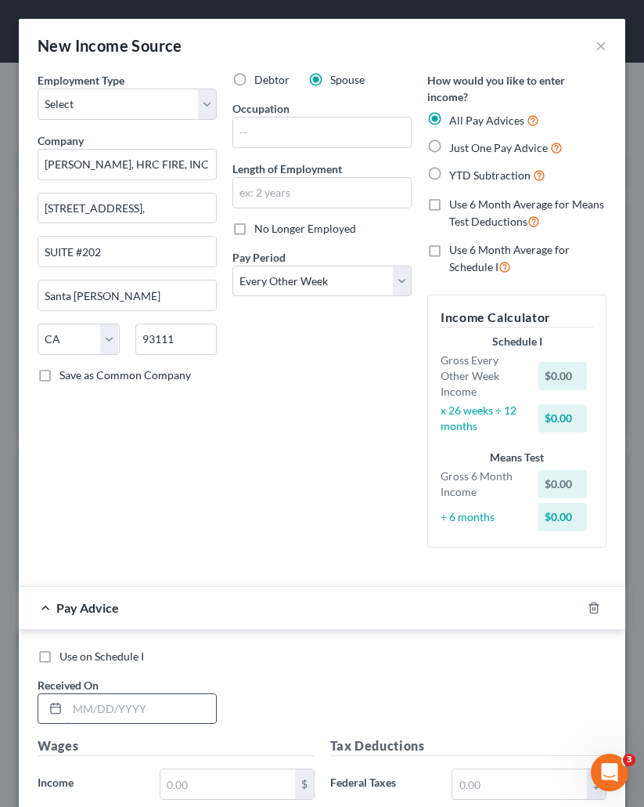
click at [110, 717] on input "text" at bounding box center [141, 709] width 149 height 30
type input "5/30/2025"
click at [318, 654] on div "Use on Schedule I" at bounding box center [322, 656] width 569 height 16
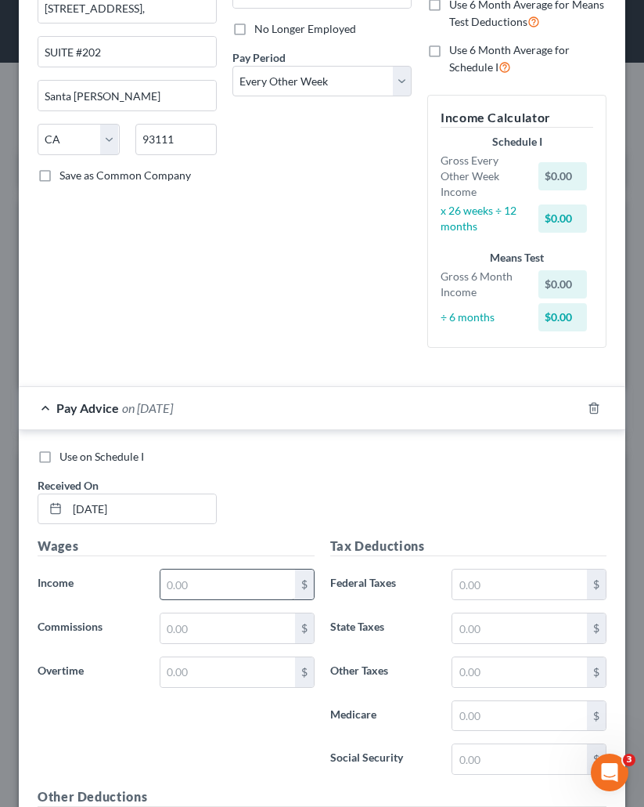
scroll to position [235, 0]
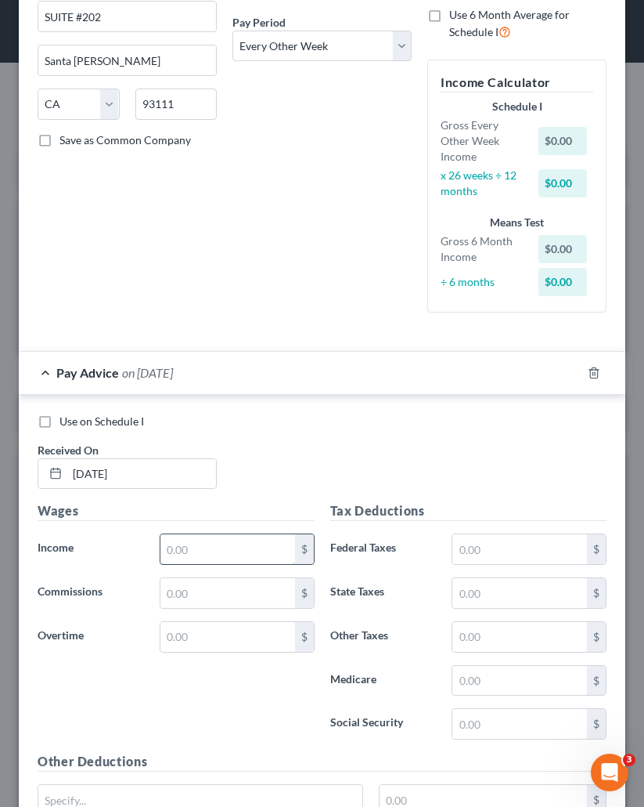
click at [203, 547] on input "text" at bounding box center [228, 549] width 135 height 30
type input "1,131.50"
click at [247, 617] on div "Wages Income * 1,131.50 $ Commissions $ Overtime $" at bounding box center [176, 626] width 293 height 251
click at [230, 632] on input "text" at bounding box center [228, 637] width 135 height 30
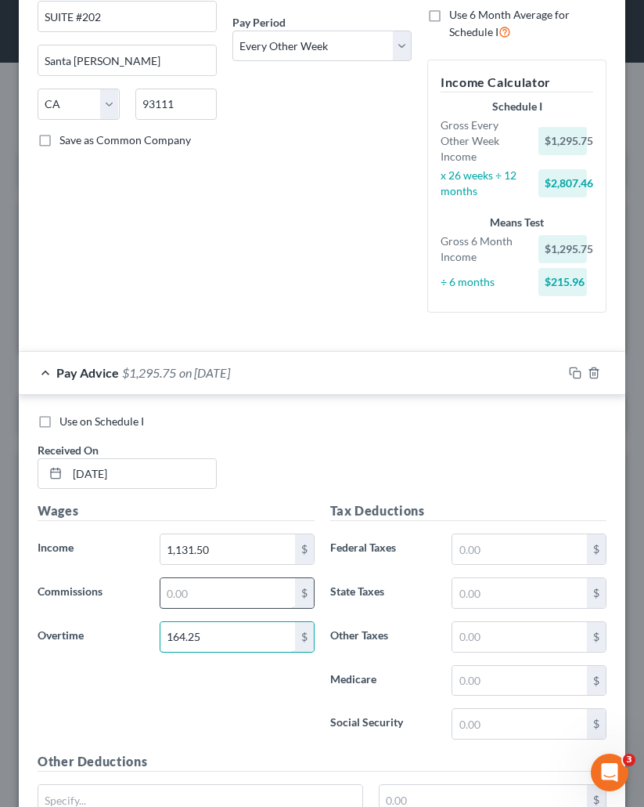
type input "164.25"
click at [229, 589] on input "text" at bounding box center [228, 593] width 135 height 30
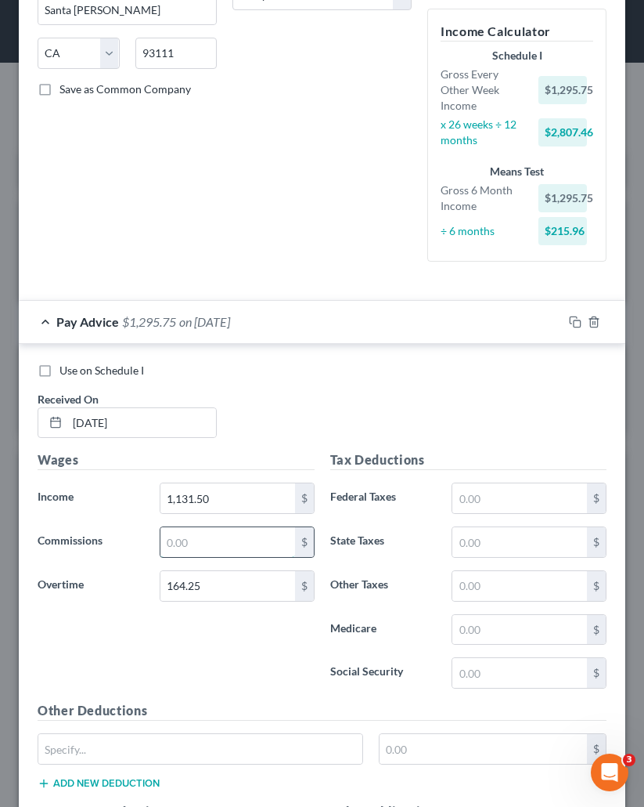
scroll to position [313, 0]
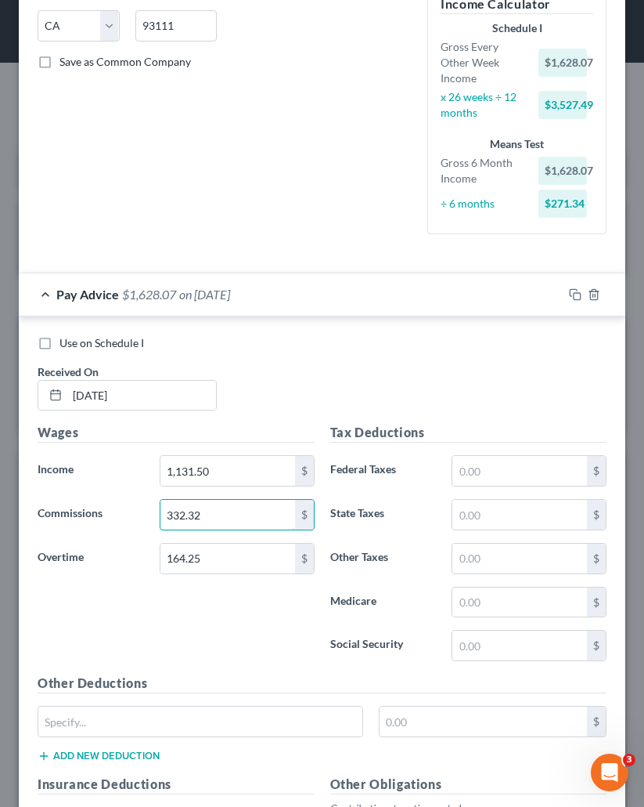
type input "332.32"
click at [482, 454] on div "Tax Deductions Federal Taxes $ State Taxes $ Other Taxes $ Medicare $ Social Se…" at bounding box center [469, 548] width 293 height 251
click at [460, 456] on input "text" at bounding box center [520, 471] width 135 height 30
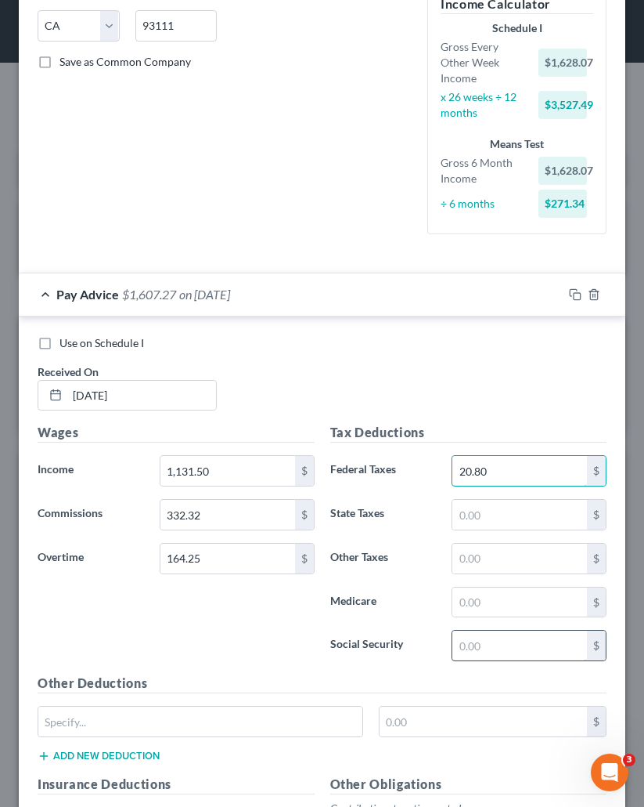
type input "20.80"
click at [482, 651] on input "text" at bounding box center [520, 645] width 135 height 30
type input "100.94"
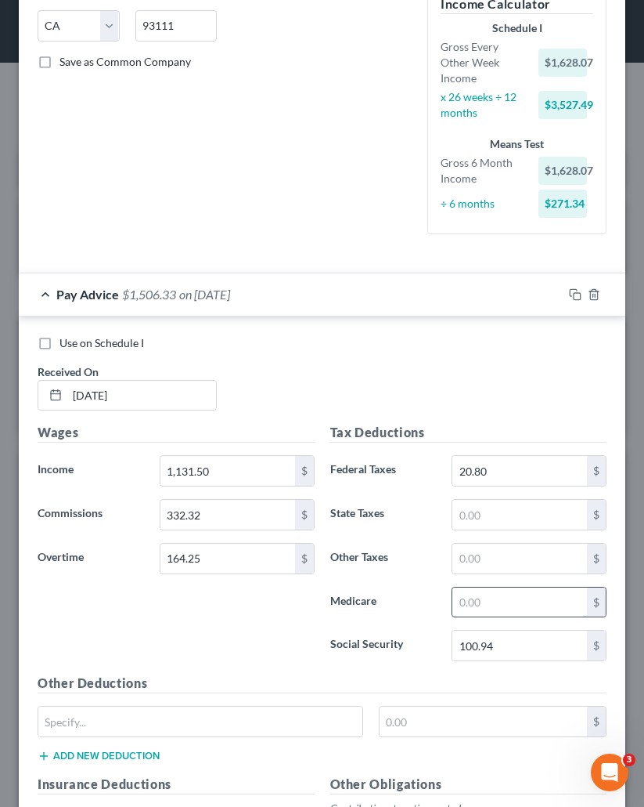
click at [476, 612] on input "text" at bounding box center [520, 602] width 135 height 30
type input "23.61"
click at [477, 507] on input "text" at bounding box center [520, 515] width 135 height 30
type input "54.71"
click at [146, 710] on input "text" at bounding box center [200, 721] width 324 height 30
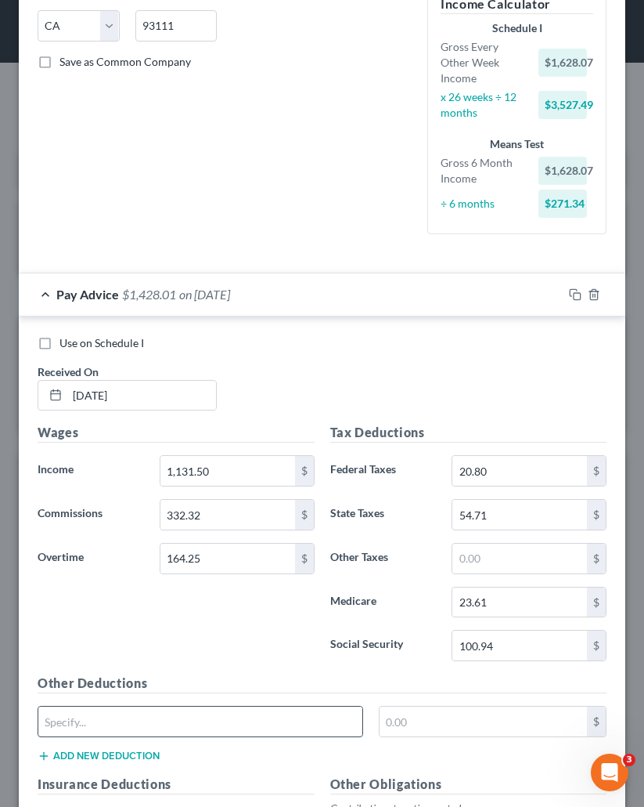
paste input "CO Paid Family Leave Ins"
type input "CO Paid Family Leave Ins"
click at [432, 713] on input "text" at bounding box center [484, 721] width 208 height 30
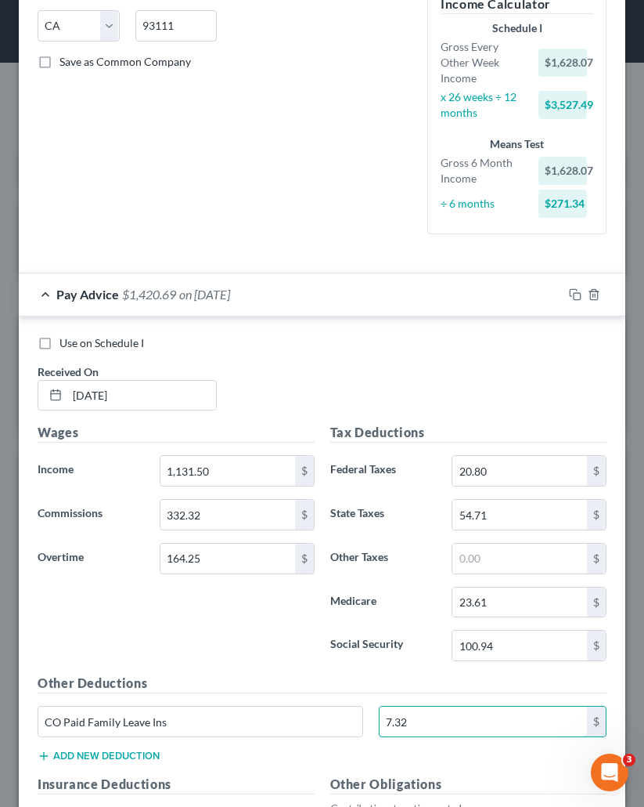
type input "7.32"
click at [150, 673] on h5 "Other Deductions" at bounding box center [322, 683] width 569 height 20
click at [269, 294] on div "Pay Advice $1,420.69 on 05/30/2025" at bounding box center [291, 294] width 544 height 42
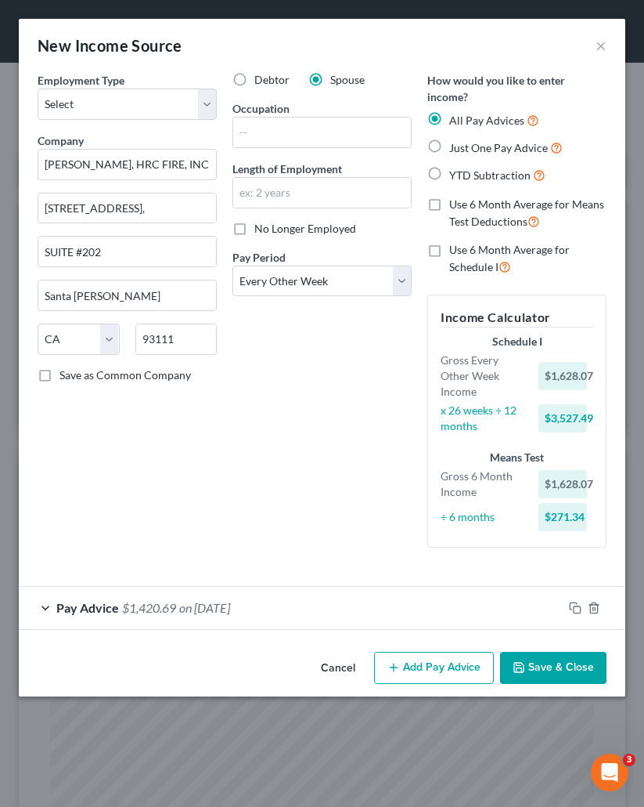
scroll to position [0, 0]
click at [385, 454] on div "Debtor Spouse Occupation Length of Employment No Longer Employed Pay Period * S…" at bounding box center [322, 316] width 195 height 488
click at [413, 674] on button "Add Pay Advice" at bounding box center [434, 668] width 120 height 33
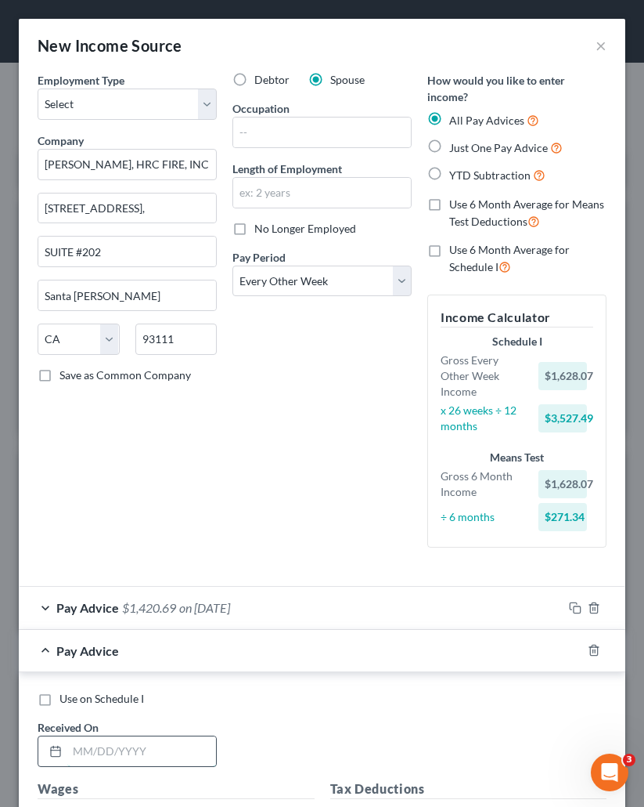
click at [107, 749] on input "text" at bounding box center [141, 751] width 149 height 30
paste input "06/13/2025"
type input "06/13/2025"
click at [305, 701] on div "Use on Schedule I" at bounding box center [322, 699] width 569 height 16
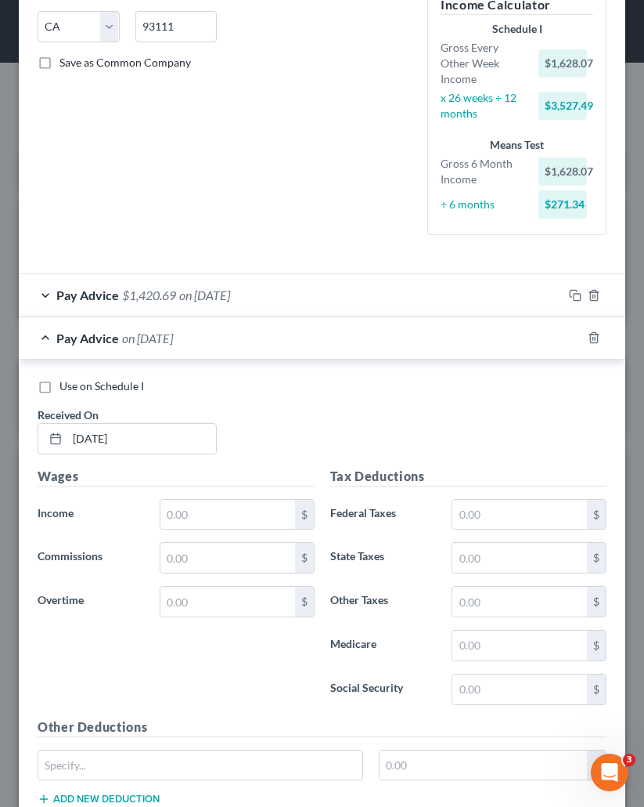
scroll to position [313, 0]
click at [264, 518] on input "text" at bounding box center [228, 514] width 135 height 30
paste input "876 00"
type input "87,600"
click at [220, 609] on input "text" at bounding box center [228, 601] width 135 height 30
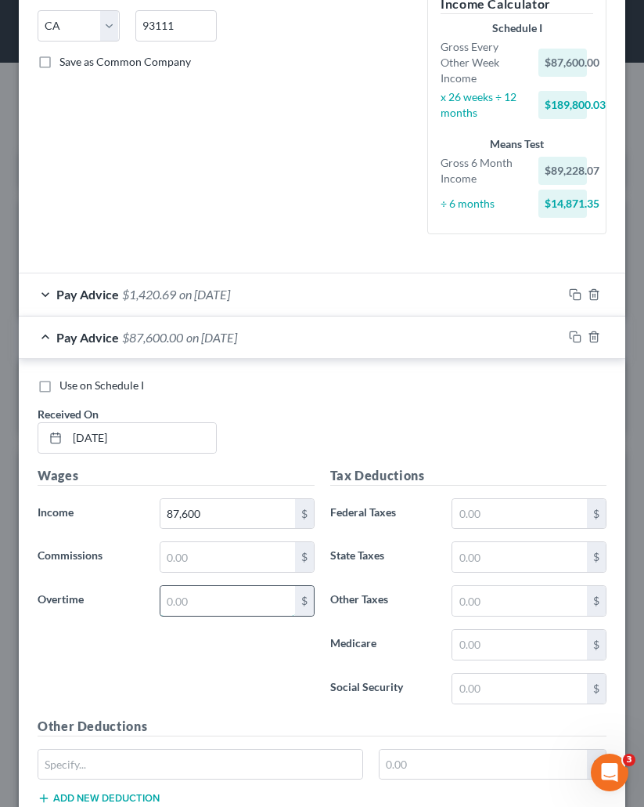
paste input "109 50"
type input "10,950"
click at [186, 520] on input "87,600" at bounding box center [228, 514] width 135 height 30
type input "876"
type input "109.50"
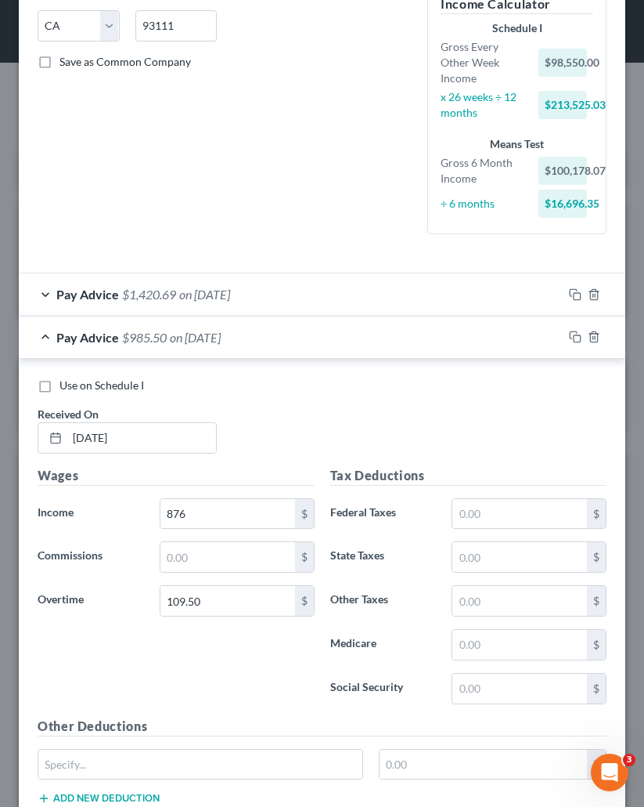
click at [82, 605] on label "Overtime" at bounding box center [91, 600] width 122 height 31
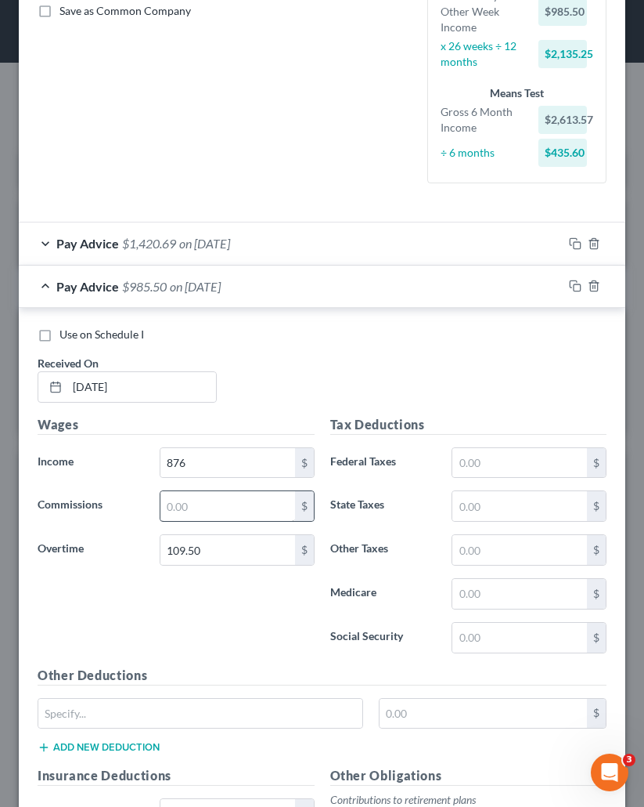
scroll to position [392, 0]
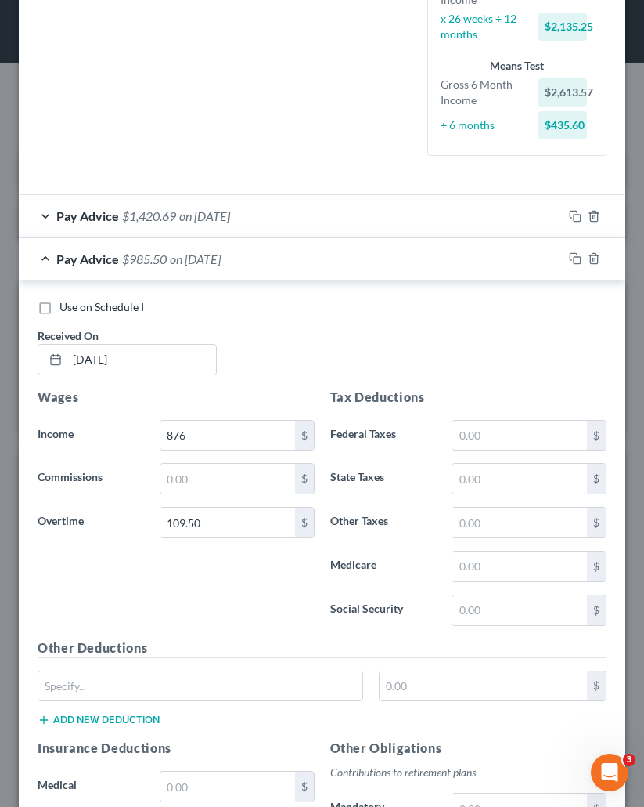
click at [218, 388] on h5 "Wages" at bounding box center [176, 398] width 277 height 20
paste input "1,419.35"
type input "1,419.35"
click at [339, 328] on div "Use on Schedule I Received On * 06/13/2025" at bounding box center [322, 343] width 585 height 88
click at [296, 255] on div "Pay Advice $1,528.85 on 06/13/2025" at bounding box center [291, 259] width 544 height 42
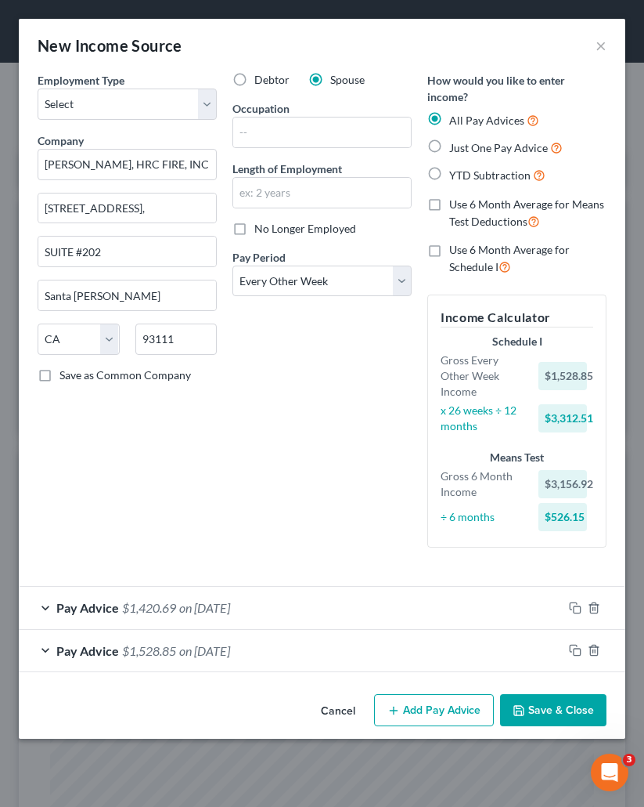
scroll to position [0, 0]
click at [269, 617] on div "Pay Advice $1,420.69 on 05/30/2025" at bounding box center [291, 608] width 544 height 42
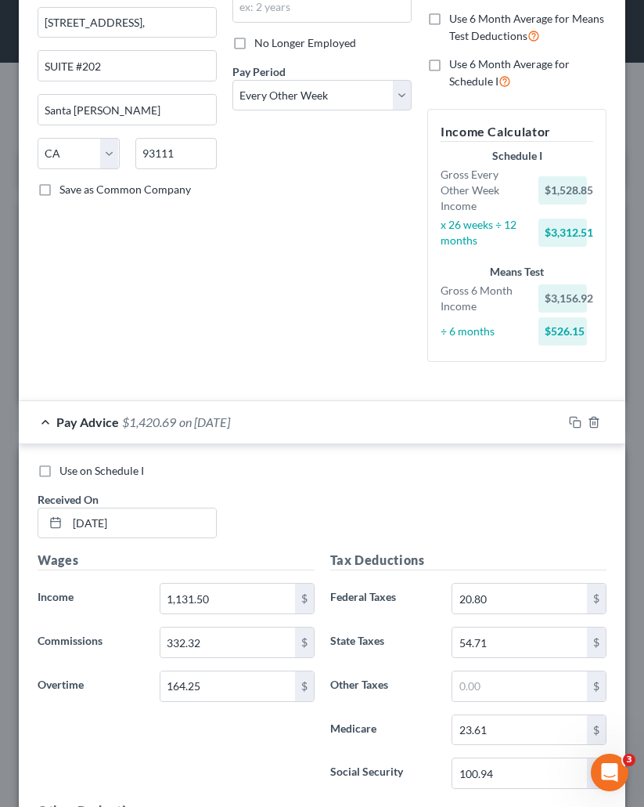
scroll to position [313, 0]
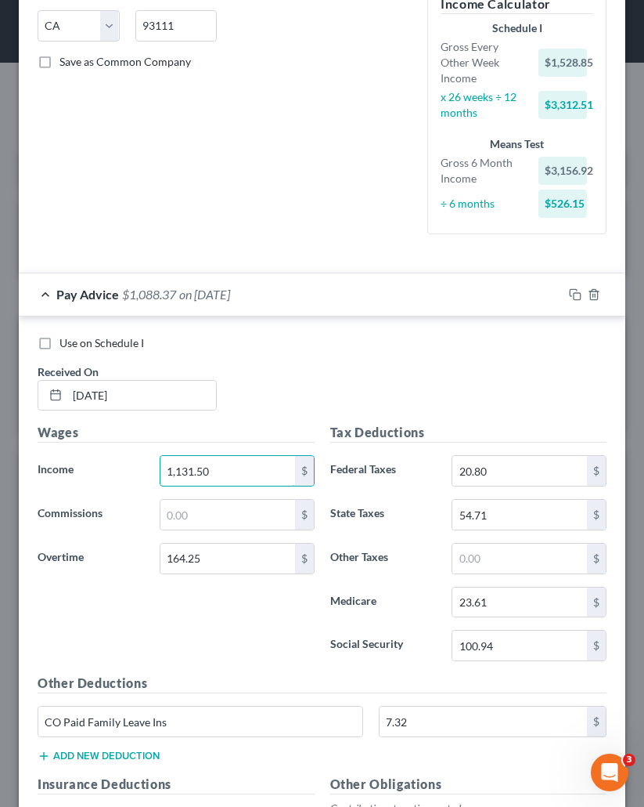
paste input "463.82"
type input "1,463.82"
click at [306, 367] on div "Use on Schedule I Received On * 5/30/2025" at bounding box center [322, 379] width 585 height 88
click at [296, 673] on div "Wages Income * 1,463.82 $ Commissions $ Overtime 164.25 $" at bounding box center [176, 548] width 293 height 251
click at [190, 529] on input "text" at bounding box center [228, 515] width 135 height 30
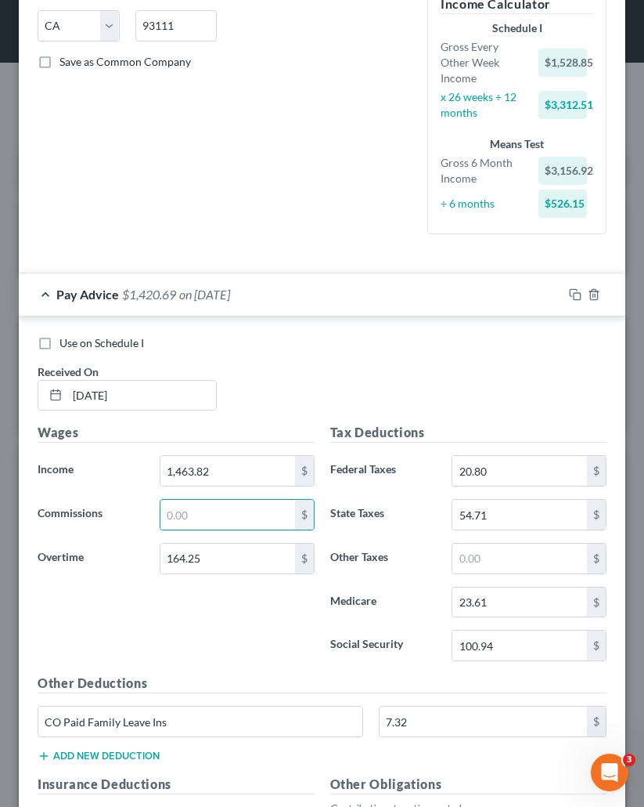
click at [378, 294] on div "Pay Advice $1,420.69 on 05/30/2025" at bounding box center [291, 294] width 544 height 42
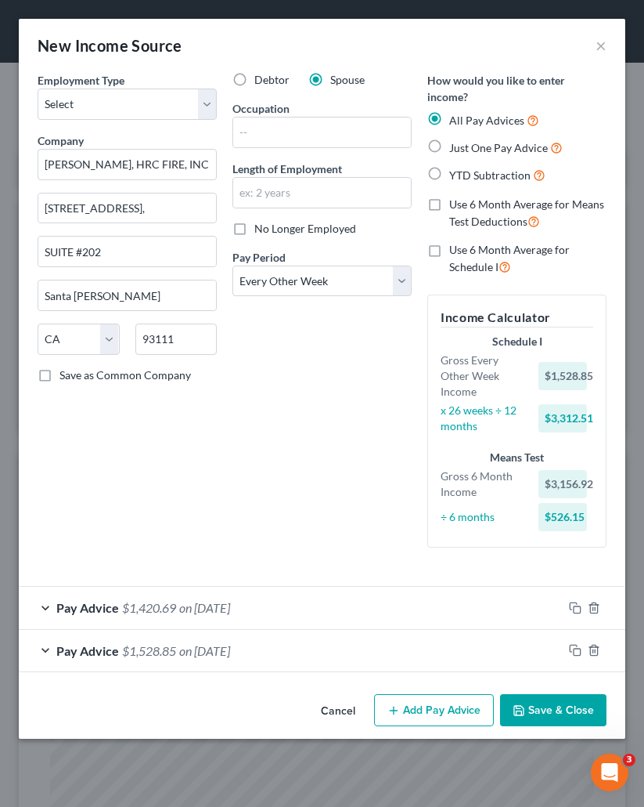
scroll to position [0, 0]
click at [471, 715] on button "Add Pay Advice" at bounding box center [434, 710] width 120 height 33
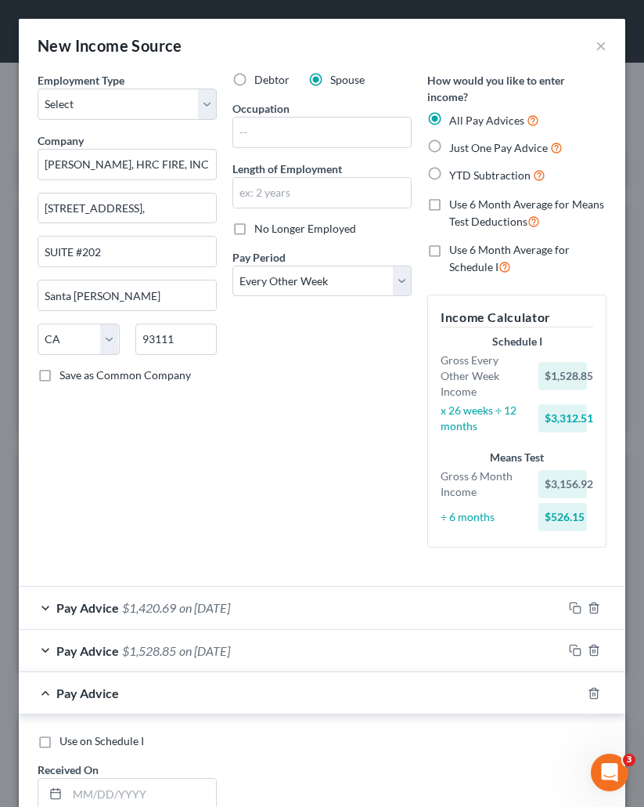
click at [297, 511] on div "Debtor Spouse Occupation Length of Employment No Longer Employed Pay Period * S…" at bounding box center [322, 316] width 195 height 488
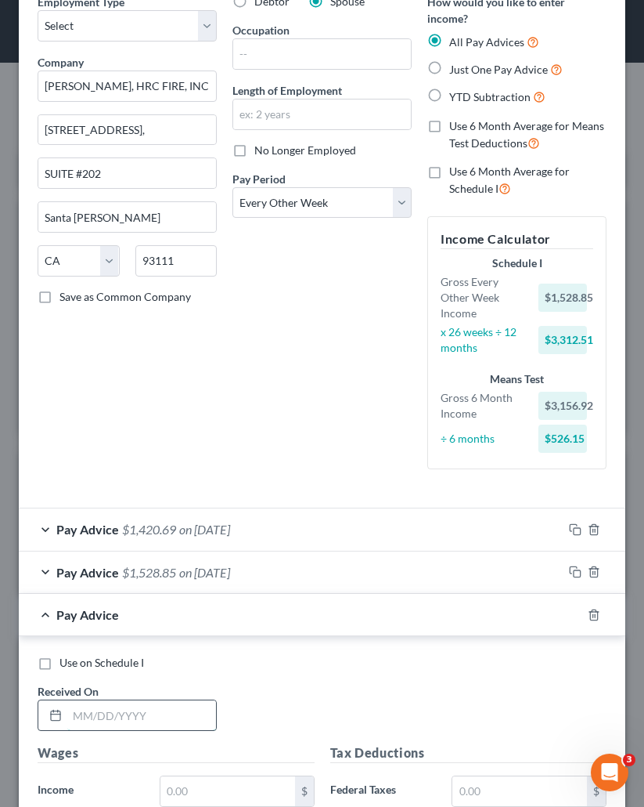
click at [166, 725] on input "text" at bounding box center [141, 715] width 149 height 30
paste input "6/27/2025"
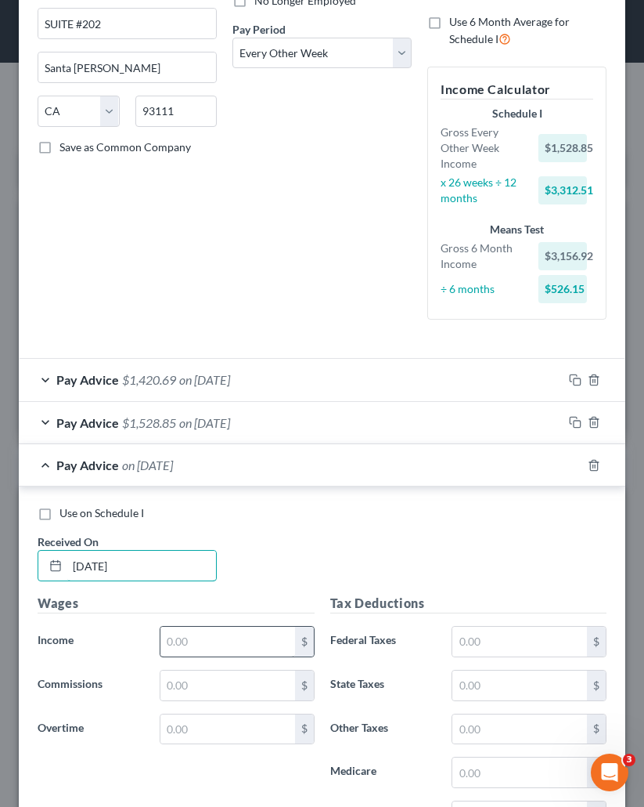
scroll to position [235, 0]
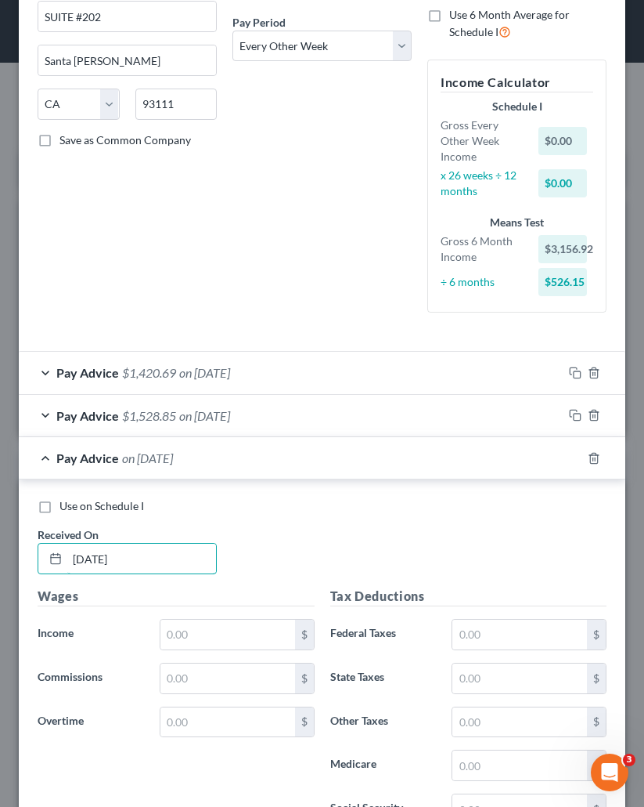
type input "6/27/2025"
click at [195, 651] on div "Wages Income * $ Commissions $ Overtime $" at bounding box center [176, 712] width 293 height 251
click at [192, 636] on input "text" at bounding box center [228, 634] width 135 height 30
paste input "1,617.29"
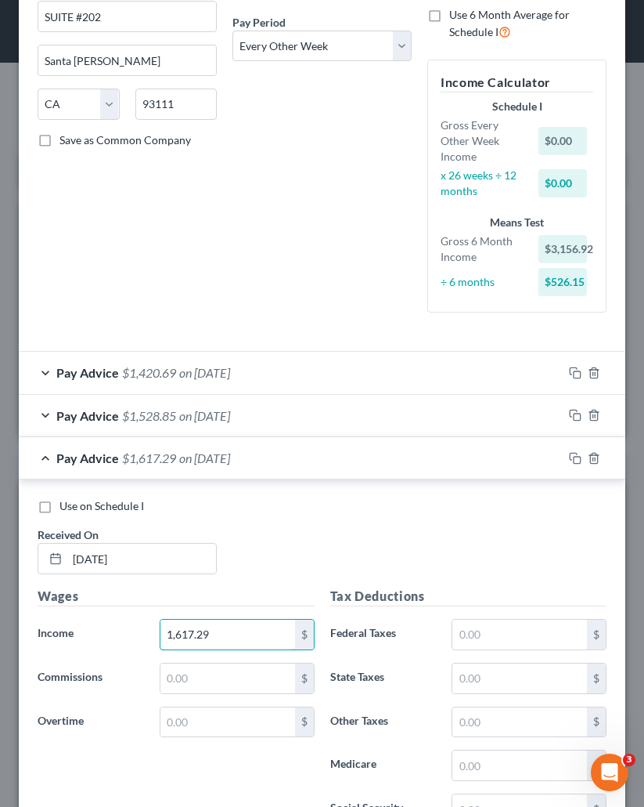
type input "1,617.29"
click at [197, 730] on input "text" at bounding box center [228, 722] width 135 height 30
paste input "82 13"
click at [185, 723] on input "8,213" at bounding box center [228, 722] width 135 height 30
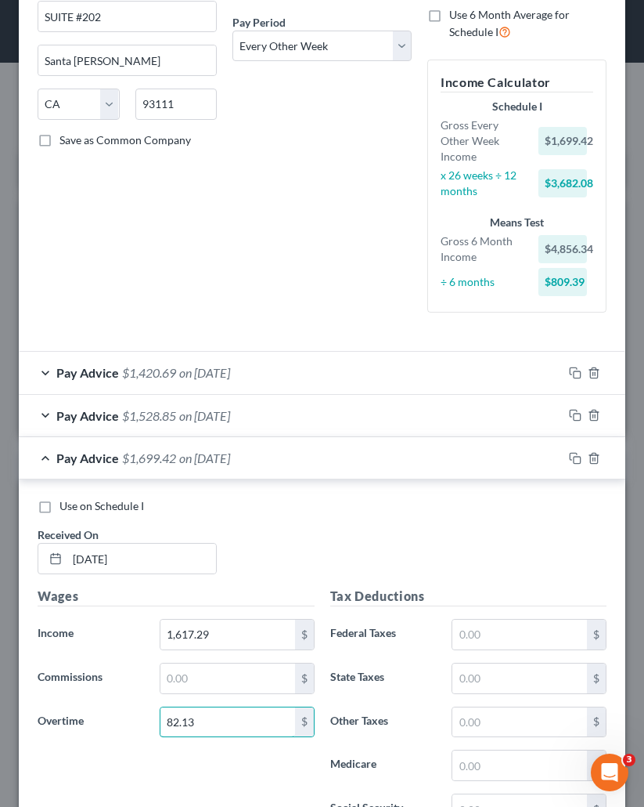
type input "82.13"
click at [179, 418] on div "Pay Advice $1,528.85 on 06/13/2025" at bounding box center [291, 416] width 544 height 42
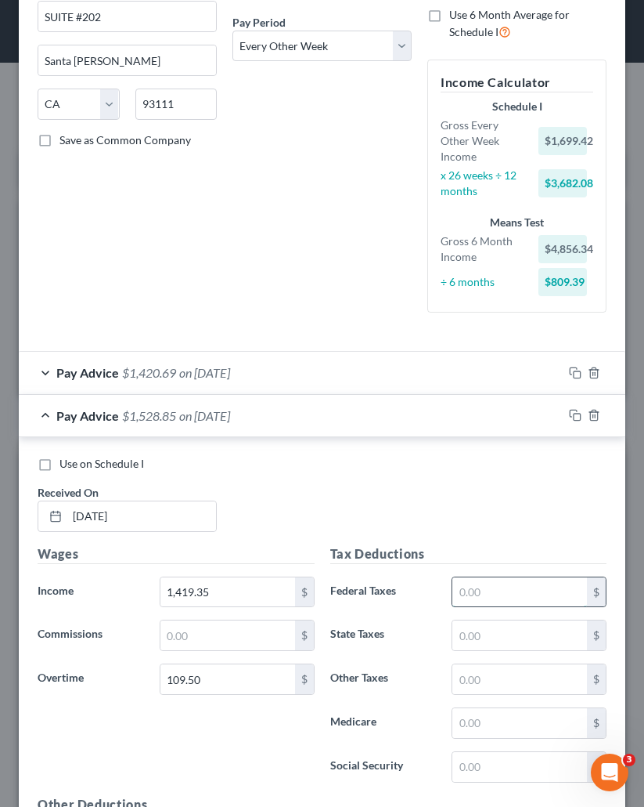
click at [501, 593] on input "text" at bounding box center [520, 592] width 135 height 30
paste input "-8 90"
type input "8.90"
click at [361, 567] on div "Tax Deductions Federal Taxes 8.90 $ State Taxes $ Other Taxes $ Medicare $ Soci…" at bounding box center [469, 669] width 293 height 251
click at [477, 637] on input "text" at bounding box center [520, 635] width 135 height 30
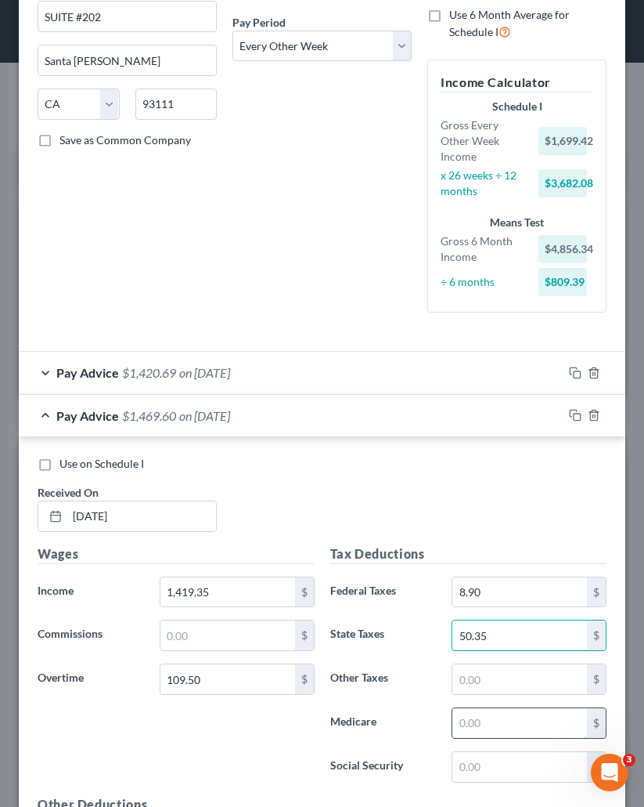
type input "50.35"
click at [475, 720] on input "text" at bounding box center [520, 723] width 135 height 30
type input "22.17"
click at [489, 749] on input "text" at bounding box center [520, 767] width 135 height 30
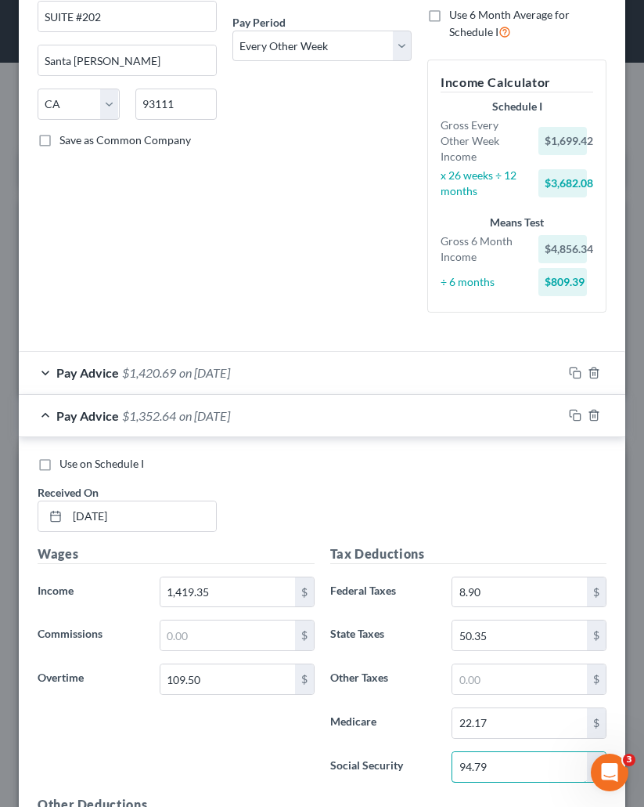
type input "94.79"
click at [301, 749] on div "Wages Income * 1,419.35 $ Commissions $ Overtime 109.50 $" at bounding box center [176, 669] width 293 height 251
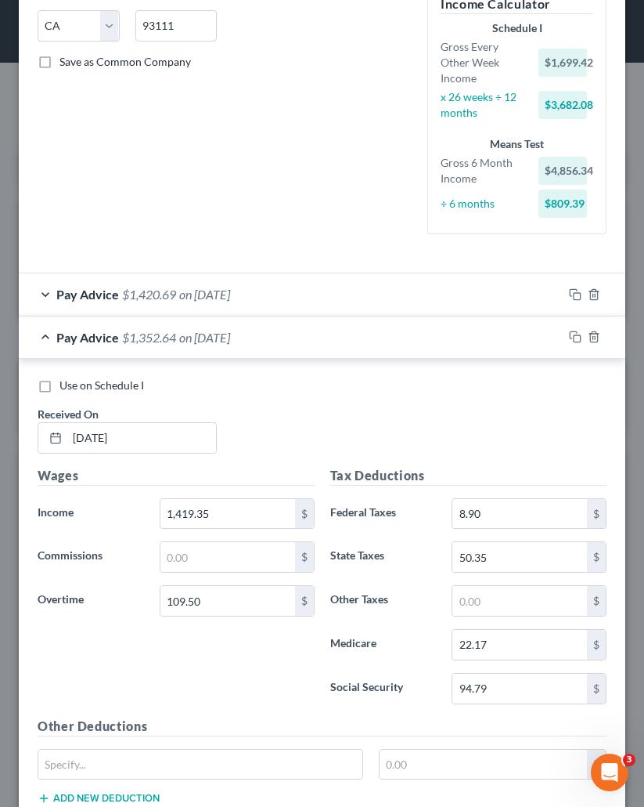
click at [166, 294] on span "$1,420.69" at bounding box center [149, 294] width 54 height 15
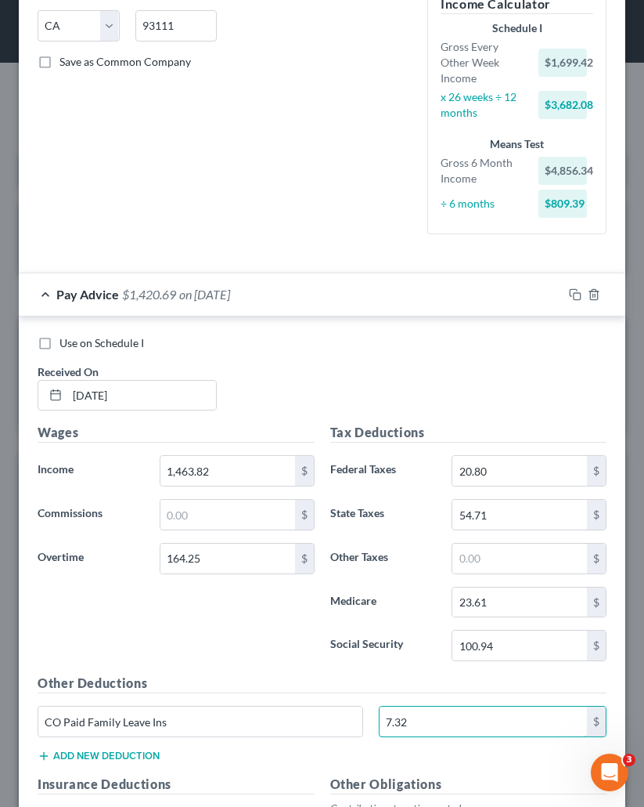
scroll to position [392, 0]
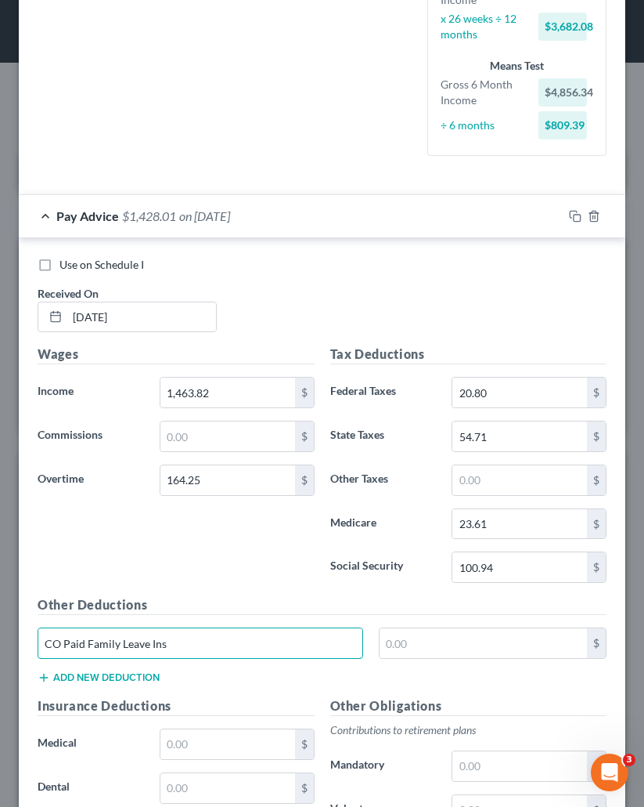
drag, startPoint x: 167, startPoint y: 649, endPoint x: -45, endPoint y: 668, distance: 213.1
click at [0, 668] on html "Home New Case Client Portal Directory Cases Curtis Law Firm, LLC zrodriguez@cmc…" at bounding box center [322, 623] width 644 height 1247
click at [508, 465] on input "text" at bounding box center [520, 480] width 135 height 30
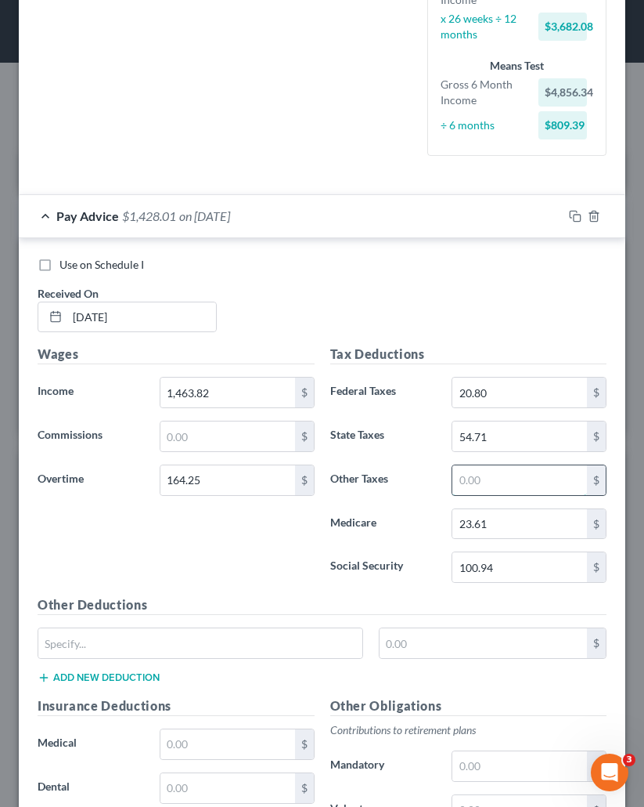
paste input "7.32"
type input "7.32"
click at [345, 224] on div "Pay Advice $1,420.69 on 05/30/2025" at bounding box center [291, 216] width 544 height 42
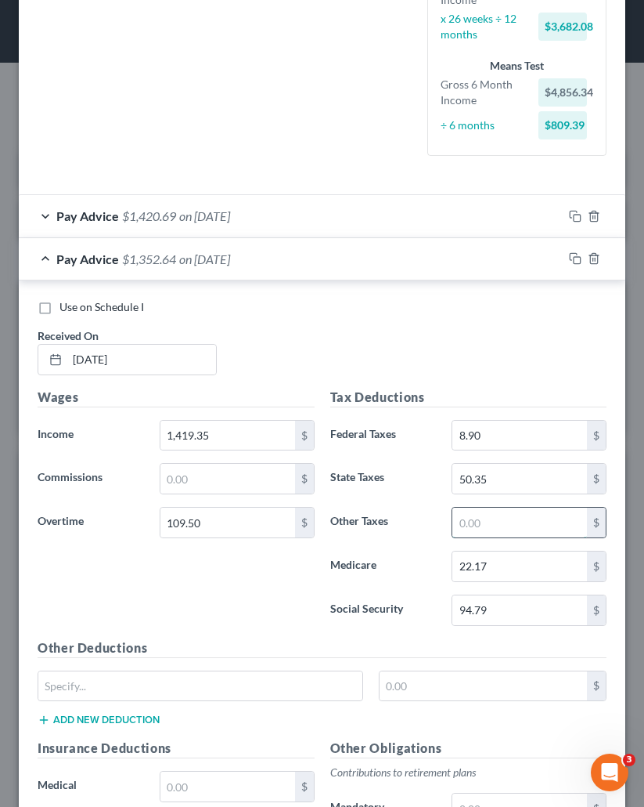
click at [475, 519] on input "text" at bounding box center [520, 522] width 135 height 30
type input "6.88"
click at [235, 628] on div "Wages Income * 1,419.35 $ Commissions $ Overtime 109.50 $" at bounding box center [176, 513] width 293 height 251
click at [287, 269] on div "Pay Advice $1,345.76 on 06/13/2025" at bounding box center [291, 259] width 544 height 42
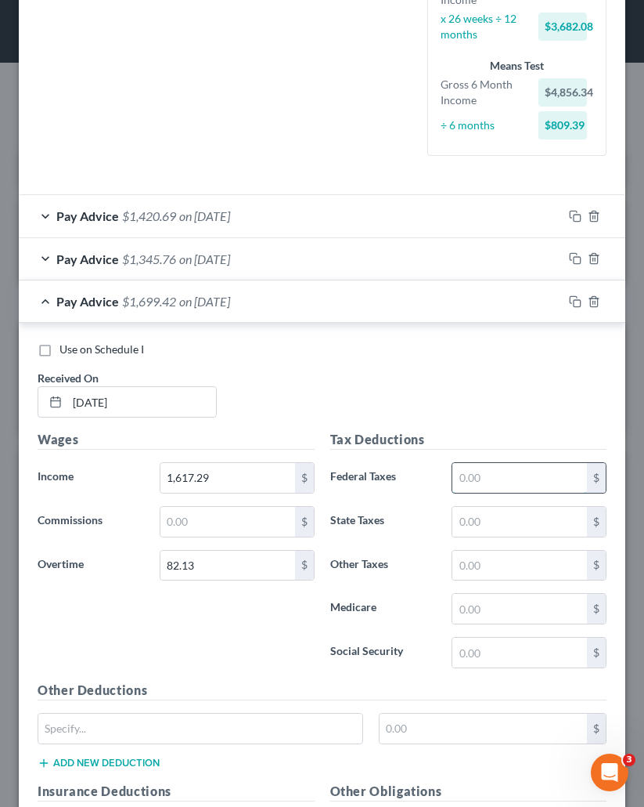
click at [479, 478] on input "text" at bounding box center [520, 478] width 135 height 30
paste input "29 37"
click at [468, 473] on input "2,937" at bounding box center [520, 478] width 135 height 30
type input "29.37"
click at [493, 641] on input "text" at bounding box center [520, 652] width 135 height 30
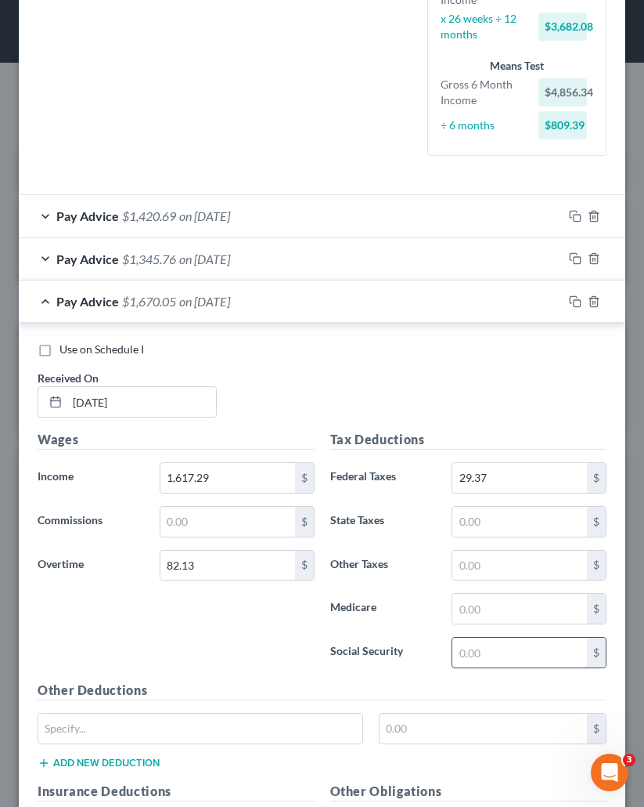
paste input "105 36"
click at [469, 653] on input "10,536" at bounding box center [520, 652] width 135 height 30
type input "105.36"
click at [471, 608] on input "text" at bounding box center [520, 609] width 135 height 30
paste input "24 64"
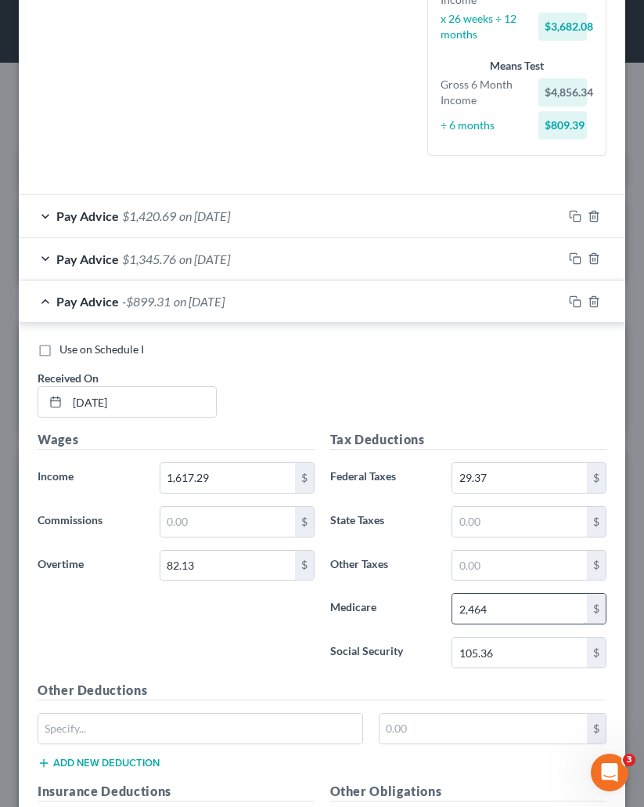
click at [465, 608] on input "2,464" at bounding box center [520, 609] width 135 height 30
type input "24.64"
click at [474, 565] on input "text" at bounding box center [520, 566] width 135 height 30
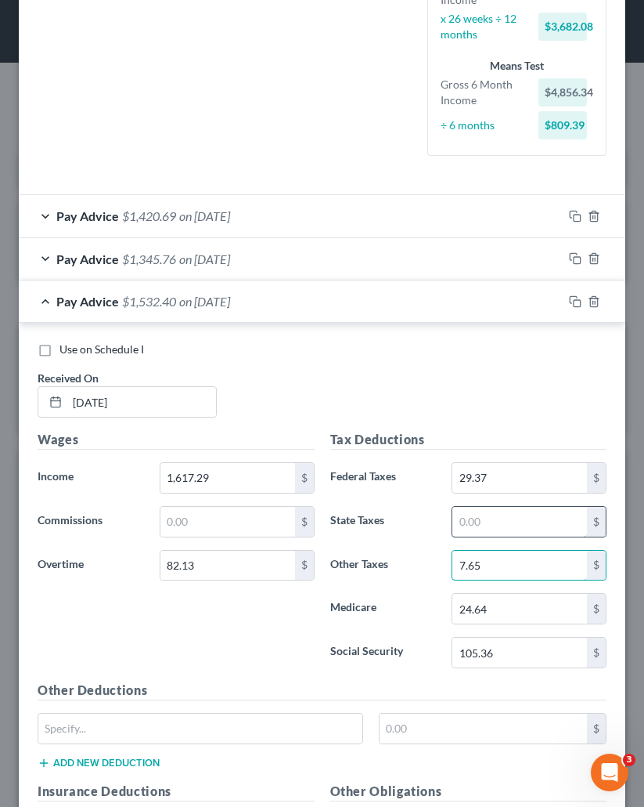
type input "7.65"
click at [469, 533] on input "text" at bounding box center [520, 522] width 135 height 30
type input "57.86"
click at [413, 413] on div "Use on Schedule I Received On * 6/27/2025" at bounding box center [322, 385] width 585 height 88
click at [315, 292] on div "Pay Advice $1,474.54 on 06/27/2025" at bounding box center [291, 301] width 544 height 42
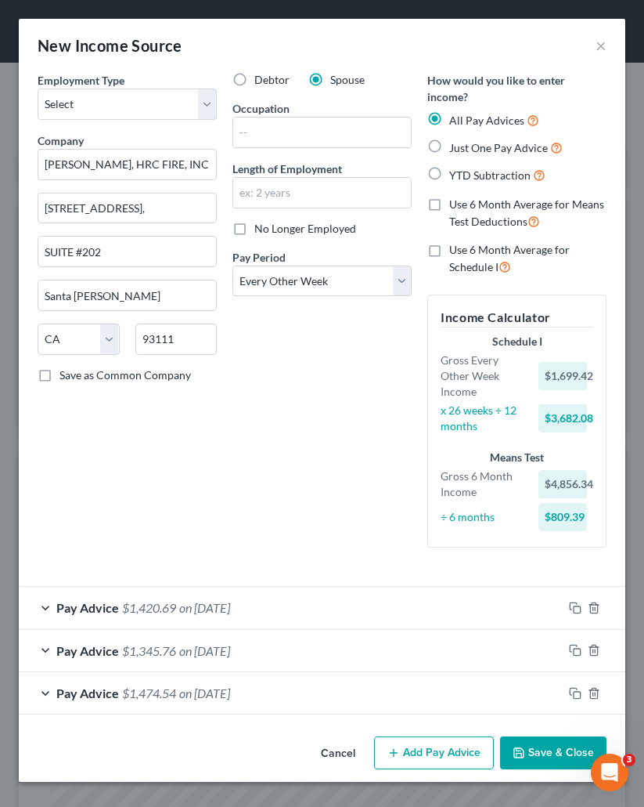
scroll to position [0, 0]
click at [400, 749] on icon "button" at bounding box center [394, 752] width 13 height 13
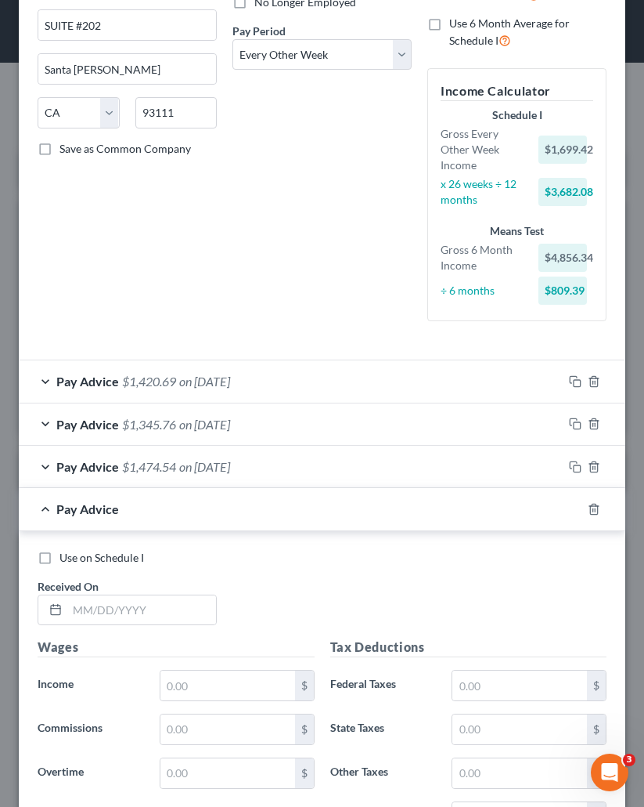
scroll to position [235, 0]
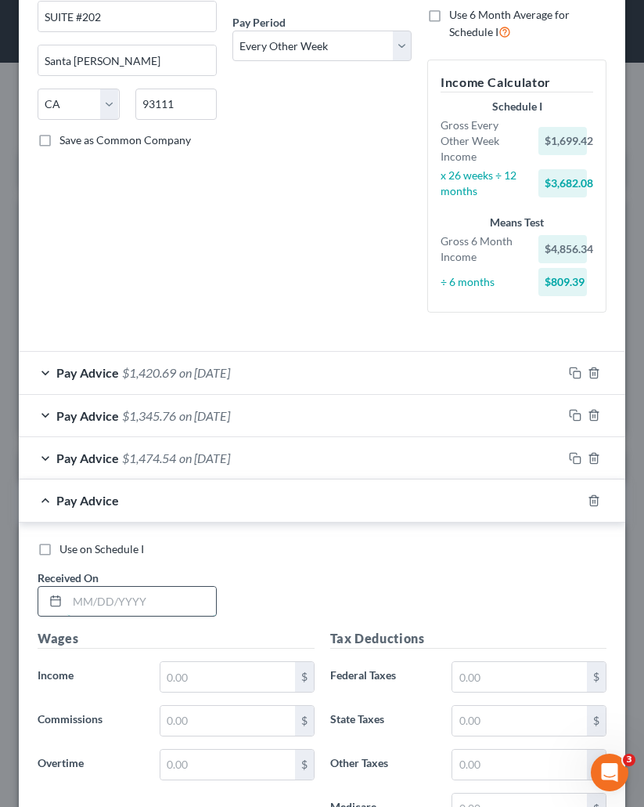
click at [92, 614] on input "text" at bounding box center [141, 602] width 149 height 30
type input "7/11/2025"
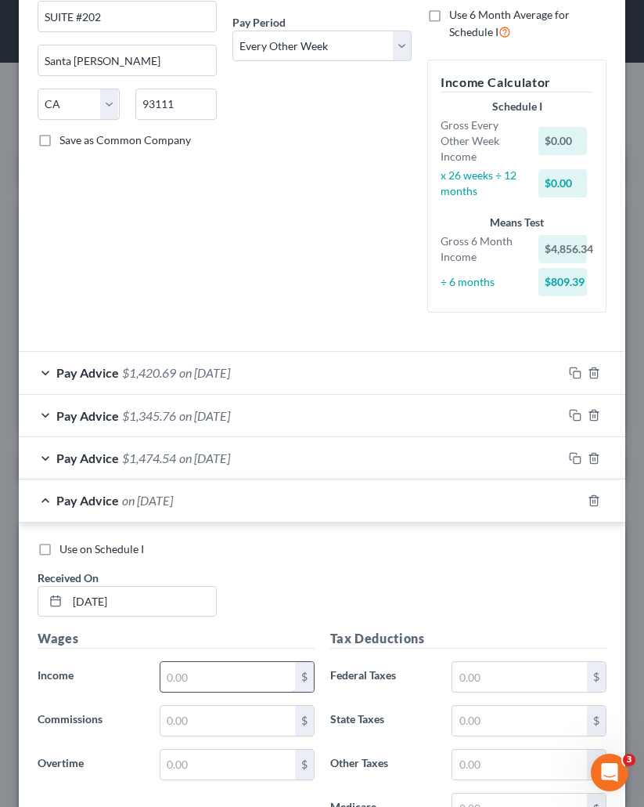
click at [209, 681] on input "text" at bounding box center [228, 677] width 135 height 30
paste input "1,842.32"
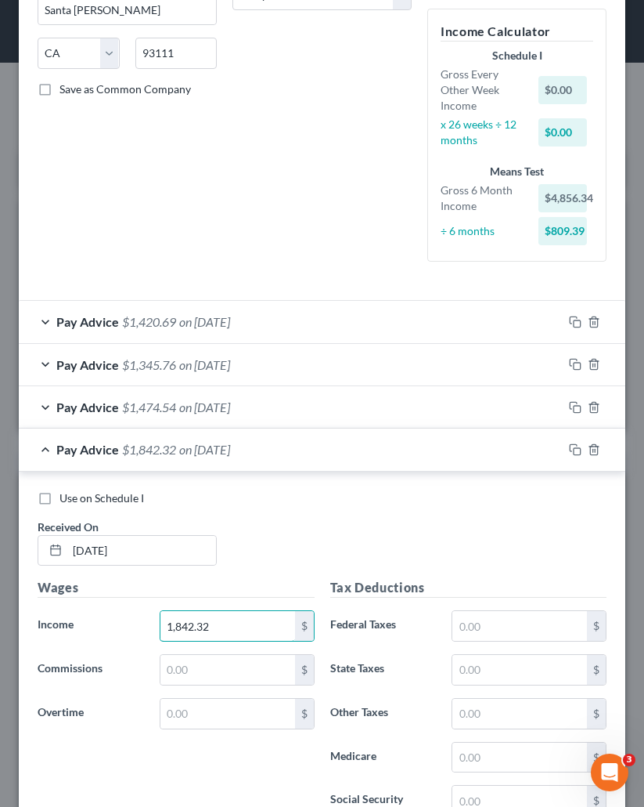
scroll to position [313, 0]
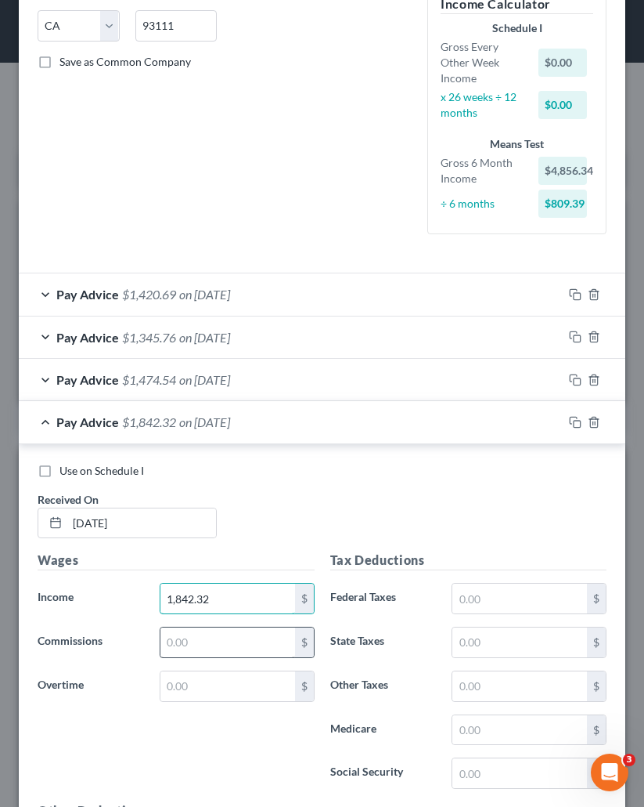
type input "1,842.32"
click at [211, 630] on input "text" at bounding box center [228, 642] width 135 height 30
click at [215, 677] on input "text" at bounding box center [228, 686] width 135 height 30
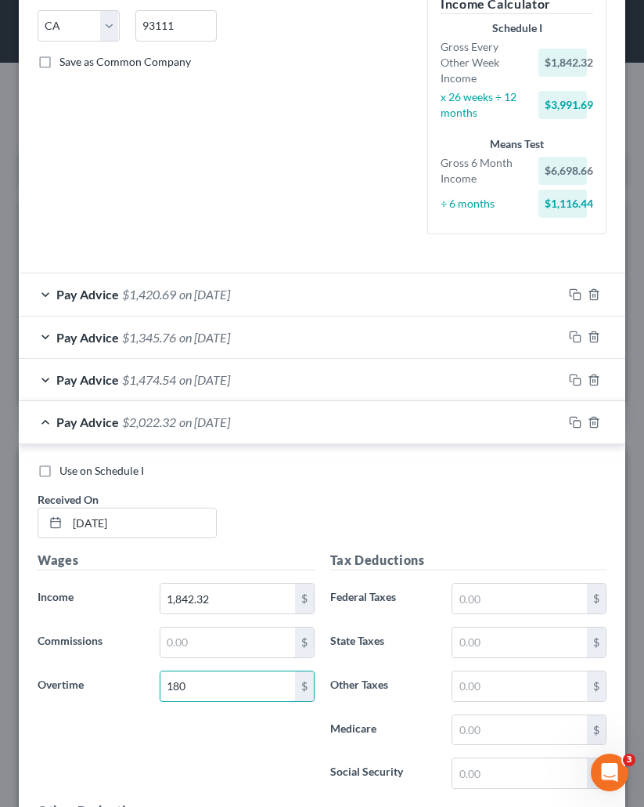
type input "180"
click at [294, 478] on div "Use on Schedule I" at bounding box center [322, 471] width 569 height 16
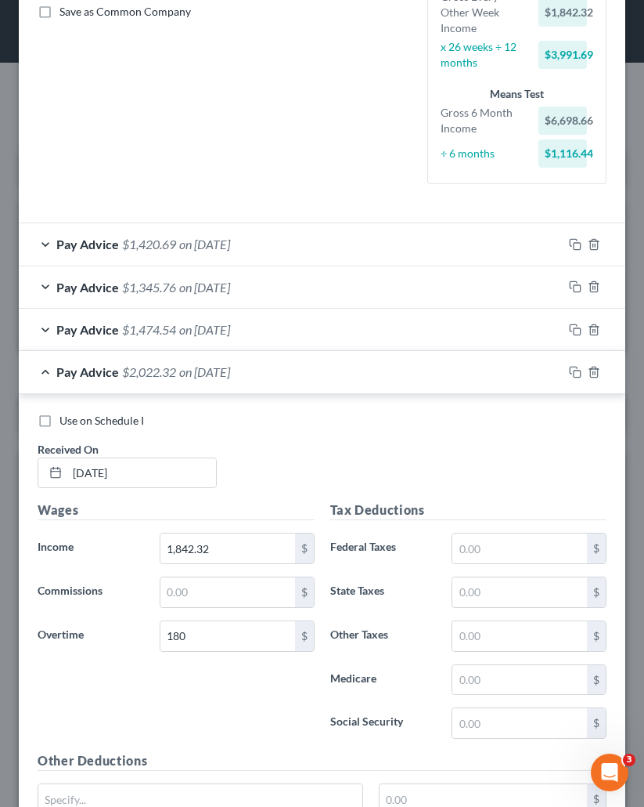
scroll to position [392, 0]
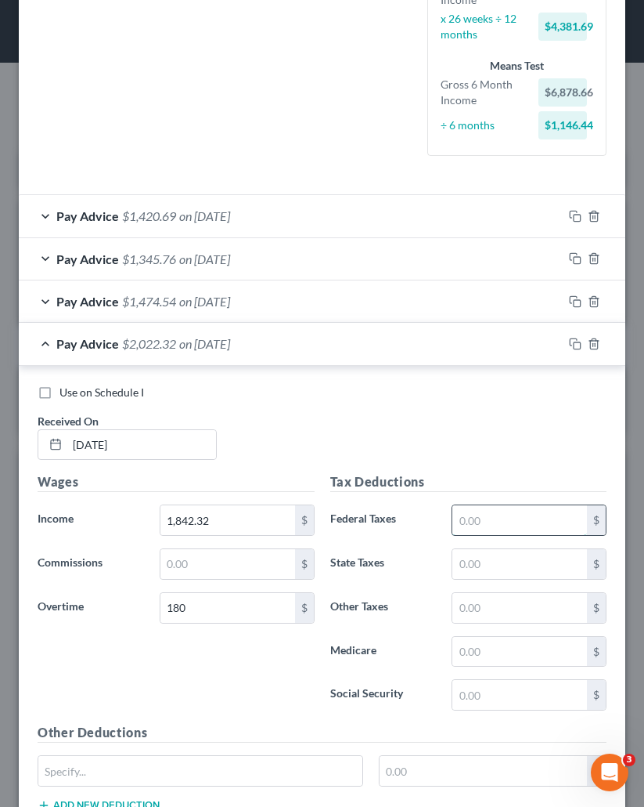
click at [512, 527] on input "text" at bounding box center [520, 520] width 135 height 30
type input "68.12"
type input "72.06"
type input "9.10"
type input "29.32"
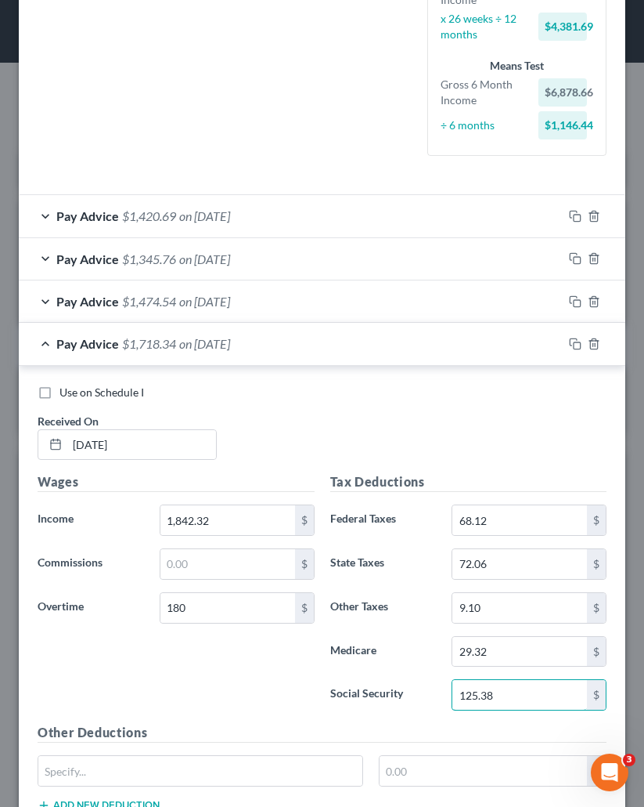
type input "125.38"
click at [447, 431] on div "Use on Schedule I Received On * 7/11/2025" at bounding box center [322, 429] width 585 height 88
click at [213, 347] on span "on 07/11/2025" at bounding box center [204, 343] width 51 height 15
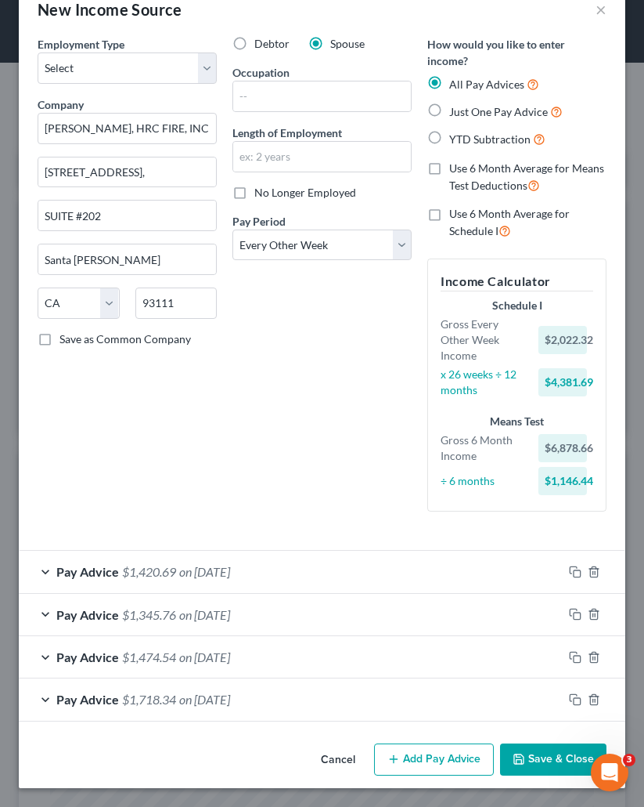
scroll to position [36, 0]
click at [426, 749] on button "Add Pay Advice" at bounding box center [434, 759] width 120 height 33
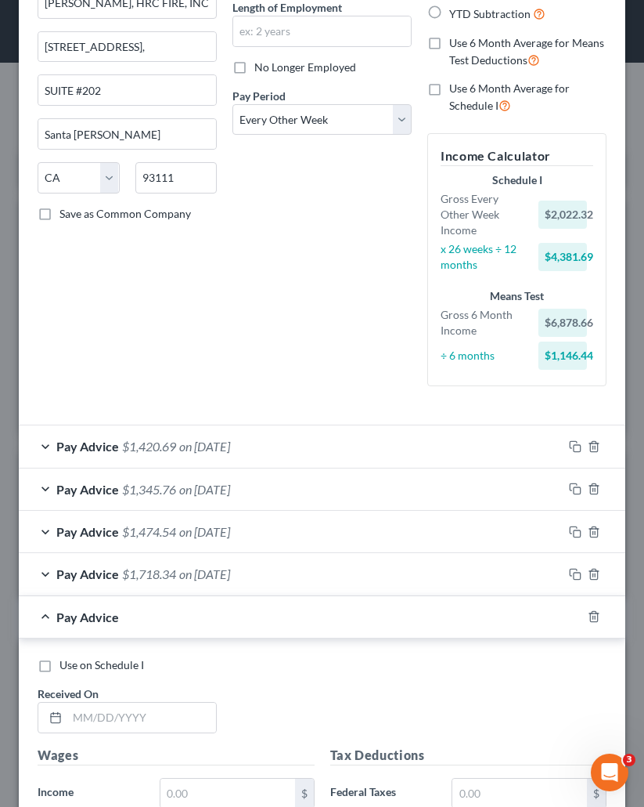
scroll to position [193, 0]
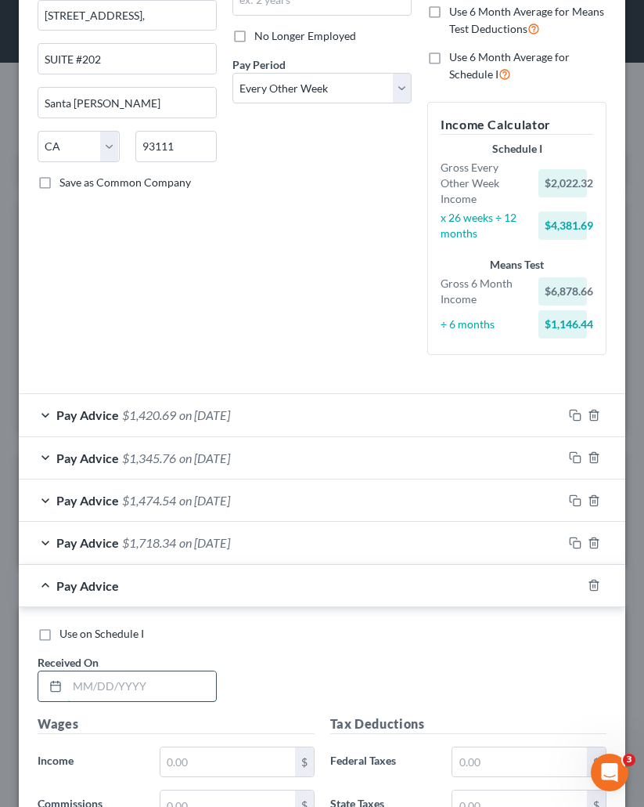
click at [107, 684] on input "text" at bounding box center [141, 686] width 149 height 30
type input "7/25/2025"
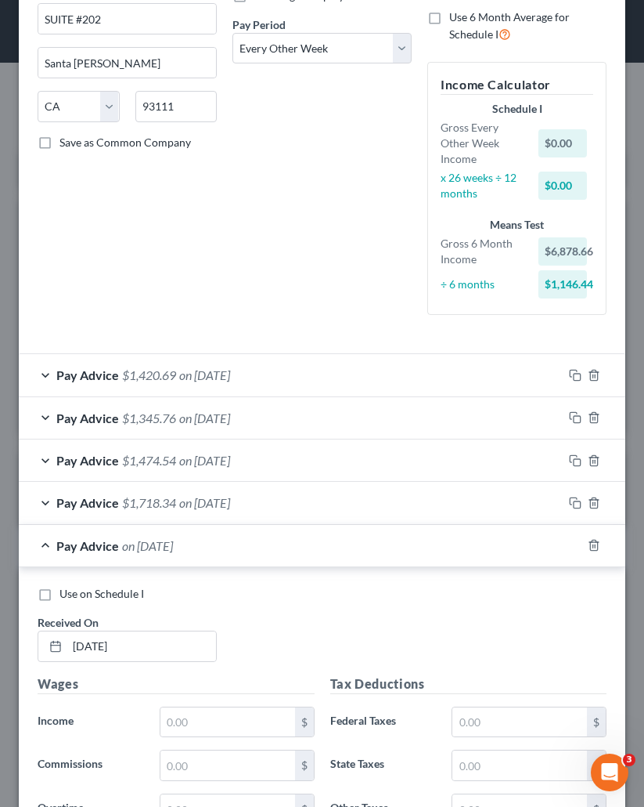
scroll to position [271, 0]
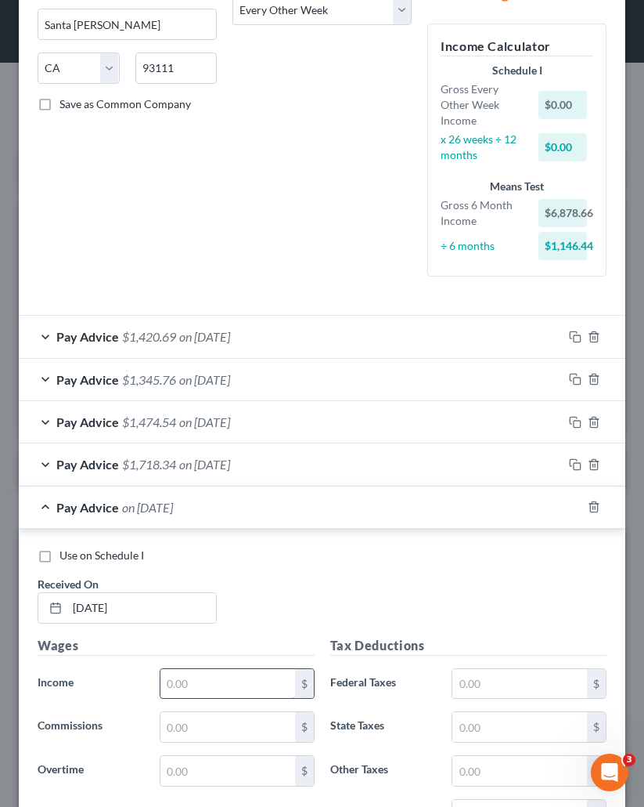
click at [218, 676] on input "text" at bounding box center [228, 684] width 135 height 30
paste input "1,839.6"
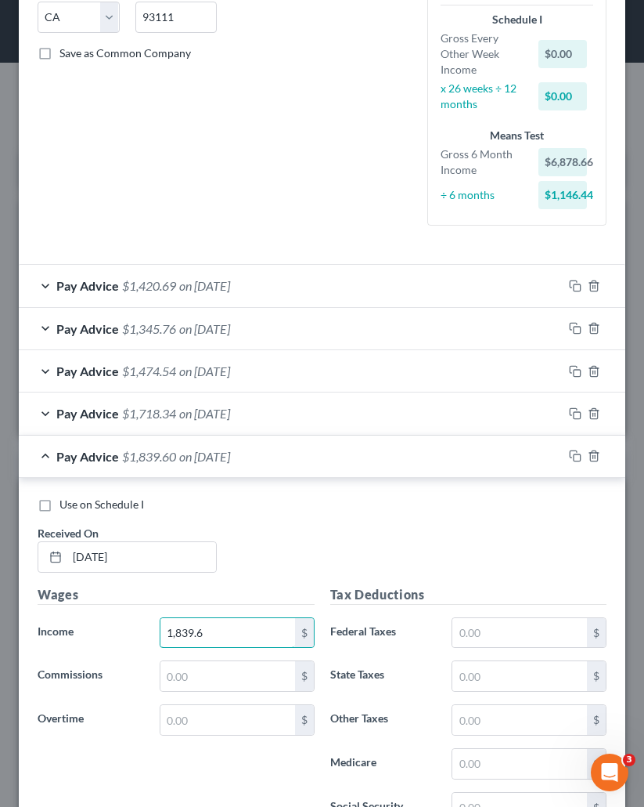
scroll to position [349, 0]
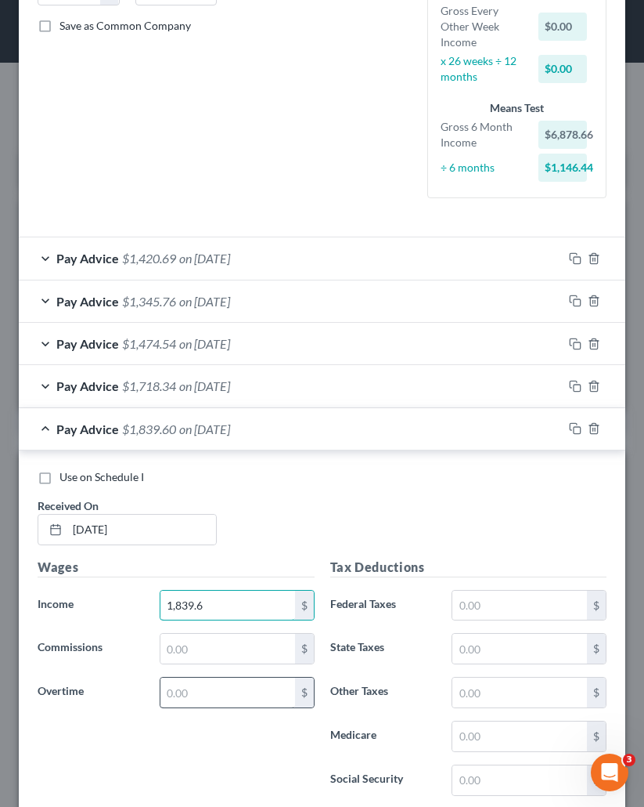
type input "1,839.6"
click at [179, 698] on input "text" at bounding box center [228, 692] width 135 height 30
type input "982.50"
click at [298, 470] on div "Use on Schedule I" at bounding box center [322, 477] width 569 height 16
click at [493, 600] on input "text" at bounding box center [520, 605] width 135 height 30
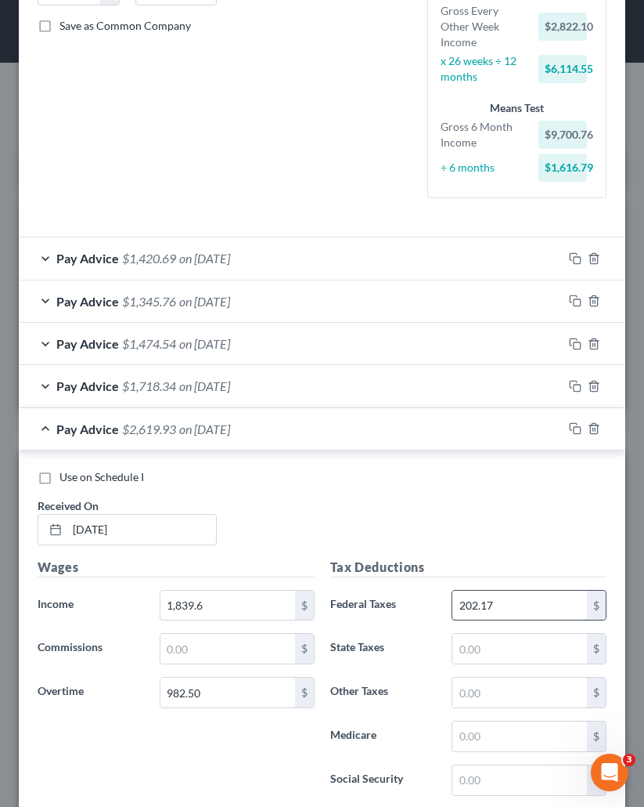
type input "202.17"
type input "17.25"
type input "12.70"
type input "40.9"
type input "2"
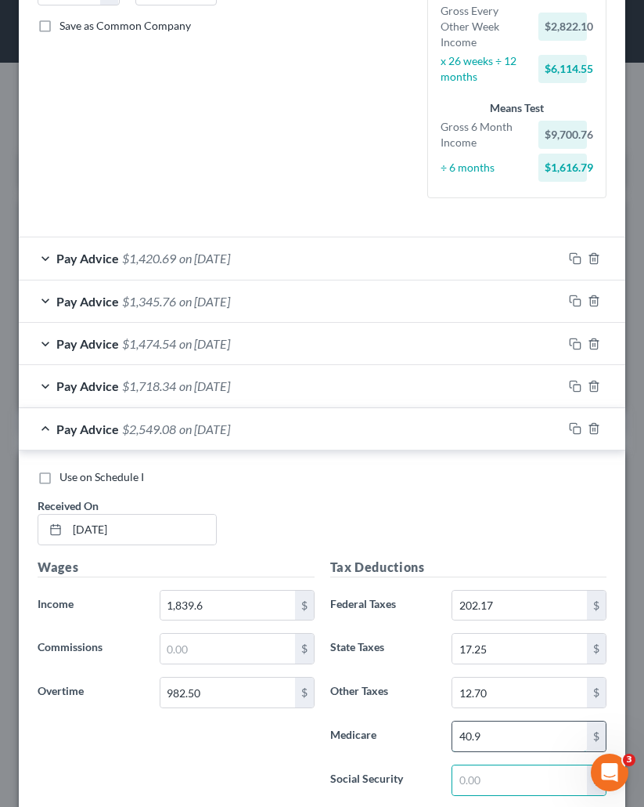
click at [495, 745] on input "40.9" at bounding box center [520, 736] width 135 height 30
type input "40.92"
type input "174.97"
click at [399, 483] on div "Use on Schedule I" at bounding box center [322, 477] width 569 height 16
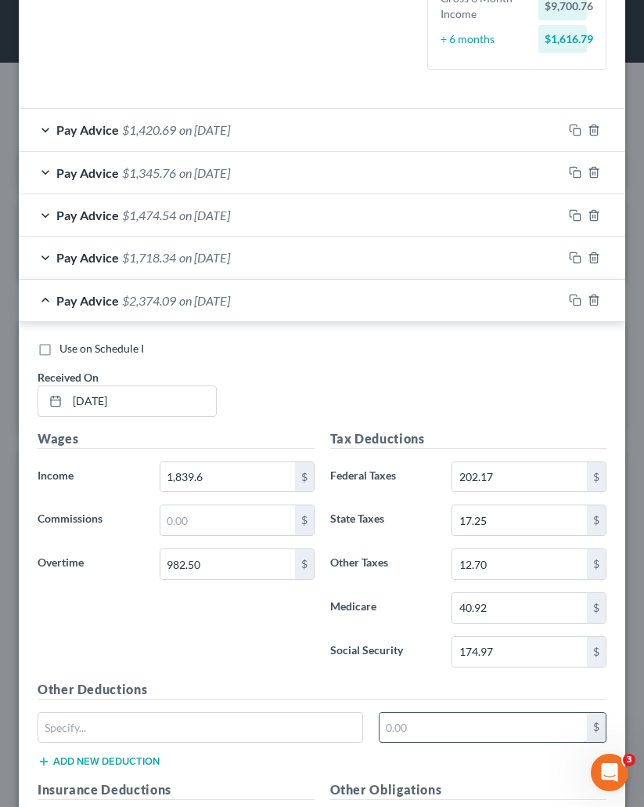
scroll to position [506, 0]
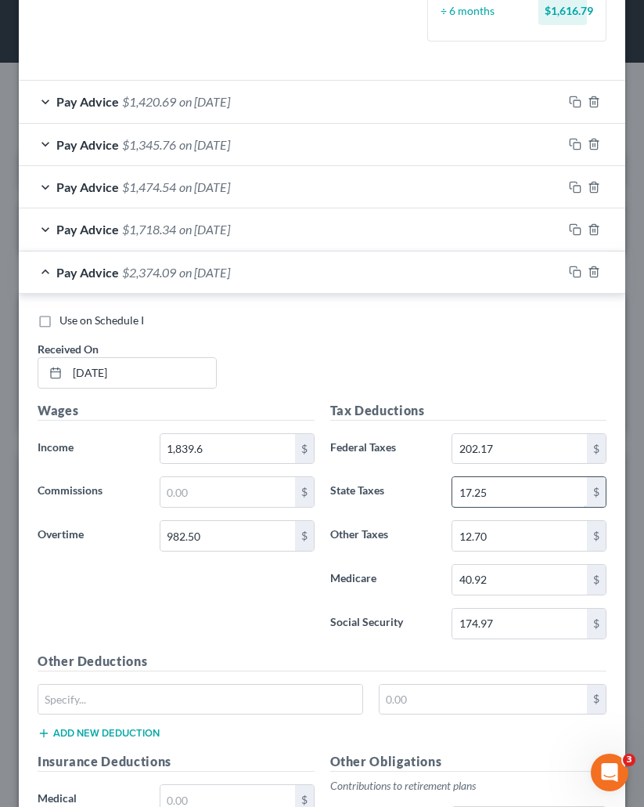
click at [483, 503] on input "17.25" at bounding box center [520, 492] width 135 height 30
type input "107.25"
click at [336, 356] on div "Use on Schedule I Received On * 7/25/2025" at bounding box center [322, 356] width 585 height 88
click at [280, 262] on div "Pay Advice $2,284.09 on 07/25/2025" at bounding box center [291, 272] width 544 height 42
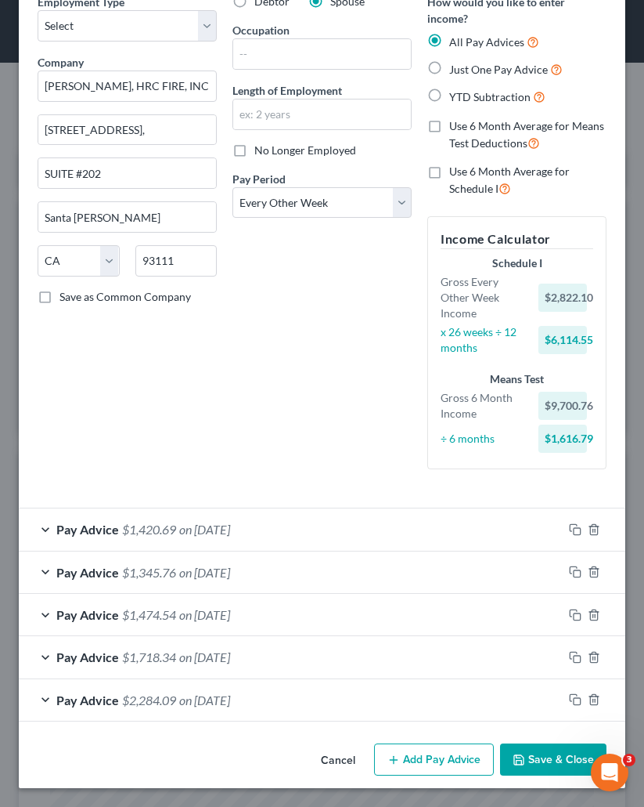
scroll to position [78, 0]
click at [457, 749] on button "Add Pay Advice" at bounding box center [434, 759] width 120 height 33
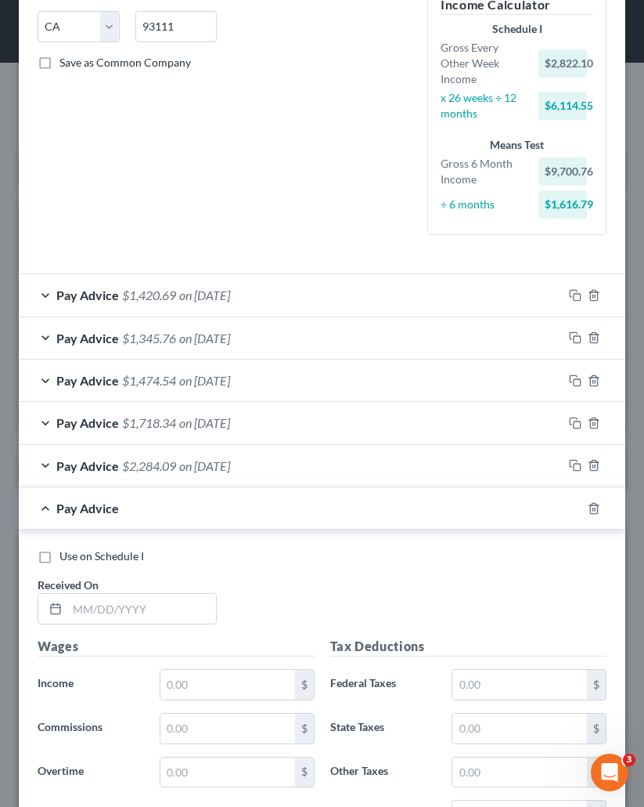
scroll to position [313, 0]
click at [156, 619] on input "text" at bounding box center [141, 608] width 149 height 30
paste input "08/08/2025"
type input "08/08/2025"
click at [259, 702] on div "Wages Income * $ Commissions $ Overtime $" at bounding box center [176, 761] width 293 height 251
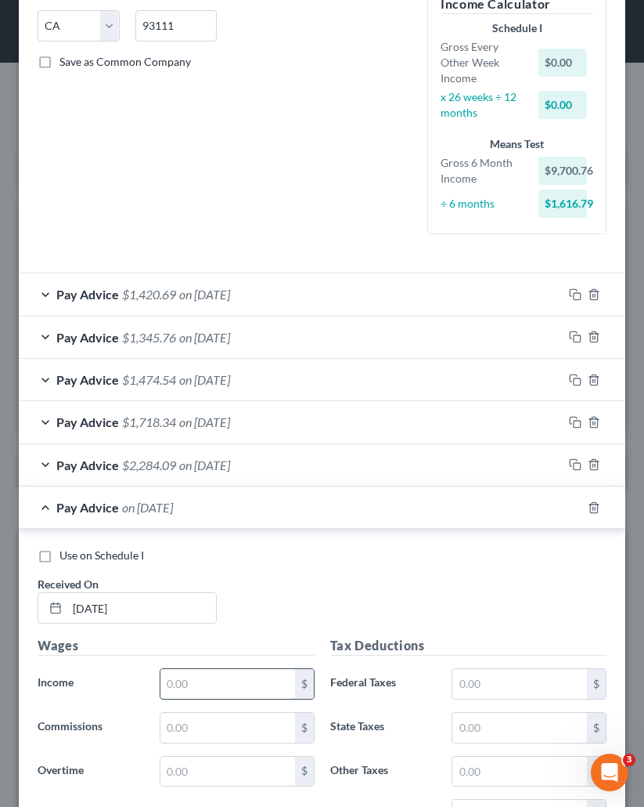
click at [251, 693] on input "text" at bounding box center [228, 684] width 135 height 30
paste input "1,481.9"
type input "1,481.9"
click at [199, 749] on input "text" at bounding box center [228, 771] width 135 height 30
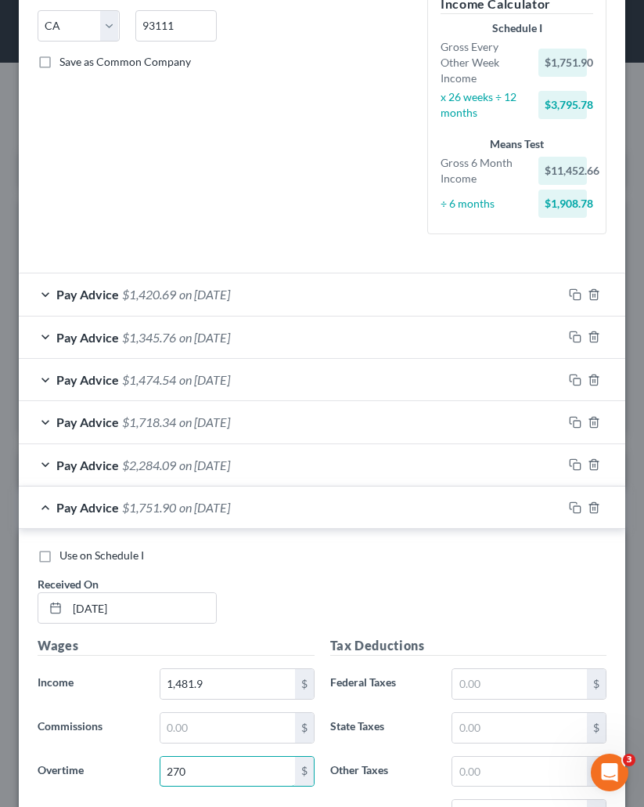
type input "270"
click at [490, 663] on div "Tax Deductions Federal Taxes $ State Taxes $ Other Taxes $ Medicare $ Social Se…" at bounding box center [469, 761] width 293 height 251
click at [490, 673] on input "text" at bounding box center [520, 684] width 135 height 30
type input "35.66"
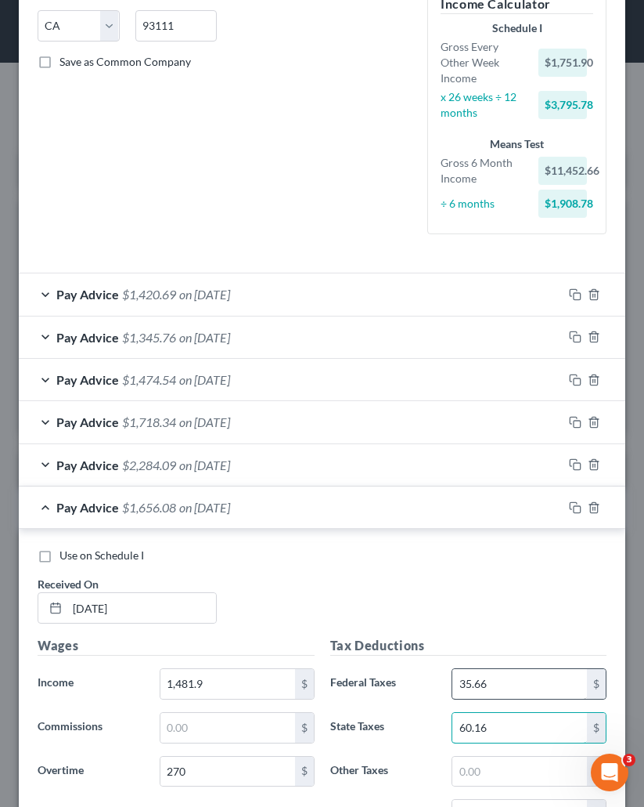
type input "60.16"
type input "7.88"
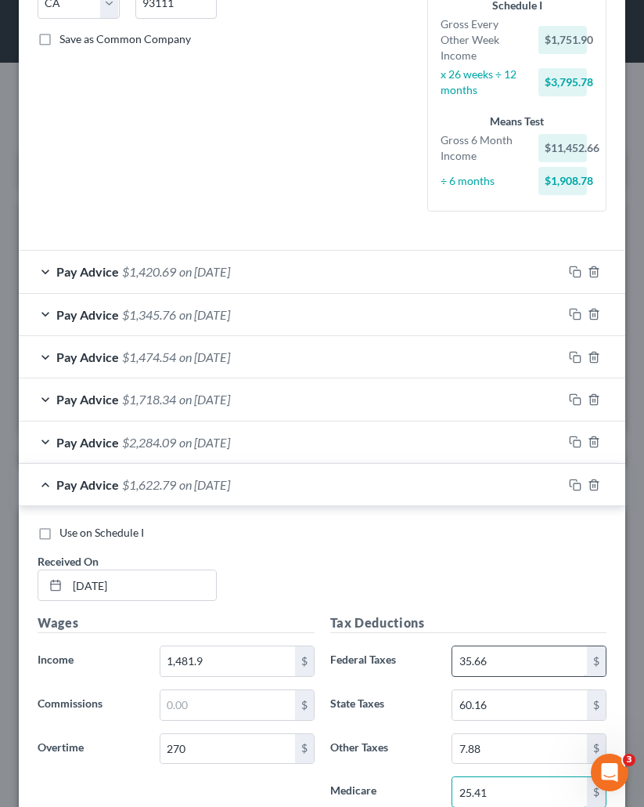
type input "25.41"
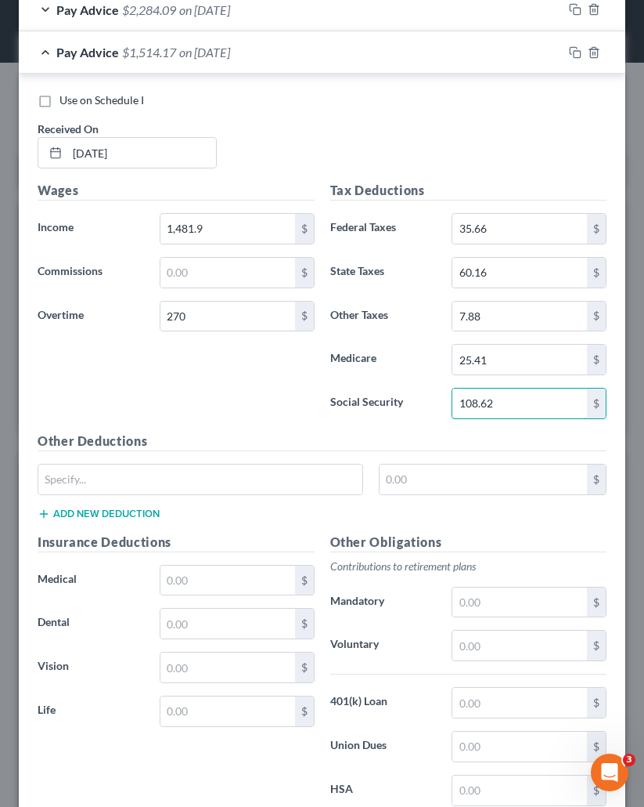
type input "108.62"
click at [244, 397] on div "Wages Income * 1,481.9 $ Commissions $ Overtime 270 $" at bounding box center [176, 306] width 293 height 251
click at [230, 50] on span "on 08/08/2025" at bounding box center [204, 52] width 51 height 15
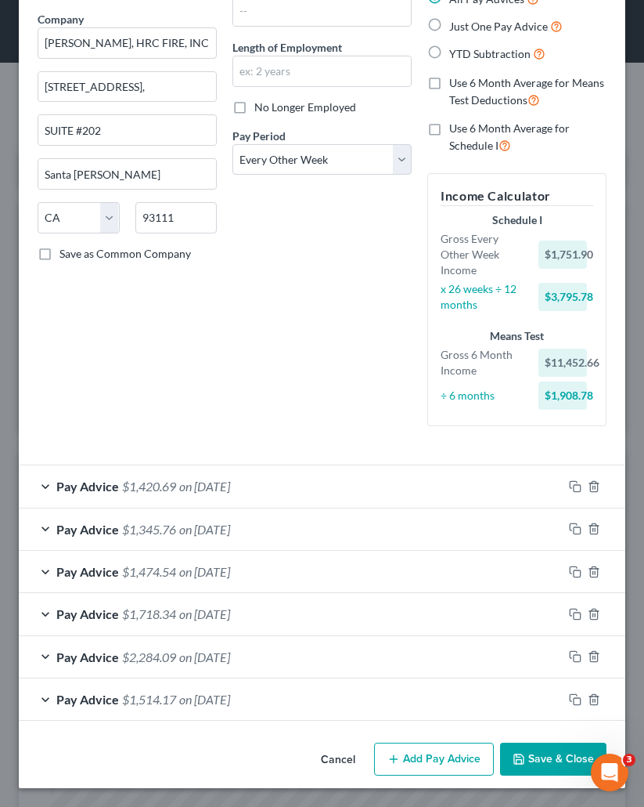
scroll to position [121, 0]
click at [393, 749] on button "Add Pay Advice" at bounding box center [434, 758] width 120 height 33
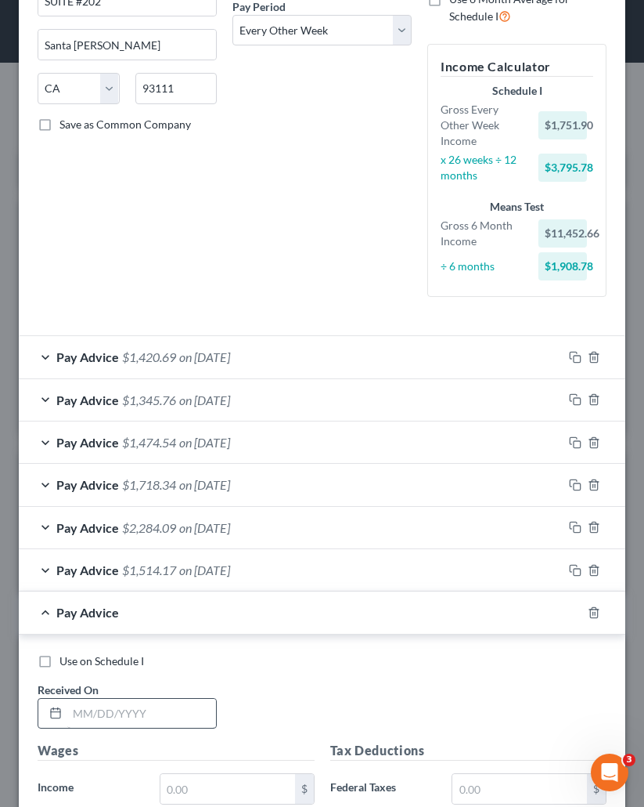
scroll to position [278, 0]
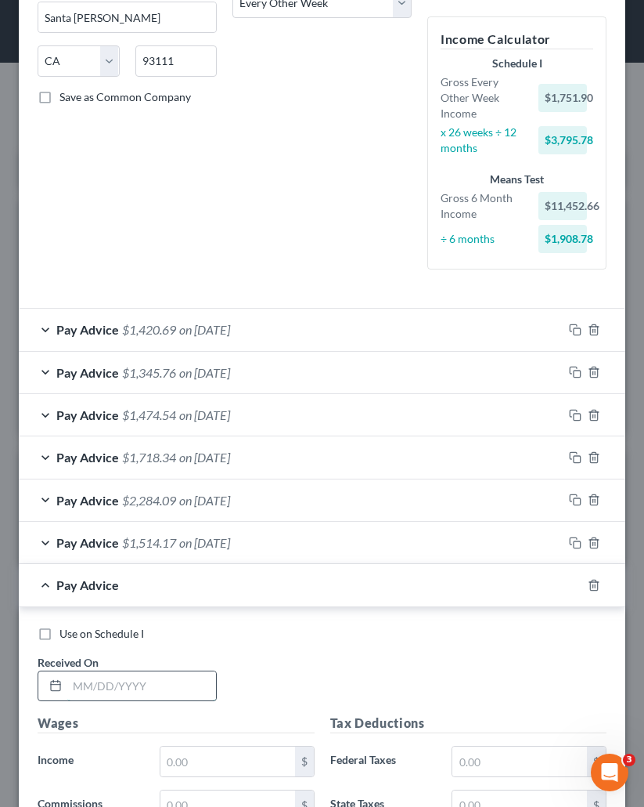
click at [172, 681] on input "text" at bounding box center [141, 686] width 149 height 30
paste input "8/22/2025"
type input "8/22/2025"
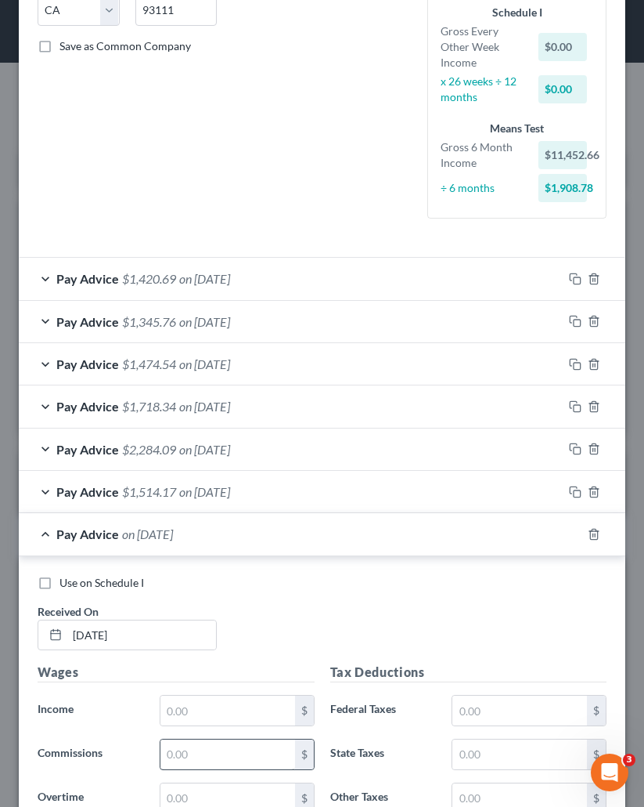
scroll to position [356, 0]
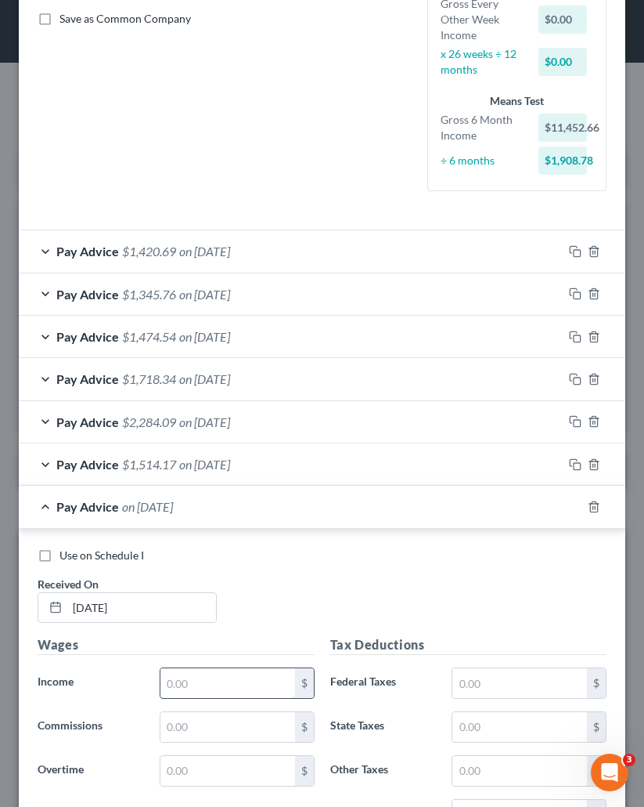
click at [208, 676] on input "text" at bounding box center [228, 683] width 135 height 30
type input "2,044"
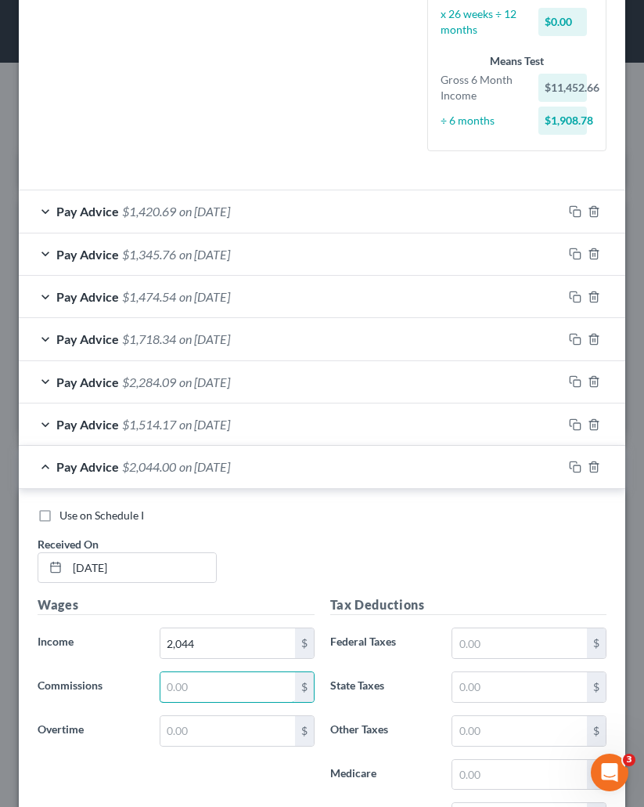
scroll to position [435, 0]
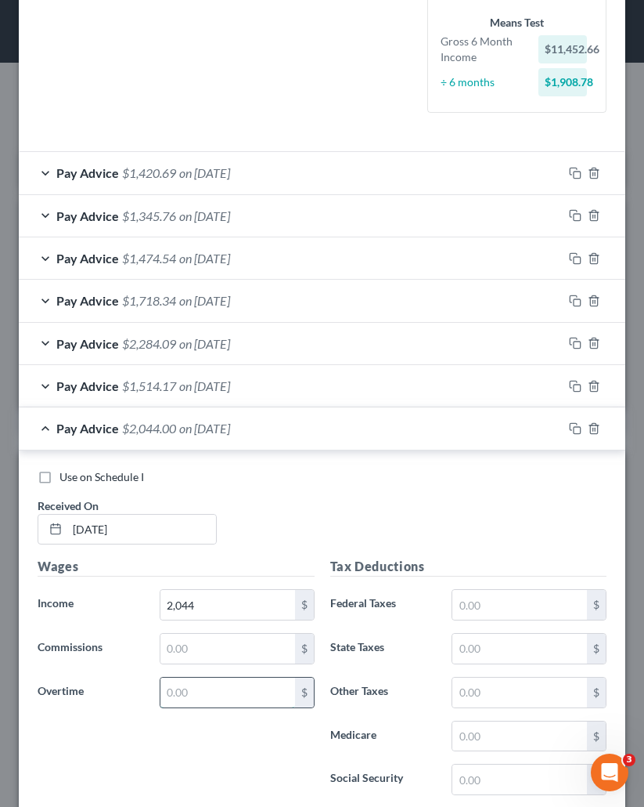
click at [178, 688] on input "text" at bounding box center [228, 692] width 135 height 30
type input "960"
click at [286, 523] on div "Use on Schedule I Received On * 8/22/2025" at bounding box center [322, 513] width 585 height 88
click at [474, 614] on input "text" at bounding box center [520, 605] width 135 height 30
type input "242.19"
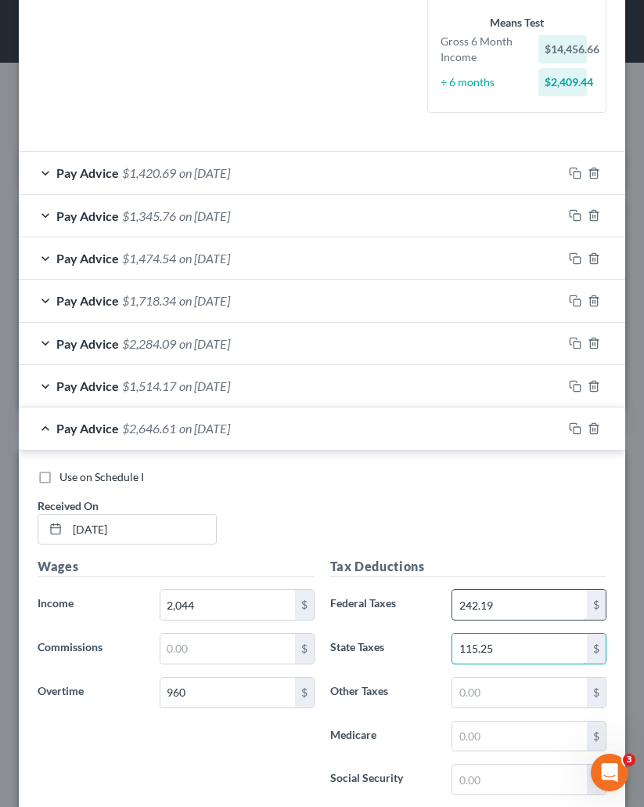
type input "115.25"
type input "13.52"
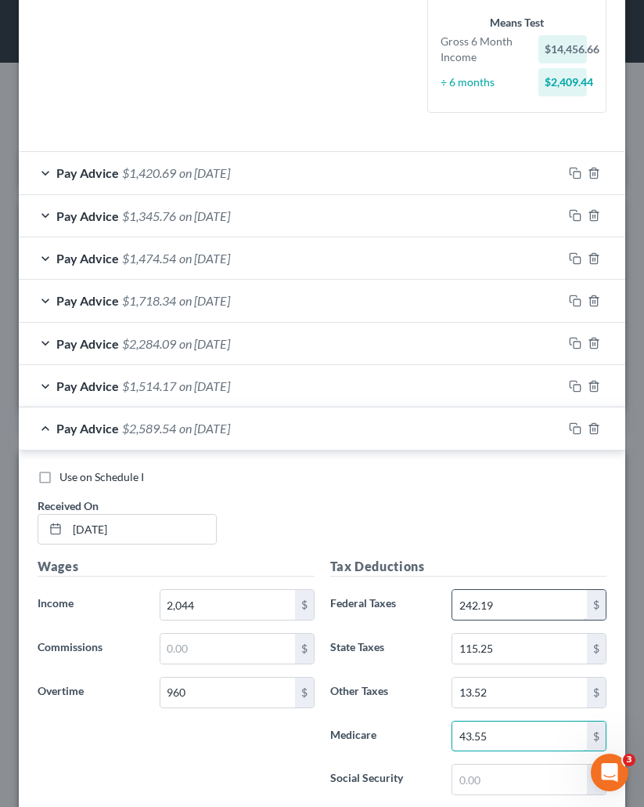
type input "43.55"
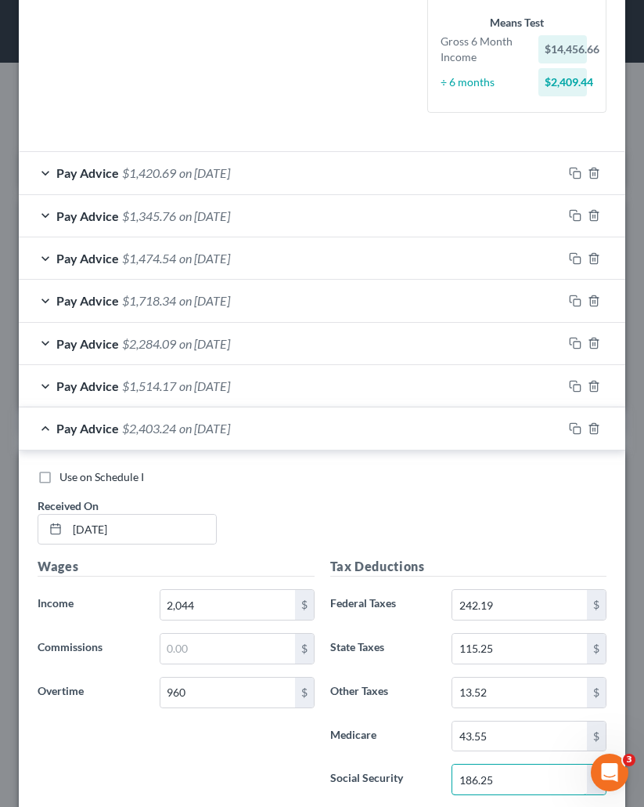
type input "186.25"
click at [373, 512] on div "Use on Schedule I Received On * 8/22/2025" at bounding box center [322, 513] width 585 height 88
click at [312, 419] on div "Pay Advice $2,403.24 on 08/22/2025" at bounding box center [291, 428] width 544 height 42
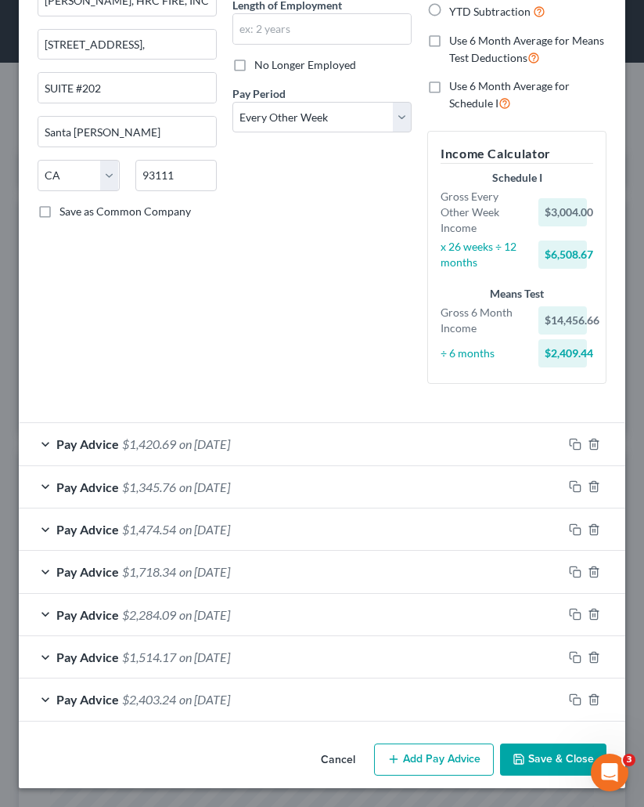
scroll to position [164, 0]
click at [428, 749] on button "Add Pay Advice" at bounding box center [434, 759] width 120 height 33
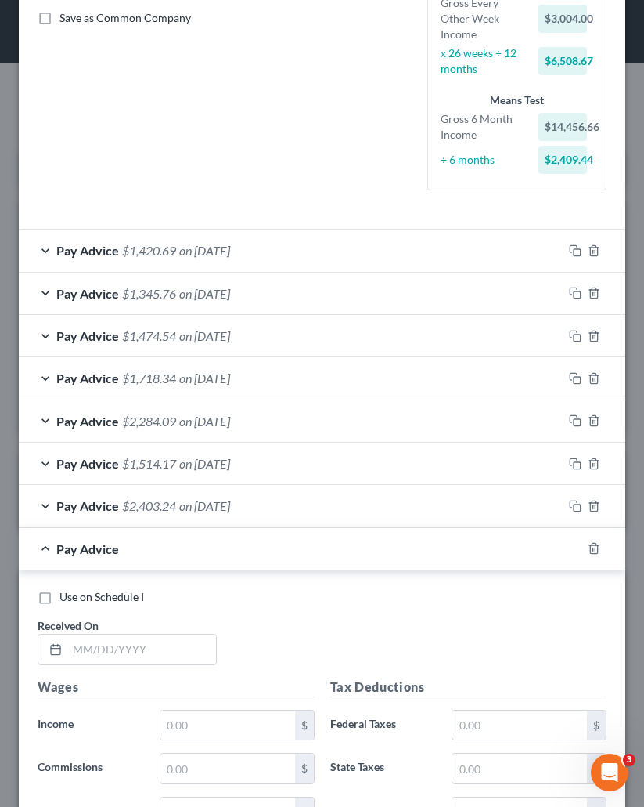
scroll to position [399, 0]
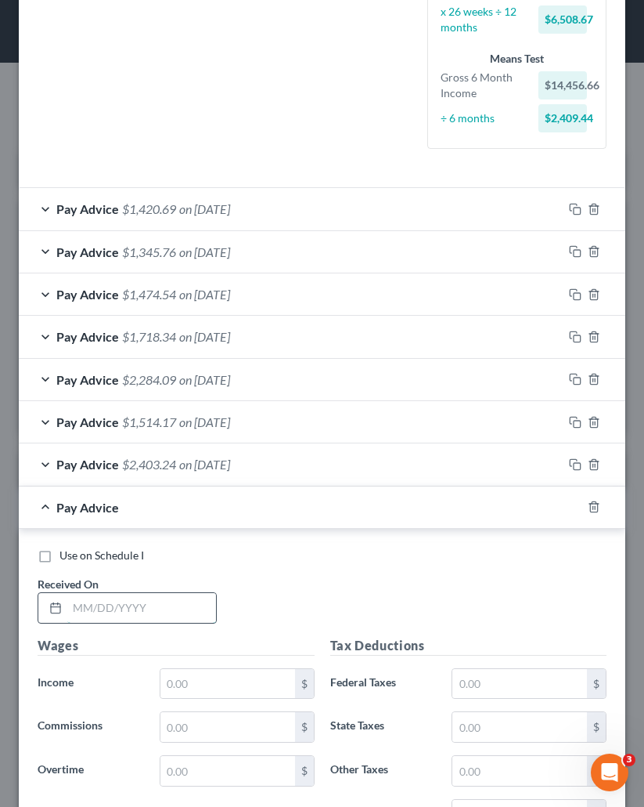
click at [149, 621] on input "text" at bounding box center [141, 608] width 149 height 30
type input "09/05/2025"
click at [218, 703] on div "Wages Income * $ Commissions $ Overtime $" at bounding box center [176, 761] width 293 height 251
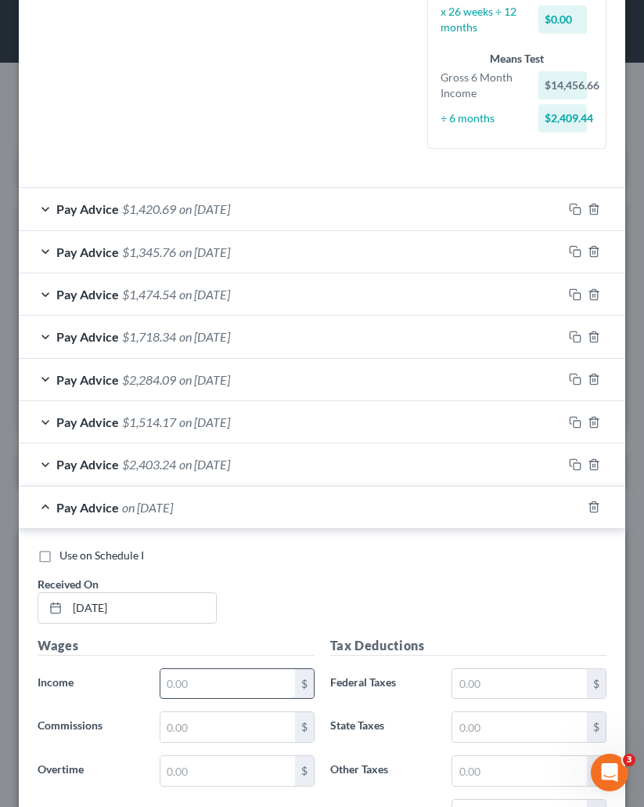
click at [211, 684] on input "text" at bounding box center [228, 684] width 135 height 30
paste input "1,967.35"
type input "1,967.35"
click at [177, 749] on input "text" at bounding box center [228, 771] width 135 height 30
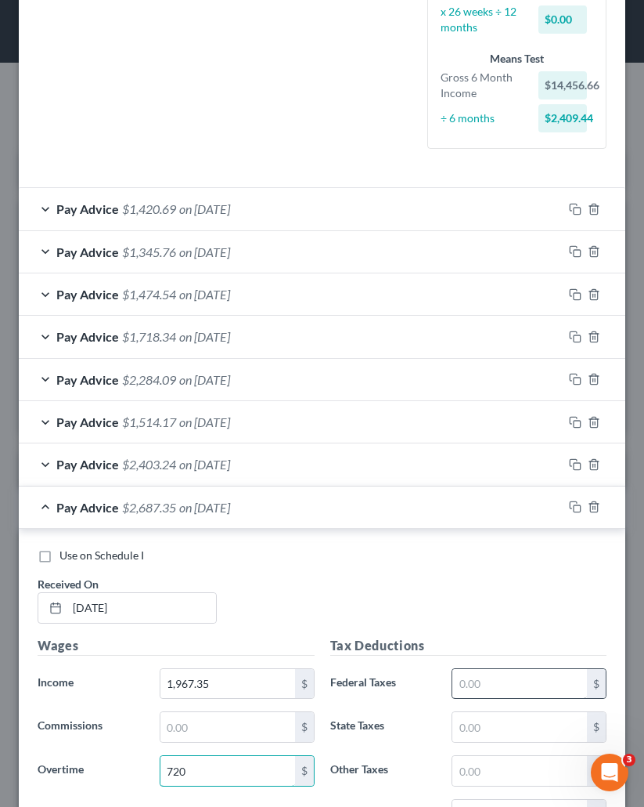
type input "720"
click at [540, 674] on input "text" at bounding box center [520, 684] width 135 height 30
type input "172.53"
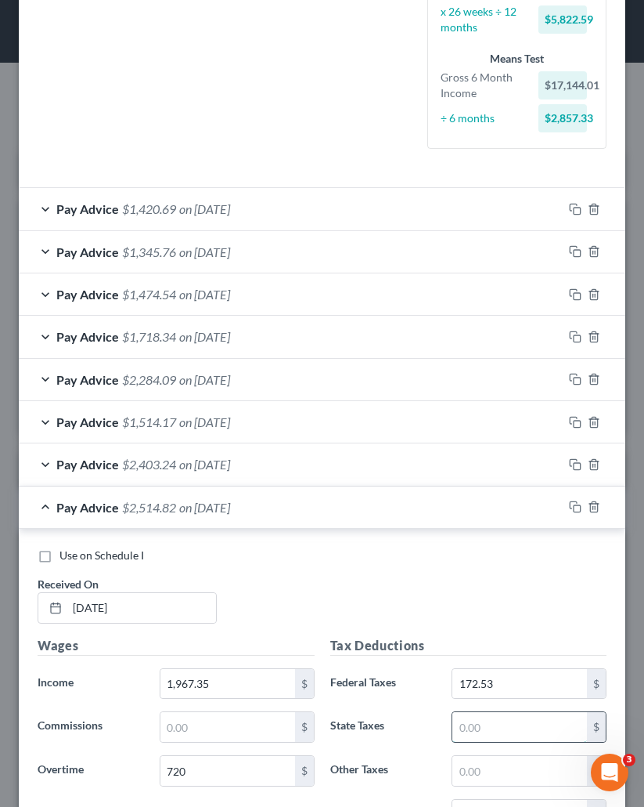
click at [468, 718] on input "text" at bounding box center [520, 727] width 135 height 30
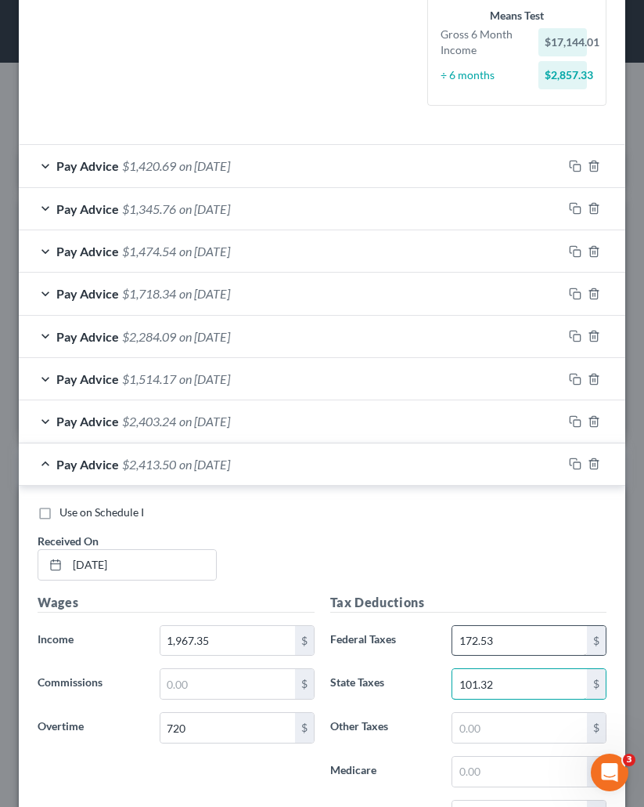
scroll to position [477, 0]
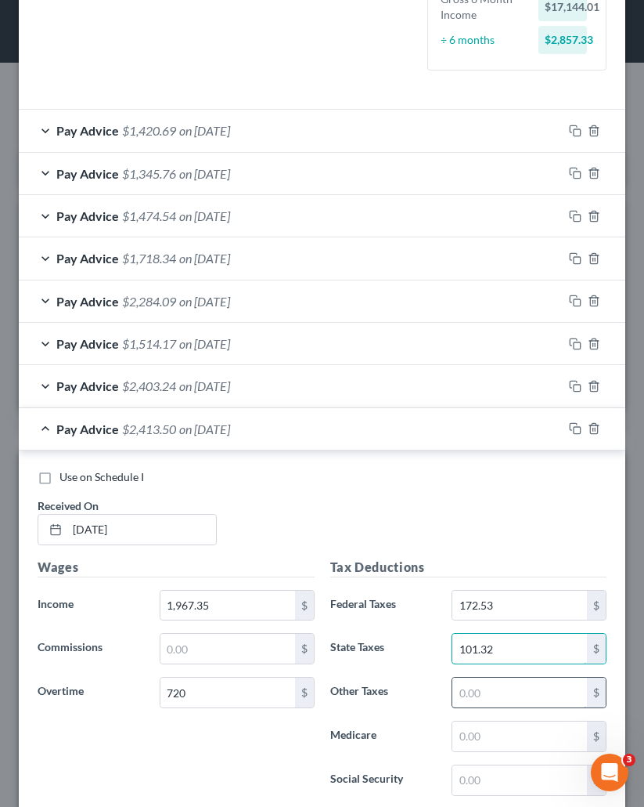
type input "101.32"
click at [483, 689] on input "text" at bounding box center [520, 692] width 135 height 30
type input "12.10"
click at [444, 727] on div "$" at bounding box center [529, 735] width 171 height 31
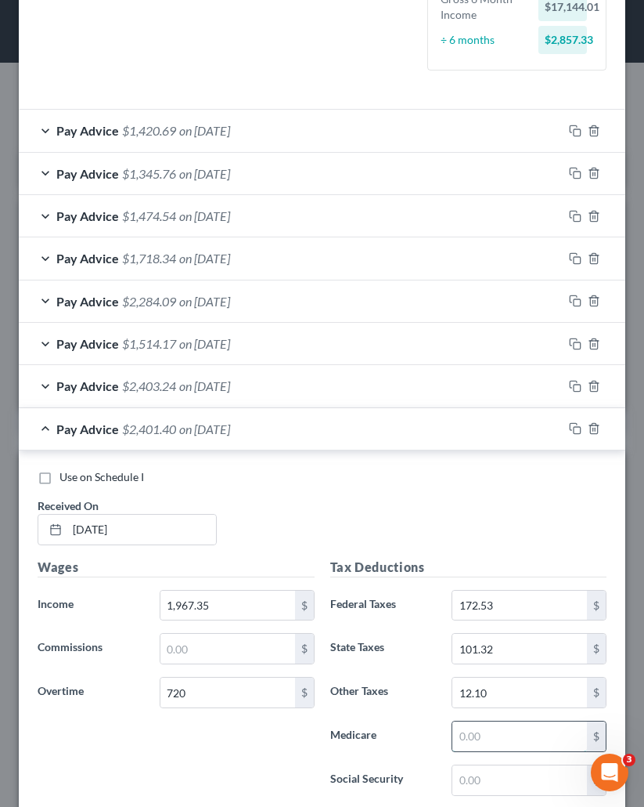
click at [474, 729] on input "text" at bounding box center [520, 736] width 135 height 30
type input "38.97"
click at [481, 749] on input "text" at bounding box center [520, 780] width 135 height 30
type input "166.62"
click at [333, 504] on div "Use on Schedule I Received On * 09/05/2025" at bounding box center [322, 513] width 585 height 88
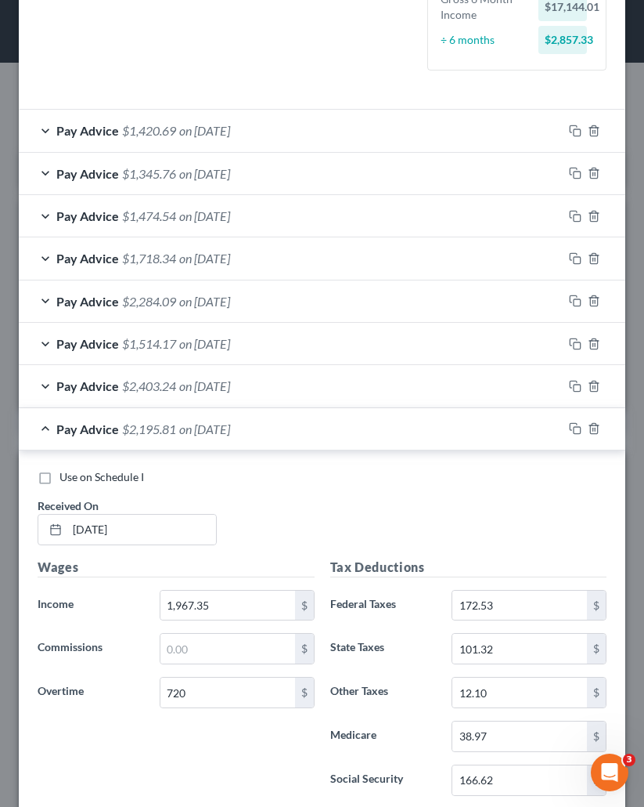
click at [288, 431] on div "Pay Advice $2,195.81 on 09/05/2025" at bounding box center [291, 429] width 544 height 42
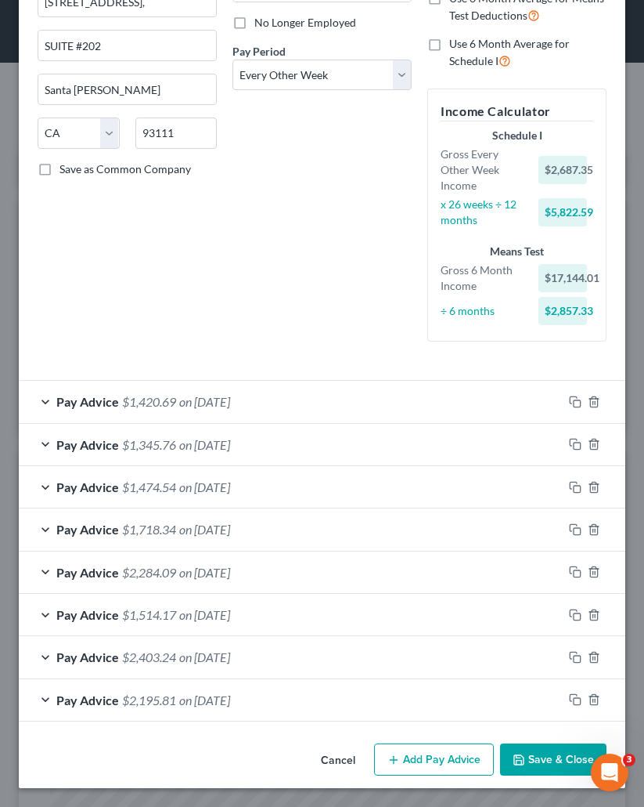
scroll to position [206, 0]
click at [417, 749] on button "Add Pay Advice" at bounding box center [434, 759] width 120 height 33
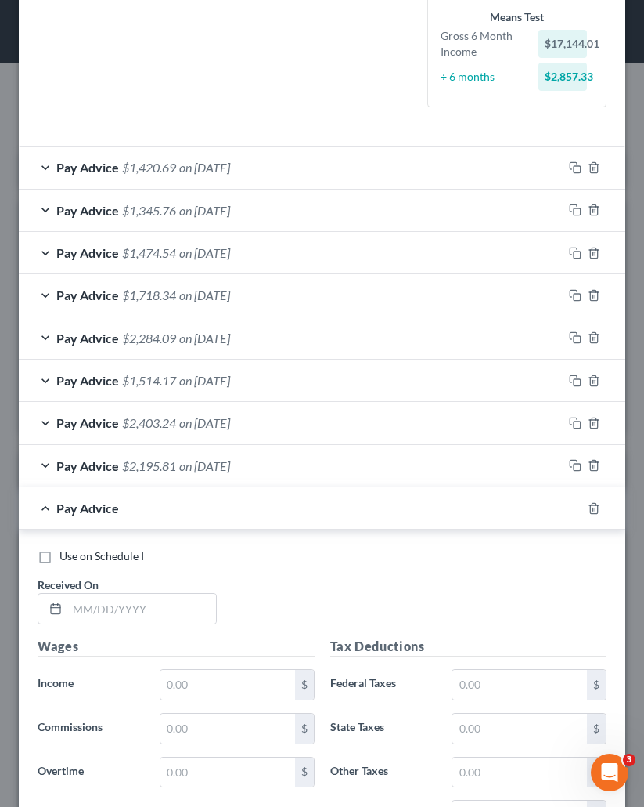
scroll to position [441, 0]
click at [139, 599] on input "text" at bounding box center [141, 608] width 149 height 30
paste input "09/19/2025"
type input "09/19/2025"
click at [223, 688] on input "text" at bounding box center [228, 684] width 135 height 30
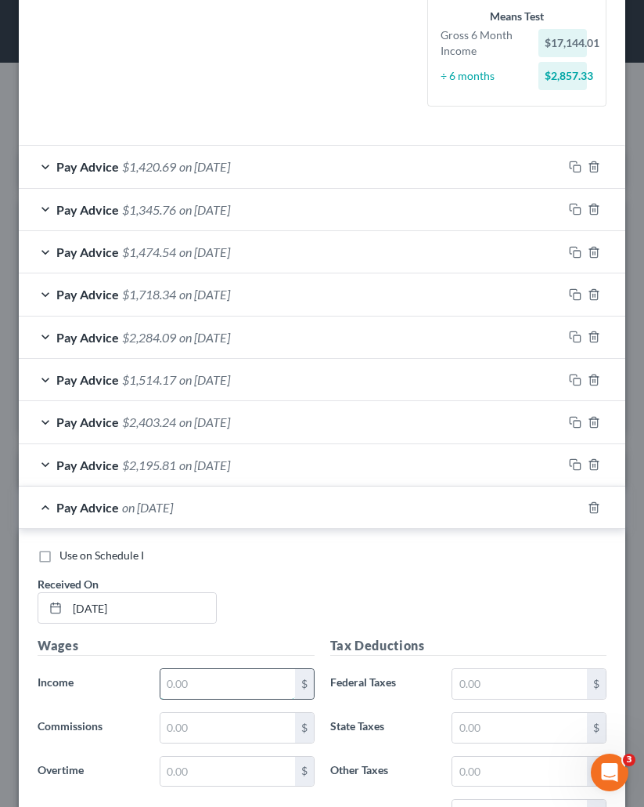
paste input "1,807.45"
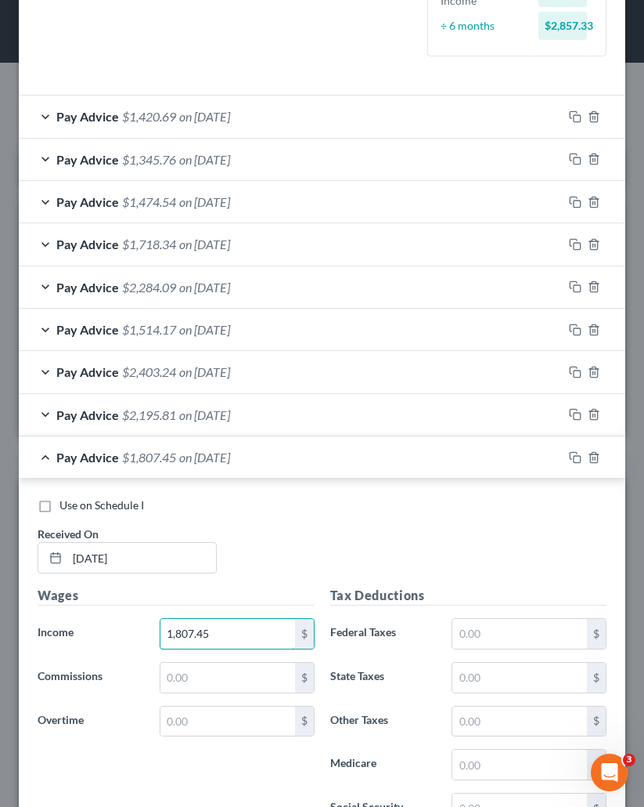
scroll to position [519, 0]
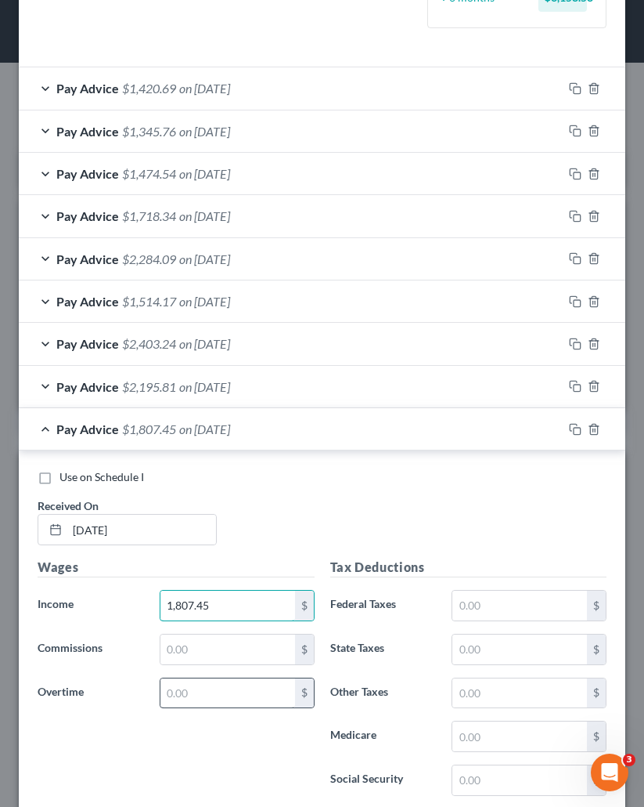
type input "1,807.45"
click at [220, 689] on input "text" at bounding box center [228, 693] width 135 height 30
type input "210"
click at [462, 606] on input "text" at bounding box center [520, 605] width 135 height 30
type input "67.53"
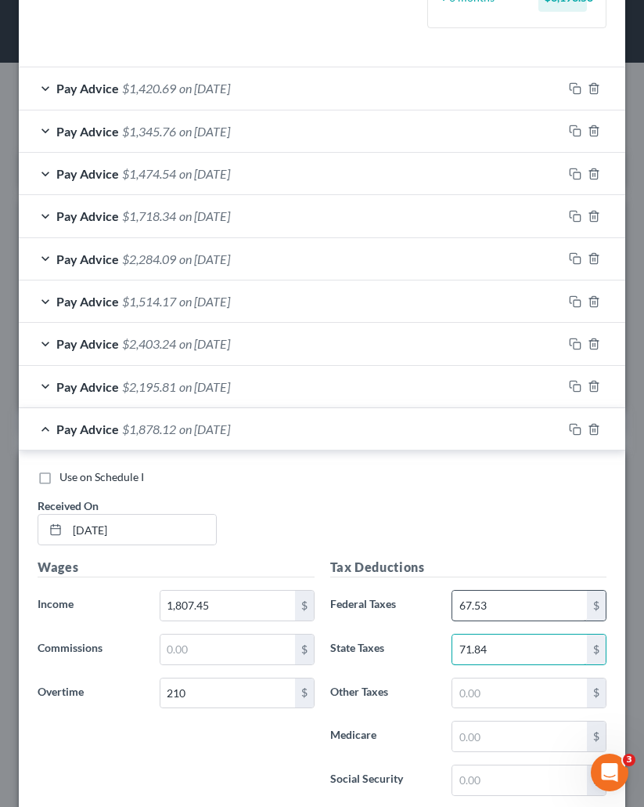
type input "71.84"
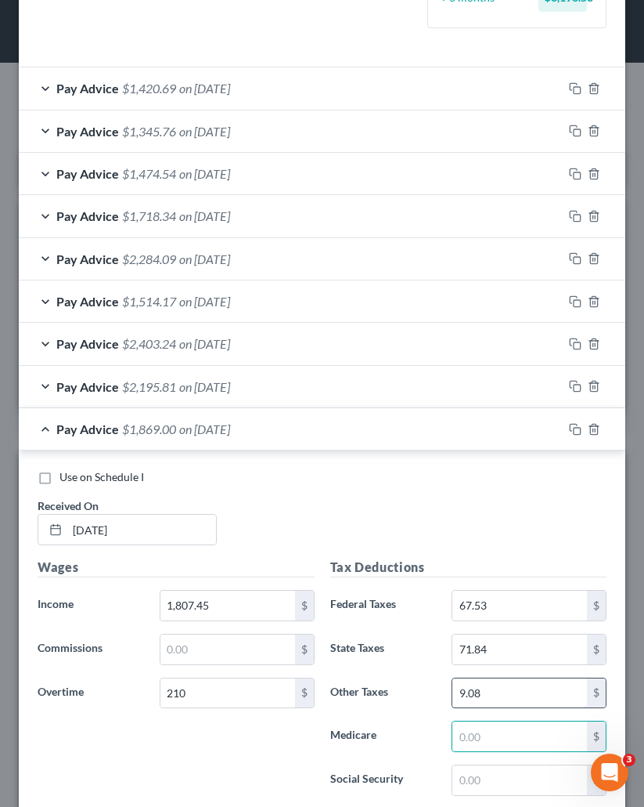
click at [545, 690] on input "9.08" at bounding box center [520, 693] width 135 height 30
type input "9.07"
type input "29.25"
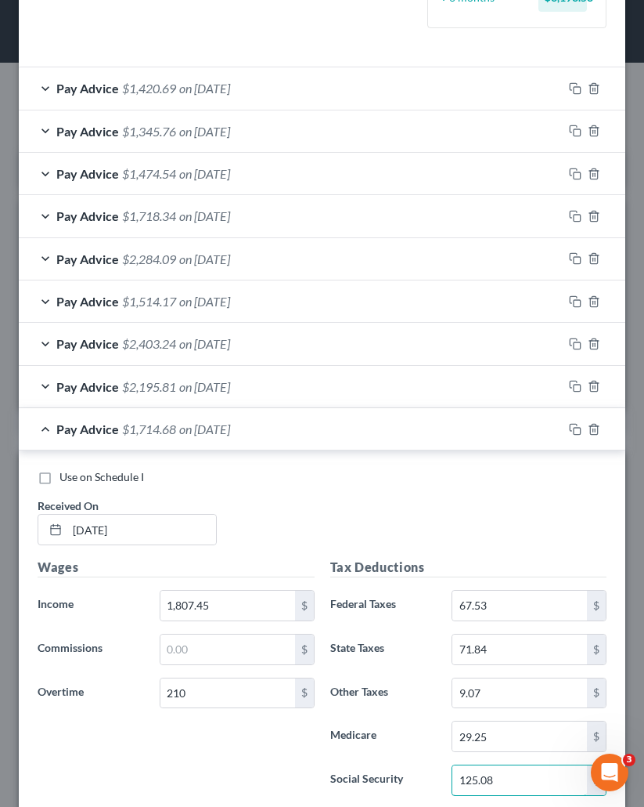
type input "125.08"
click at [503, 548] on div "Use on Schedule I Received On * 09/19/2025" at bounding box center [322, 513] width 585 height 88
click at [301, 425] on div "Pay Advice $1,714.68 on 09/19/2025" at bounding box center [291, 429] width 544 height 42
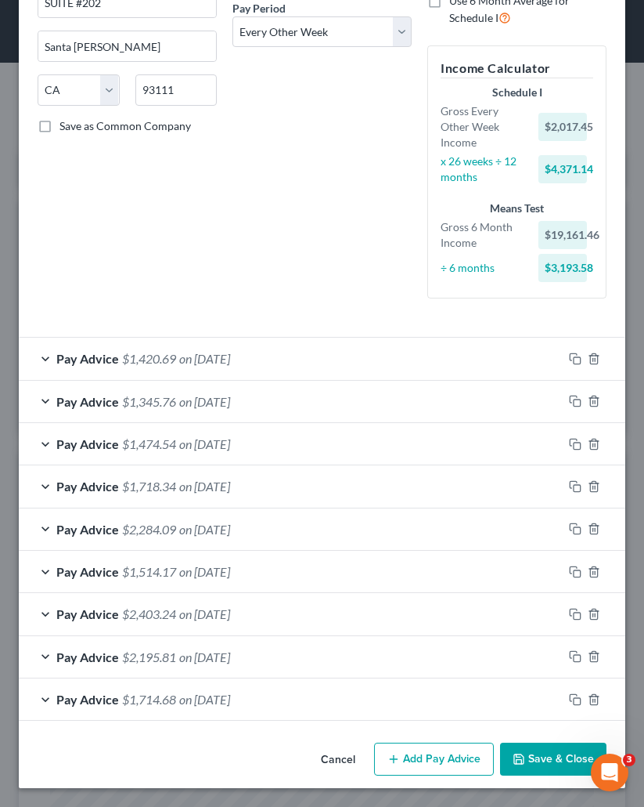
scroll to position [249, 0]
click at [424, 749] on button "Add Pay Advice" at bounding box center [434, 758] width 120 height 33
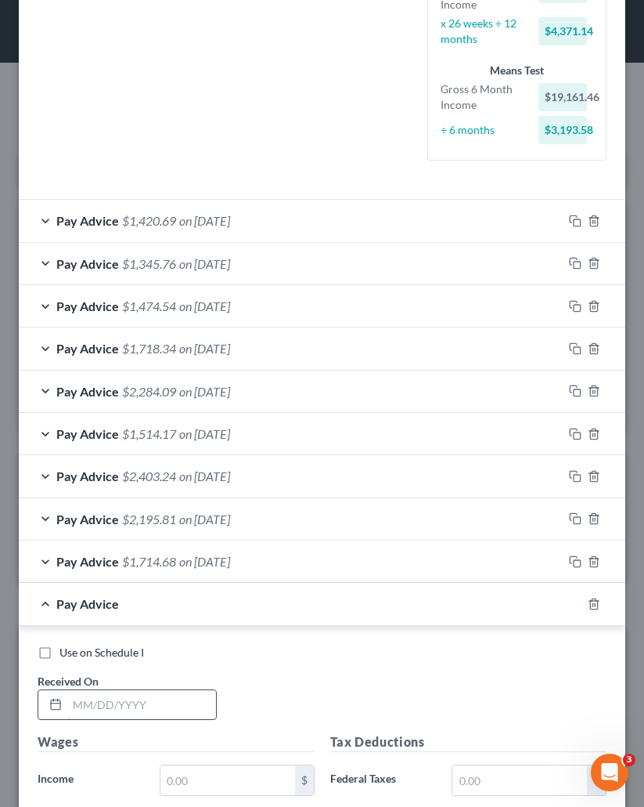
scroll to position [401, 0]
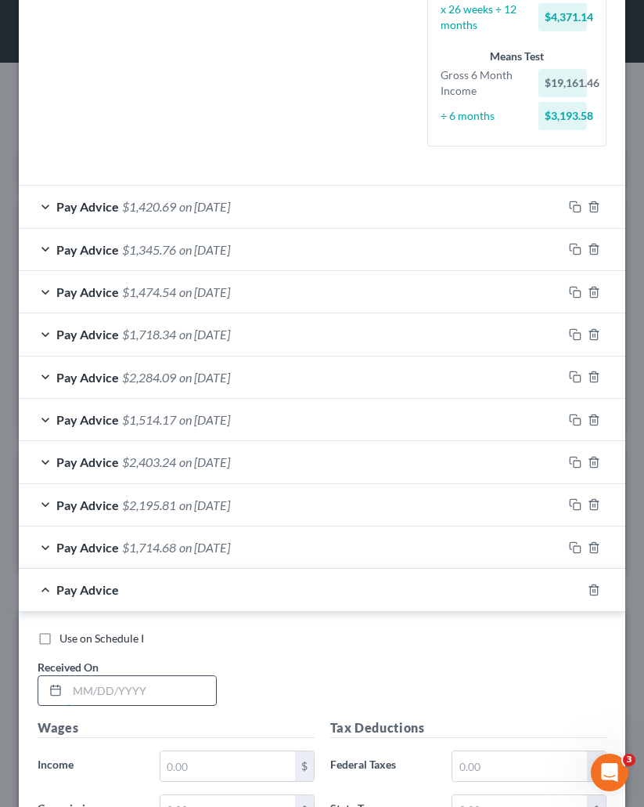
click at [114, 699] on input "text" at bounding box center [141, 691] width 149 height 30
type input "0"
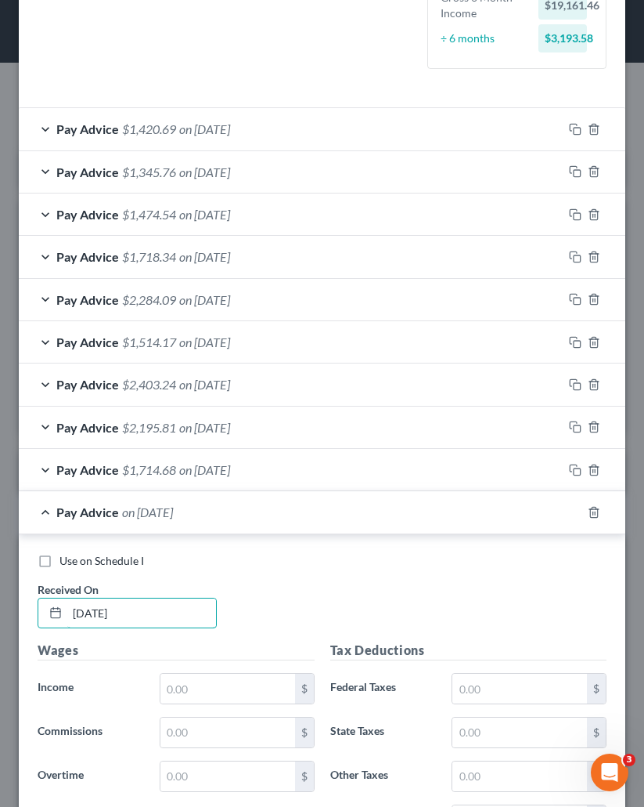
scroll to position [479, 0]
type input "10/03/2025"
click at [222, 695] on input "text" at bounding box center [228, 688] width 135 height 30
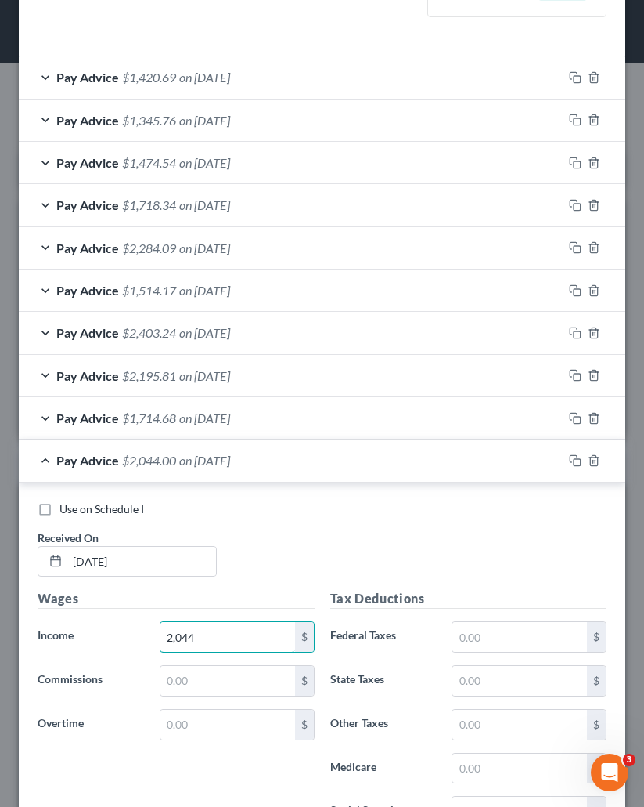
scroll to position [636, 0]
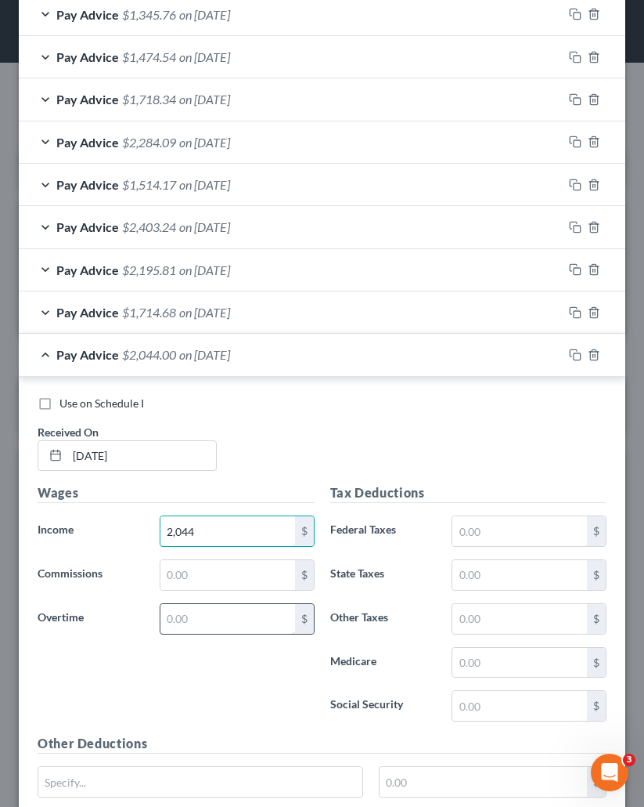
type input "2,044"
click at [177, 629] on input "text" at bounding box center [228, 619] width 135 height 30
type input "300"
click at [203, 682] on div "Wages Income * 2,044 $ Commissions $ Overtime 300 $" at bounding box center [176, 608] width 293 height 251
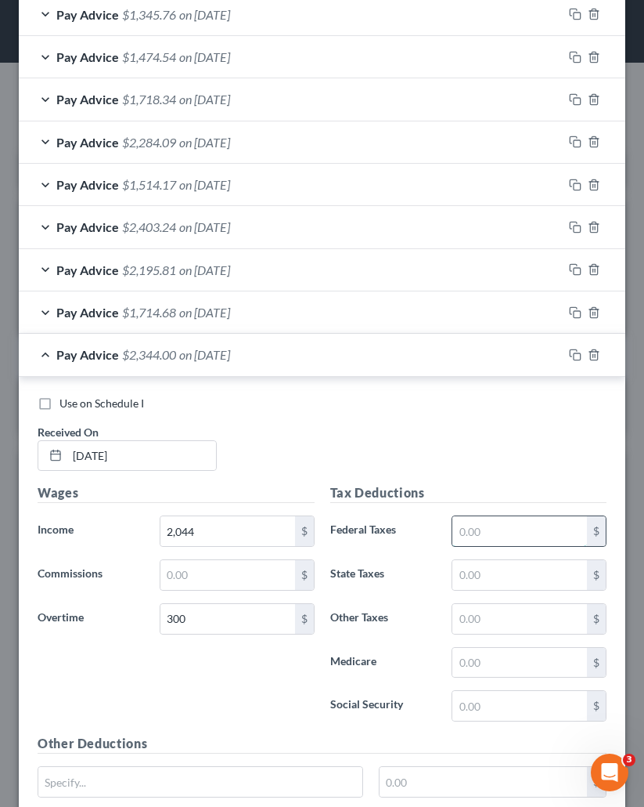
click at [493, 536] on input "text" at bounding box center [520, 531] width 135 height 30
type input "106.72"
type input "86.21"
type input "10.55"
type input "33.99"
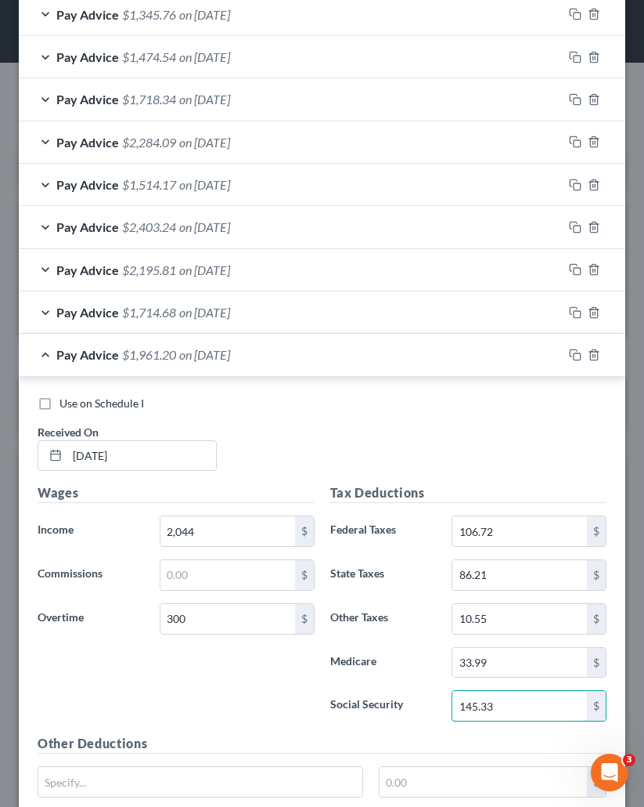
type input "145.33"
click at [442, 401] on div "Use on Schedule I" at bounding box center [322, 403] width 569 height 16
click at [304, 363] on div "Pay Advice $1,961.20 on 10/03/2025" at bounding box center [291, 355] width 544 height 42
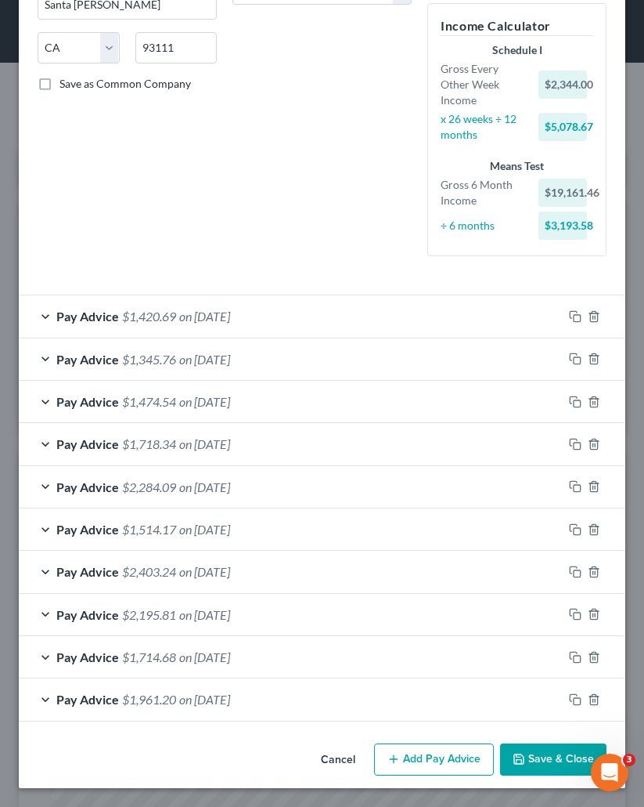
scroll to position [291, 0]
click at [538, 749] on button "Save & Close" at bounding box center [553, 759] width 107 height 33
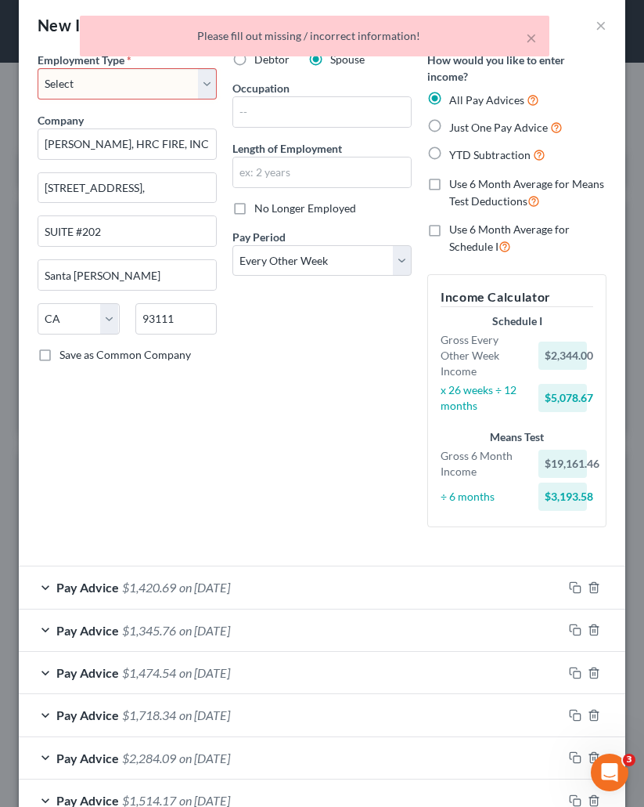
scroll to position [0, 0]
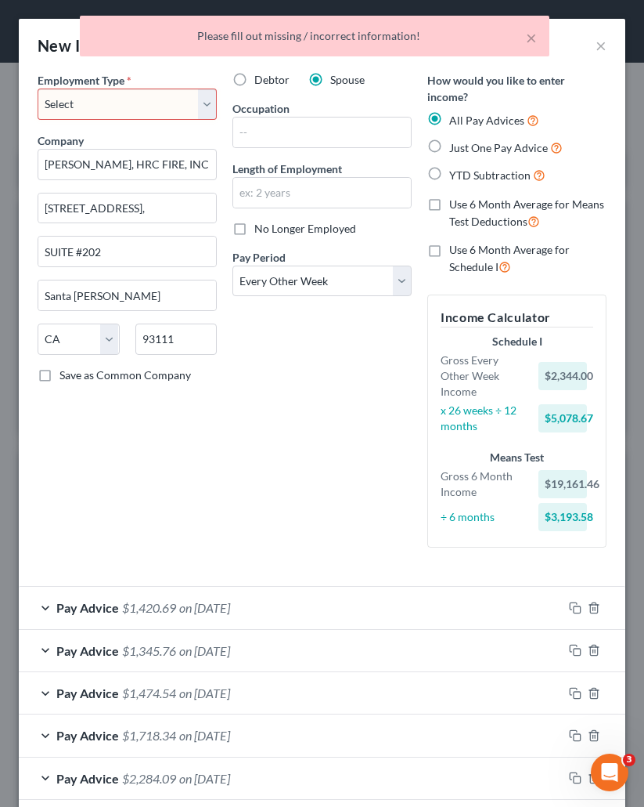
click at [103, 96] on select "Select Full or Part Time Employment Self Employment" at bounding box center [127, 103] width 179 height 31
select select "0"
click at [38, 88] on select "Select Full or Part Time Employment Self Employment" at bounding box center [127, 103] width 179 height 31
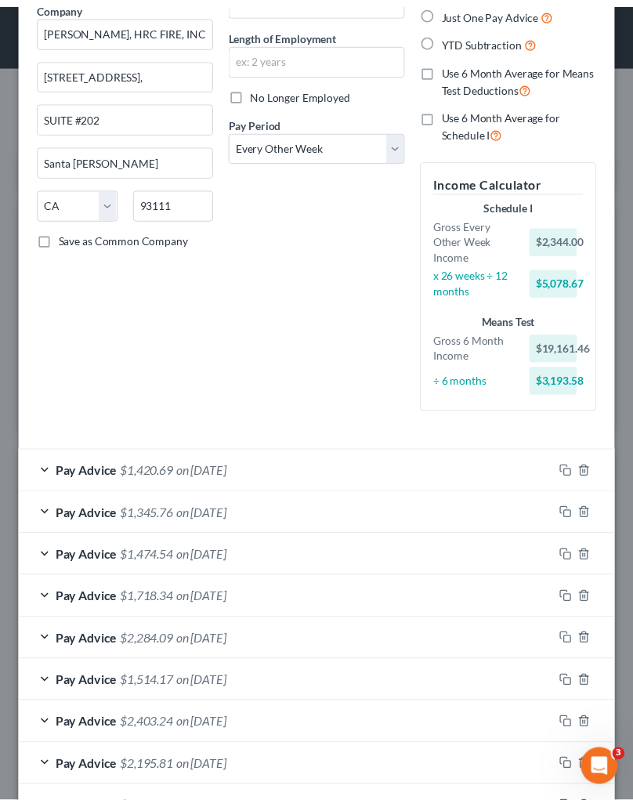
scroll to position [291, 0]
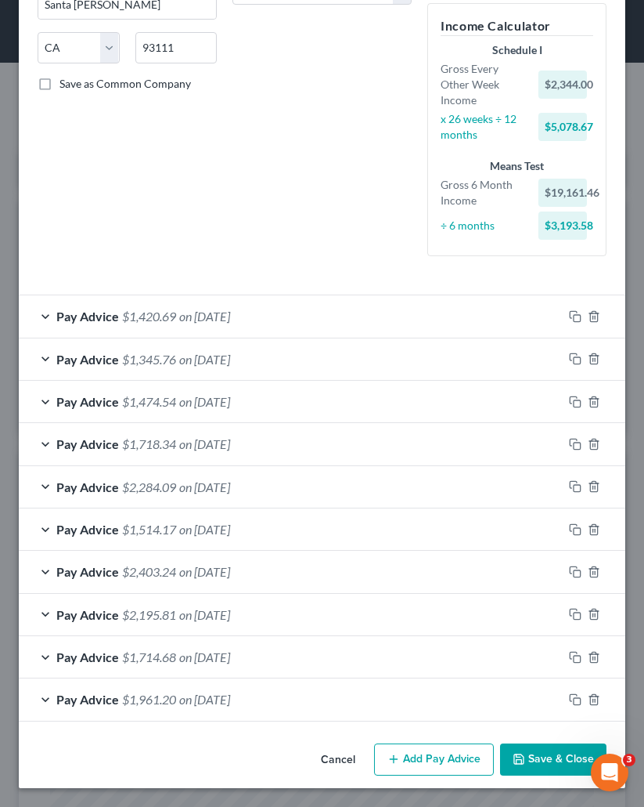
click at [519, 749] on button "Save & Close" at bounding box center [553, 759] width 107 height 33
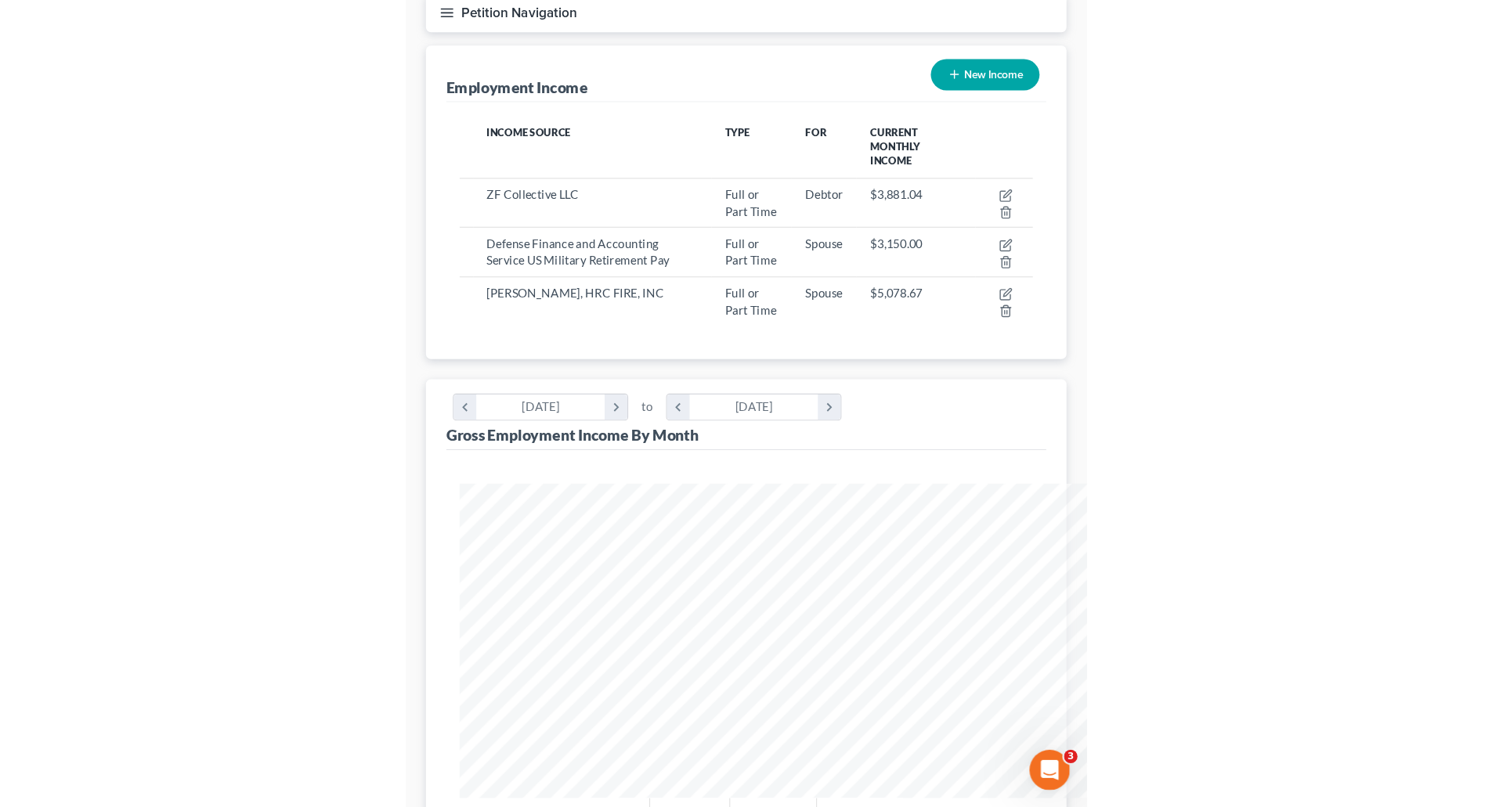
scroll to position [782841, 782544]
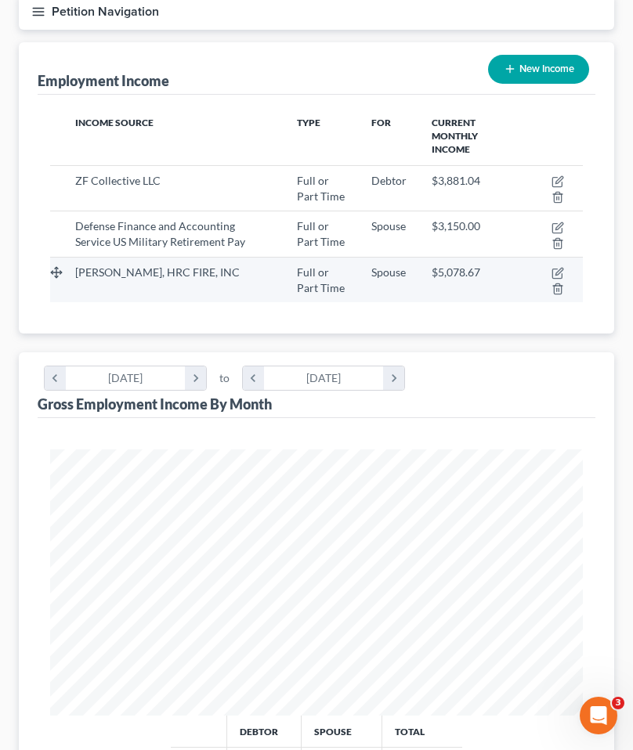
click at [206, 272] on td "ARTHUR L. HUNOT, HRC FIRE, INC" at bounding box center [174, 279] width 222 height 45
drag, startPoint x: 75, startPoint y: 257, endPoint x: 243, endPoint y: 245, distance: 168.0
click at [243, 257] on td "ARTHUR L. HUNOT, HRC FIRE, INC" at bounding box center [174, 279] width 222 height 45
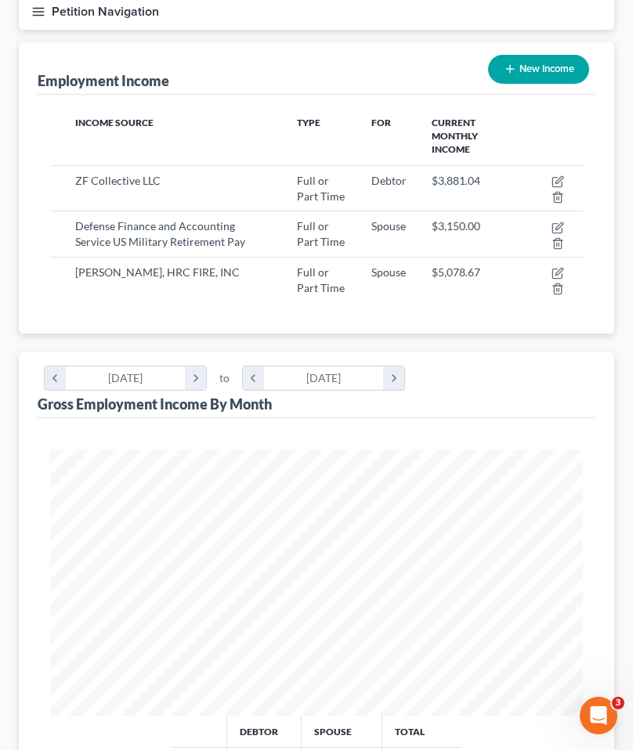
copy span "ARTHUR L. HUNOT, HRC FIRE, INC"
click at [360, 78] on div "Employment Income New Income" at bounding box center [317, 68] width 558 height 52
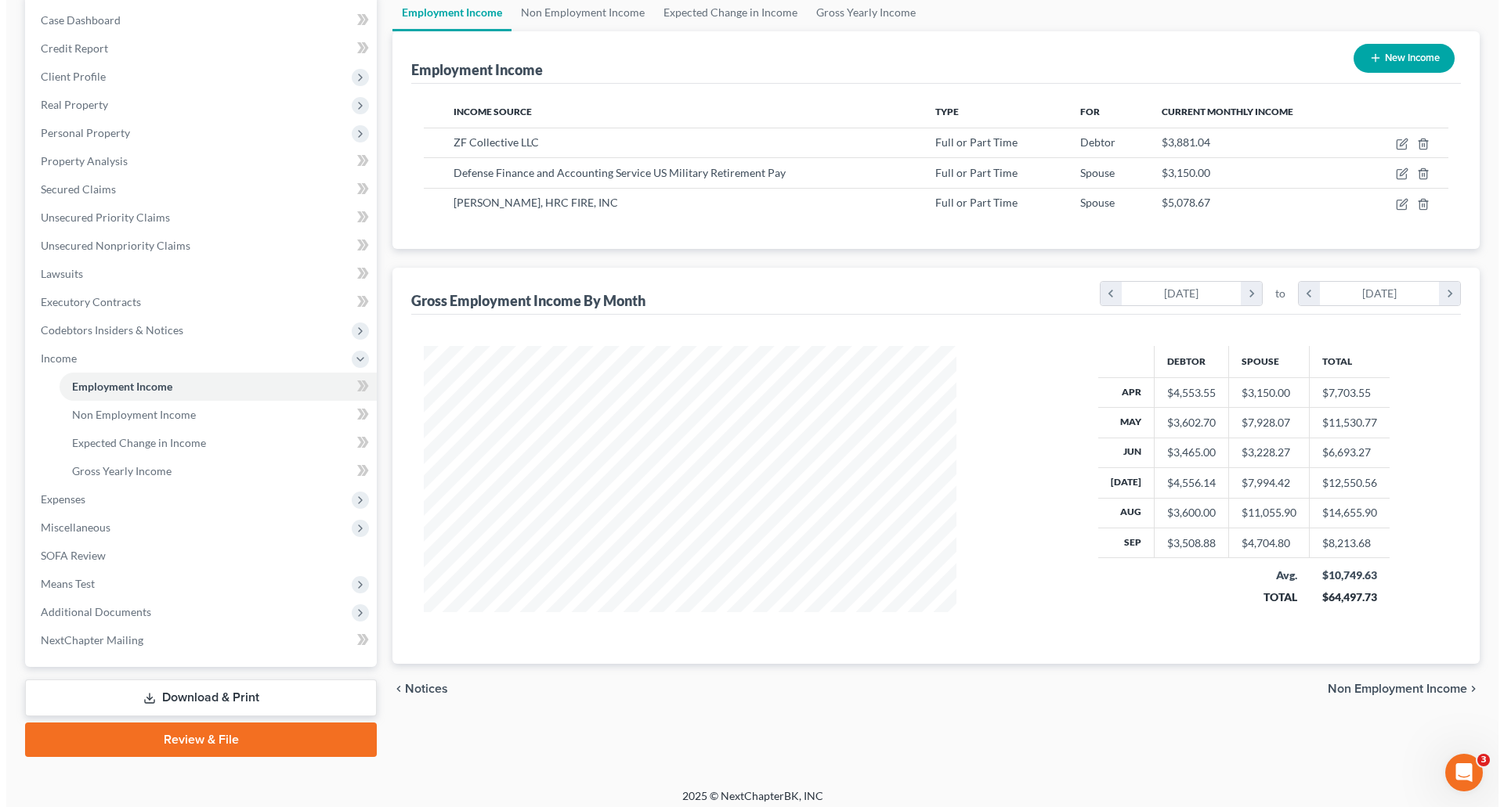
scroll to position [292, 616]
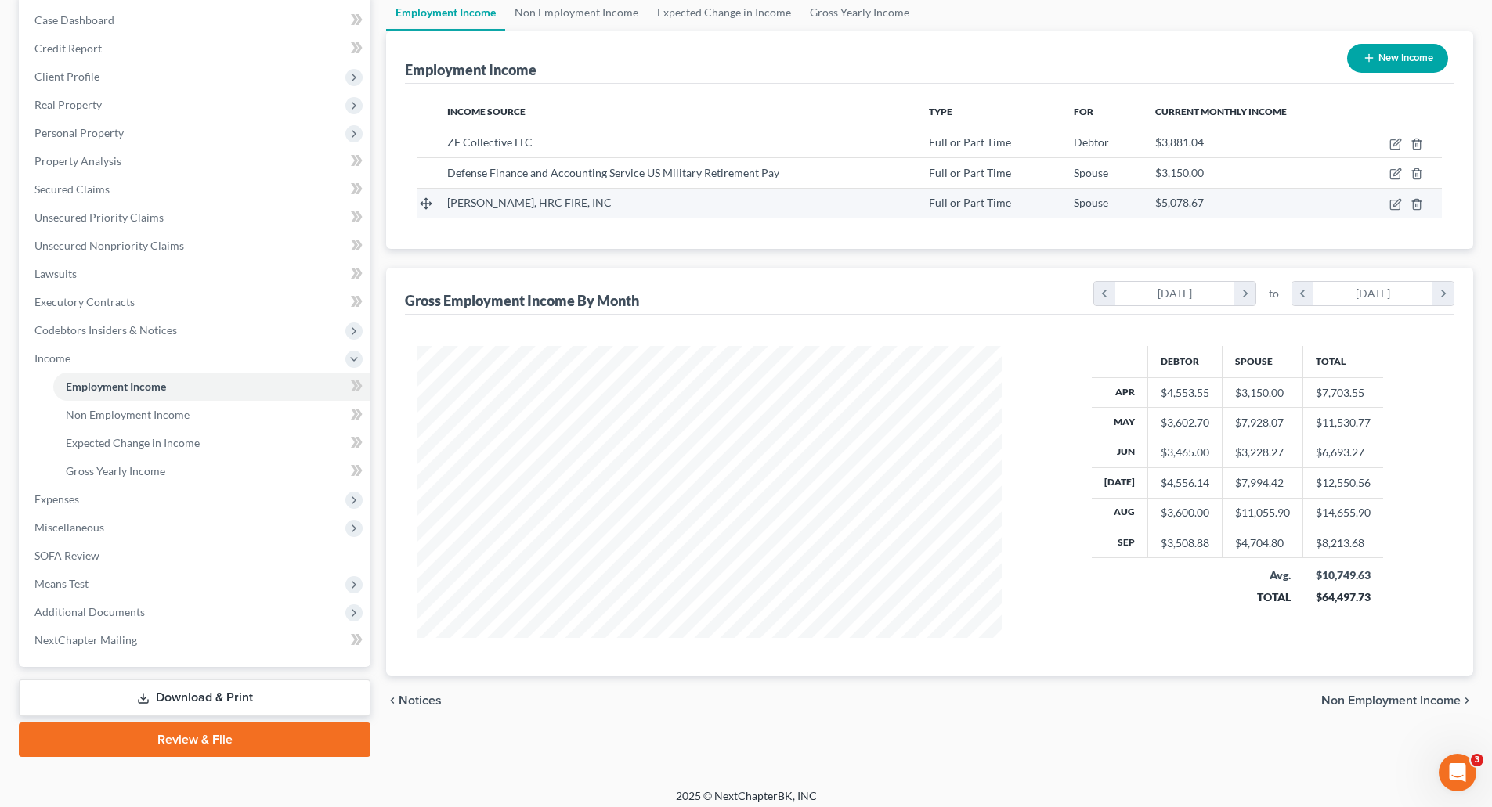
click at [565, 211] on td at bounding box center [1398, 203] width 88 height 30
click at [565, 205] on icon "button" at bounding box center [1394, 204] width 9 height 9
select select "0"
select select "4"
select select "2"
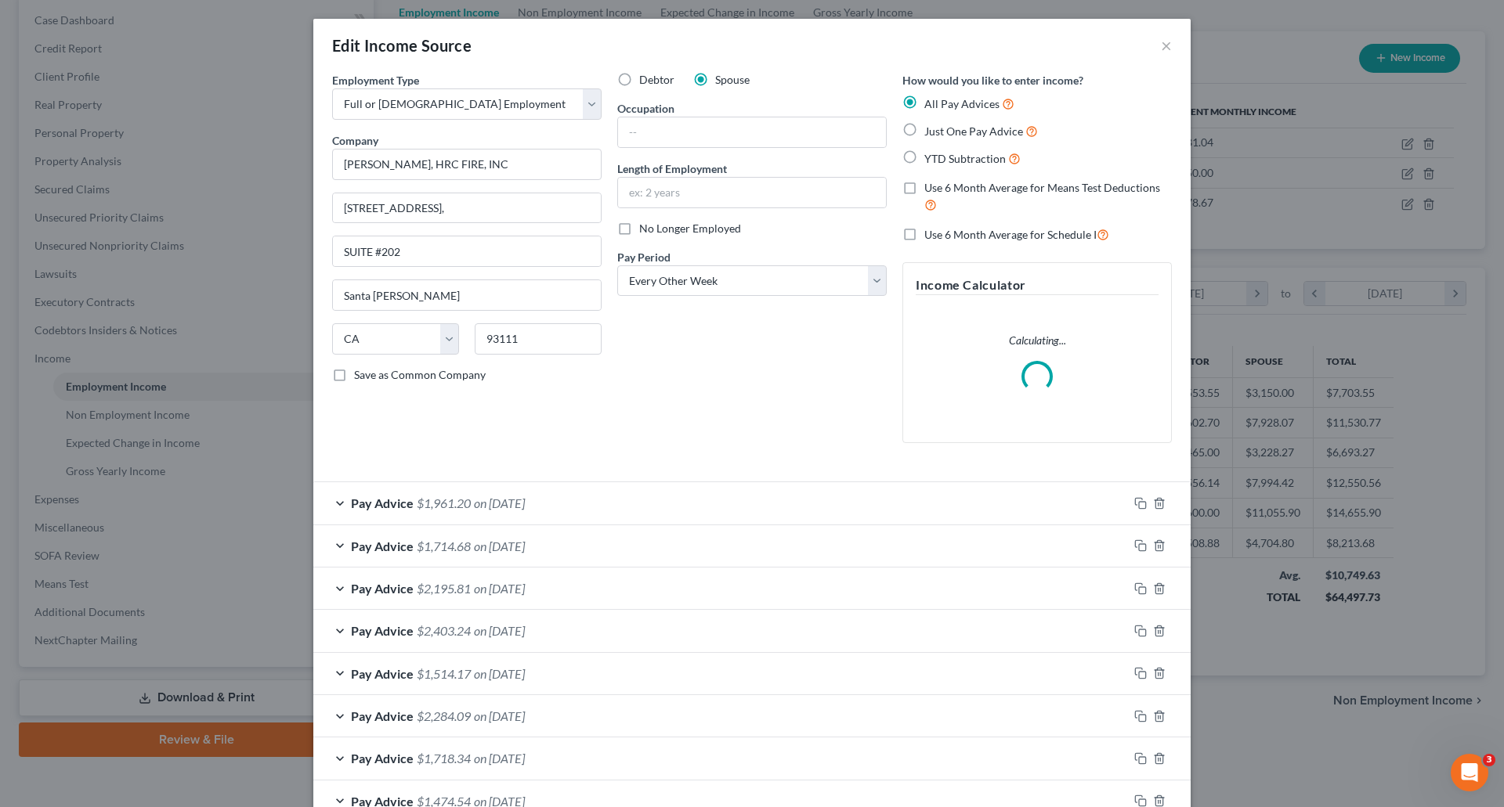
scroll to position [294, 621]
drag, startPoint x: 347, startPoint y: 182, endPoint x: 121, endPoint y: 182, distance: 226.3
click at [125, 182] on div "Edit Income Source × Employment Type * Select Full or Part Time Employment Self…" at bounding box center [752, 403] width 1504 height 807
paste input "rthur L. Hunot, HRC Fire, Inc"
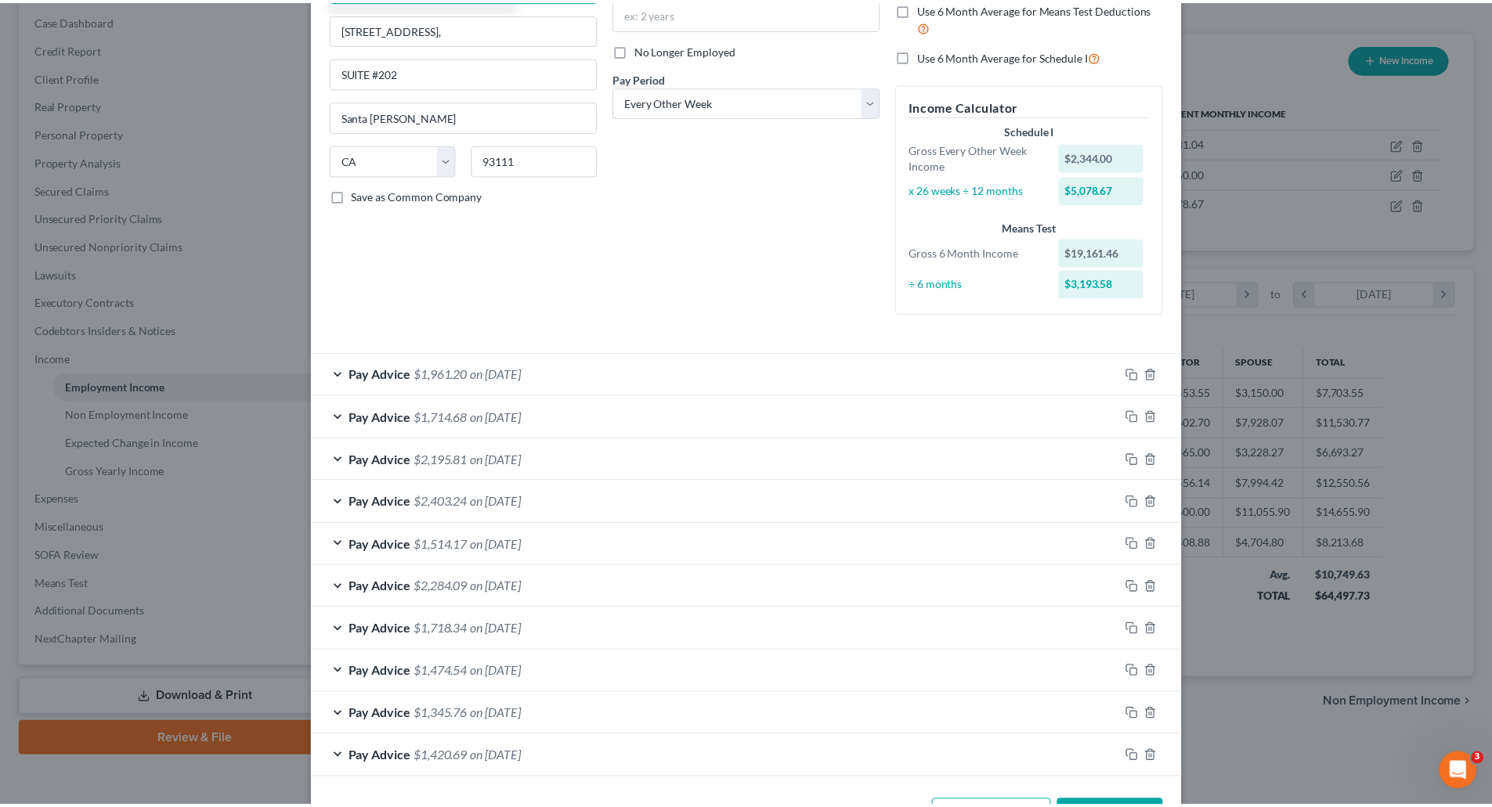
scroll to position [236, 0]
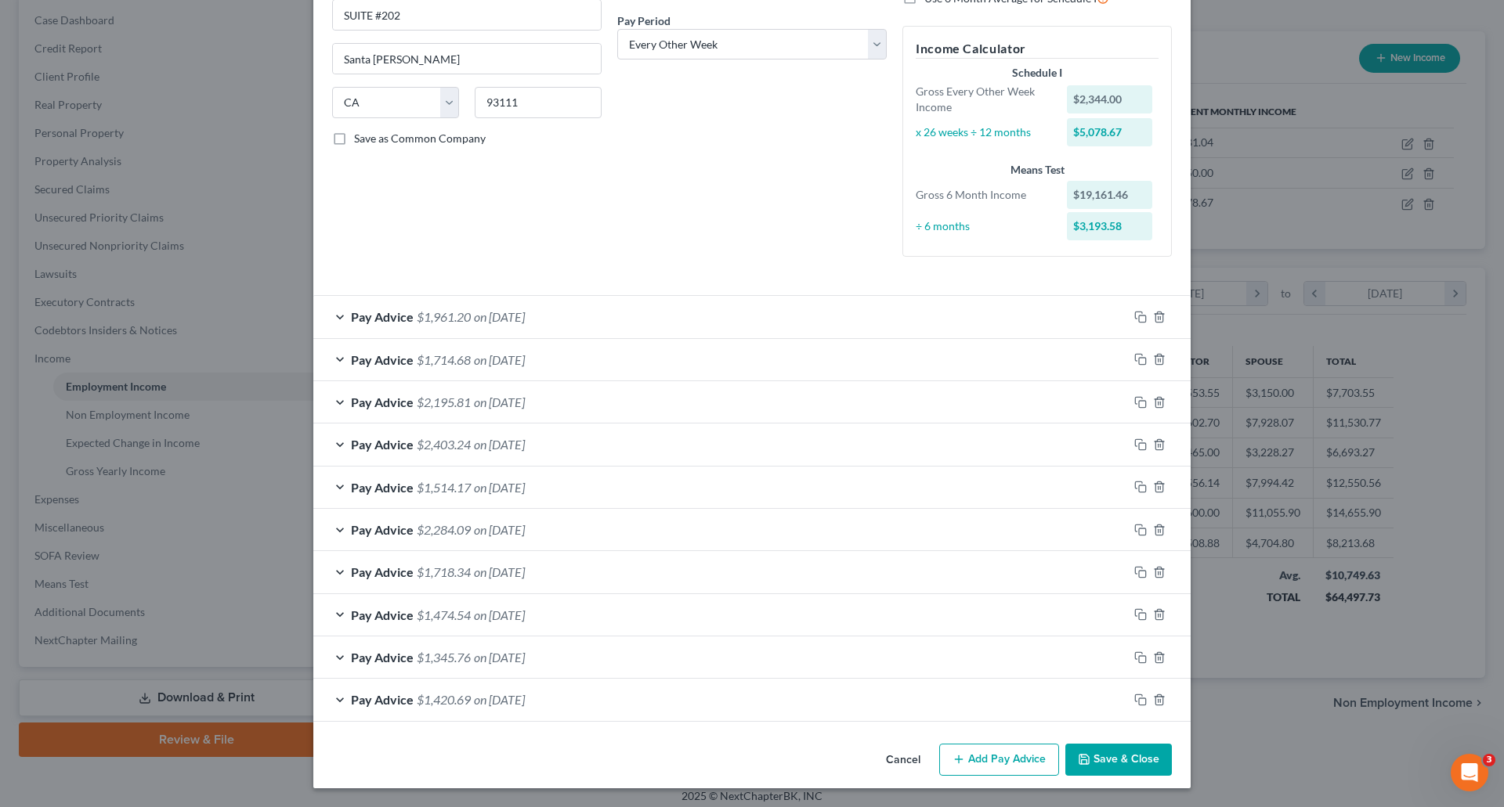
type input "Arthur L. Hunot, HRC Fire, Inc"
click at [565, 749] on button "Save & Close" at bounding box center [1118, 760] width 107 height 33
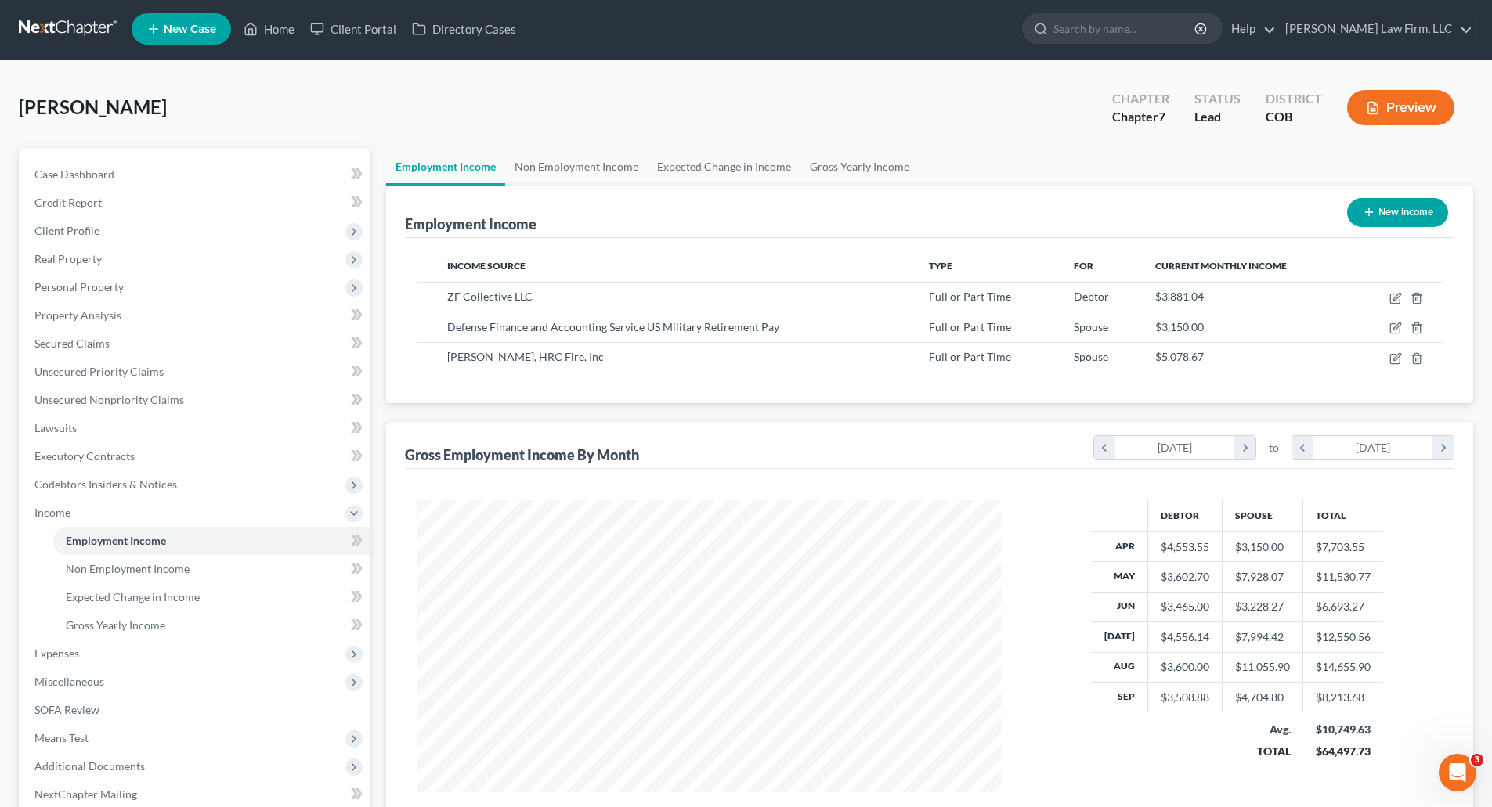
scroll to position [0, 0]
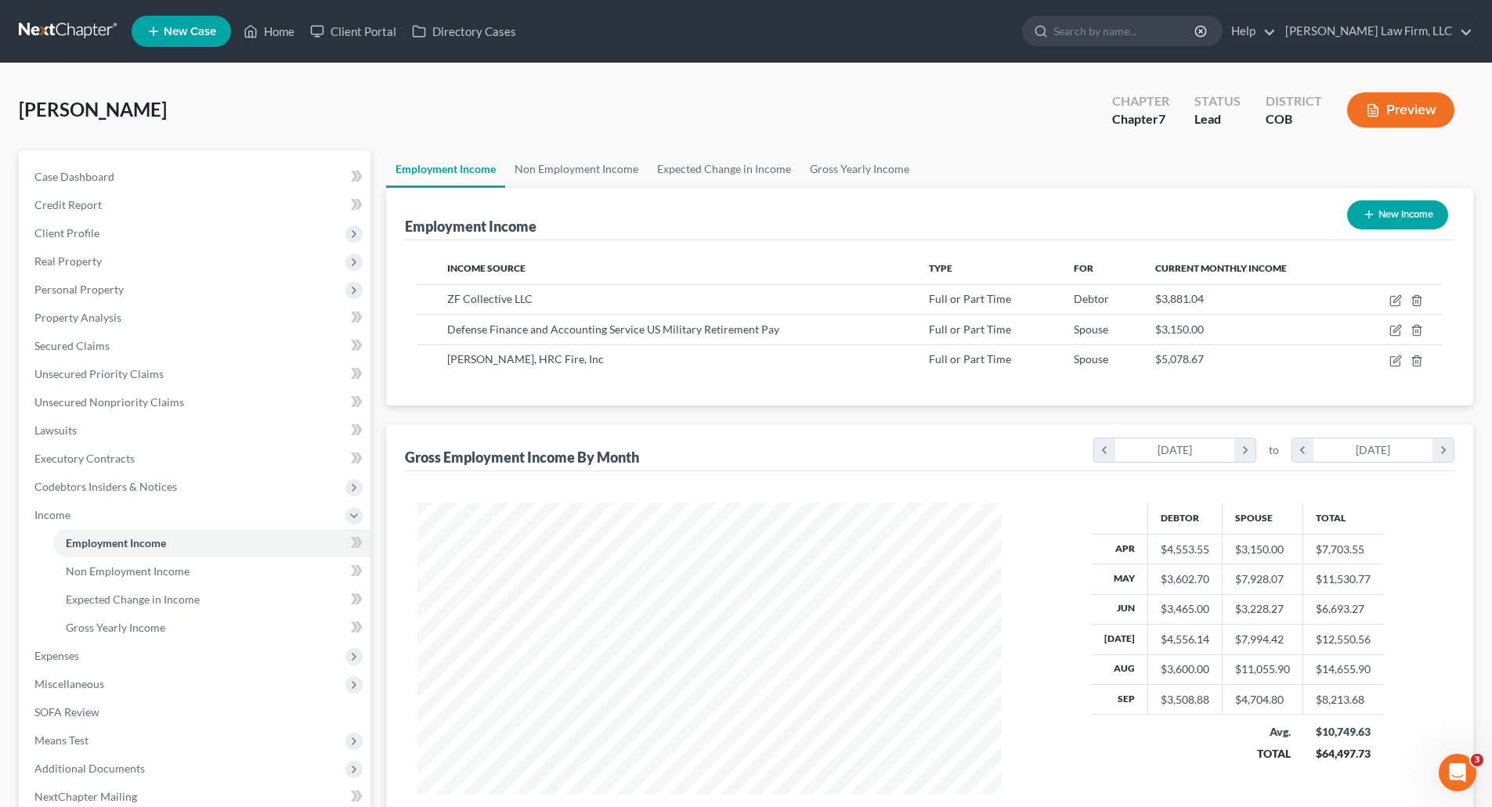
click at [72, 45] on nav "Home New Case Client Portal Directory Cases Curtis Law Firm, LLC zrodriguez@cmc…" at bounding box center [746, 31] width 1492 height 63
click at [72, 34] on link at bounding box center [69, 31] width 100 height 28
